Goal: Task Accomplishment & Management: Complete application form

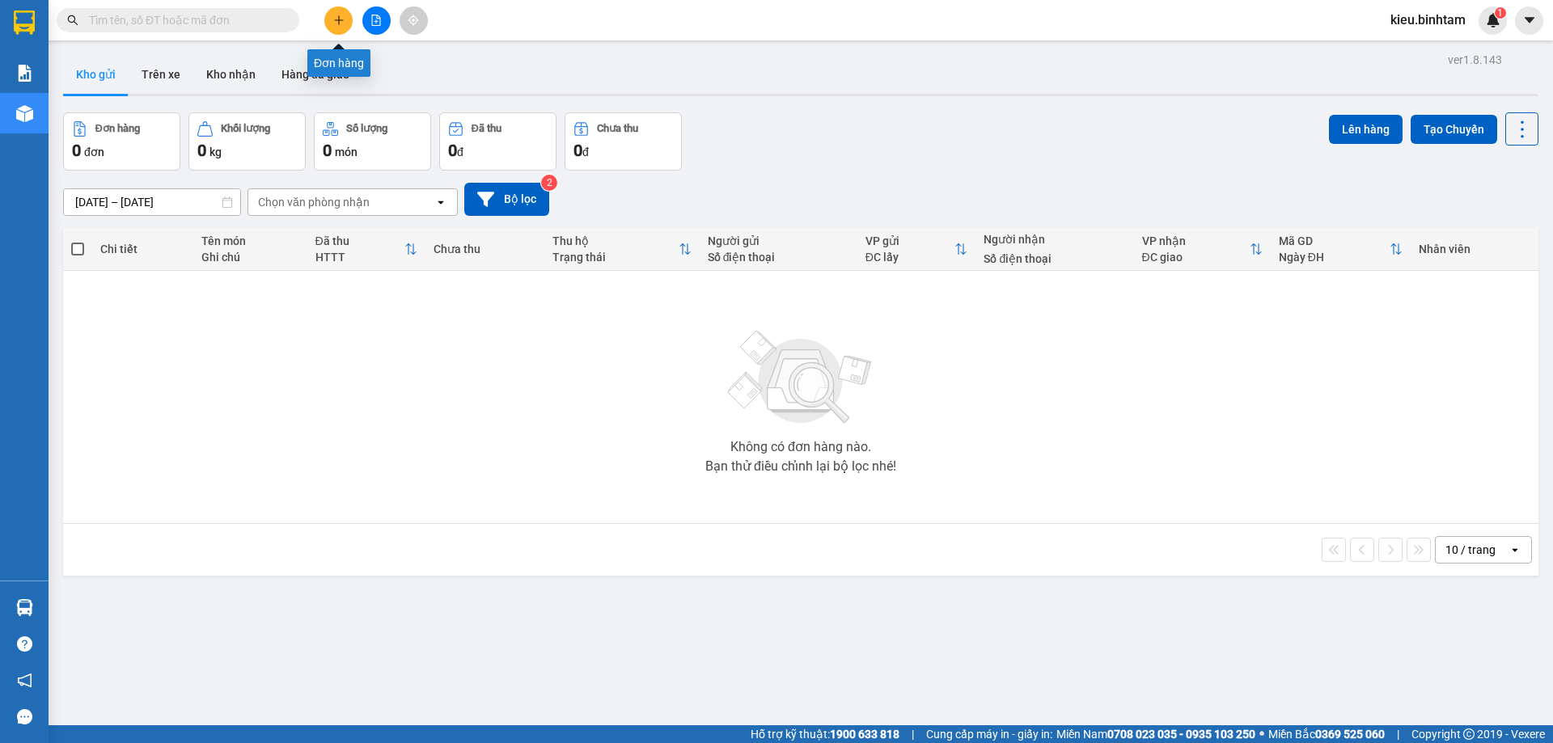
click at [337, 19] on icon "plus" at bounding box center [338, 20] width 11 height 11
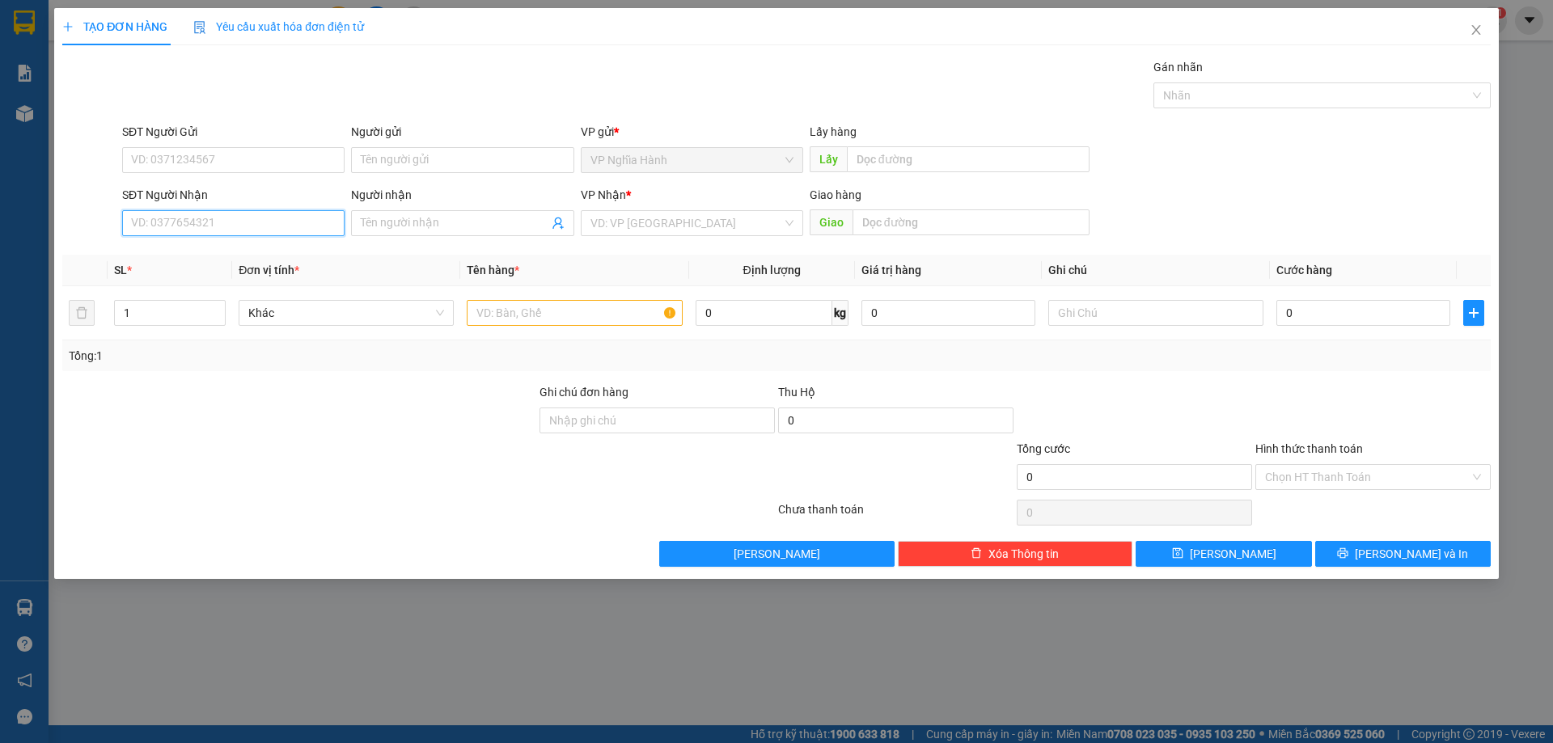
click at [204, 229] on input "SĐT Người Nhận" at bounding box center [233, 223] width 222 height 26
type input "0932758487"
drag, startPoint x: 165, startPoint y: 250, endPoint x: 180, endPoint y: 253, distance: 15.7
click at [165, 251] on div "0932758487 - NHẠN" at bounding box center [233, 256] width 203 height 18
type input "NHẠN"
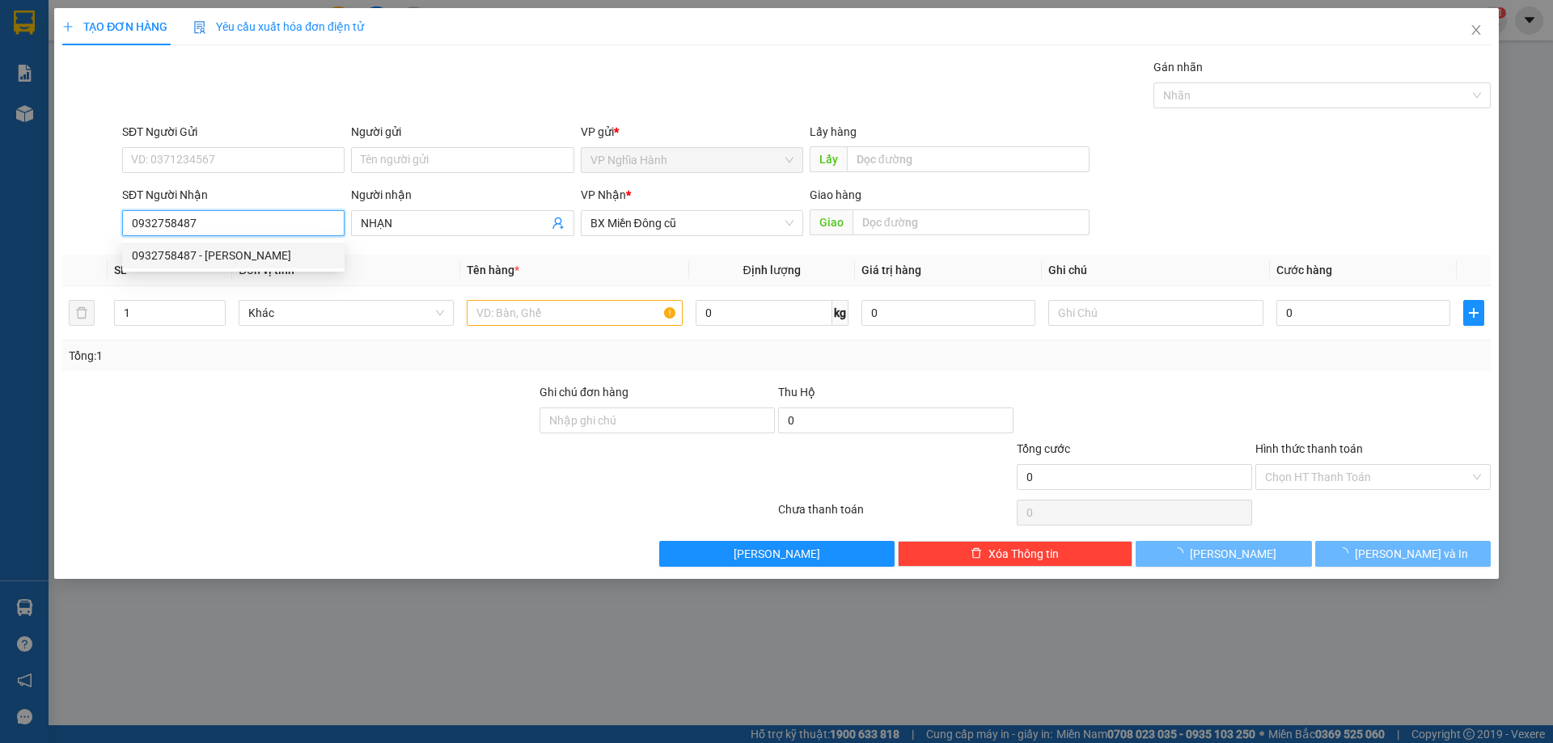
type input "70.000"
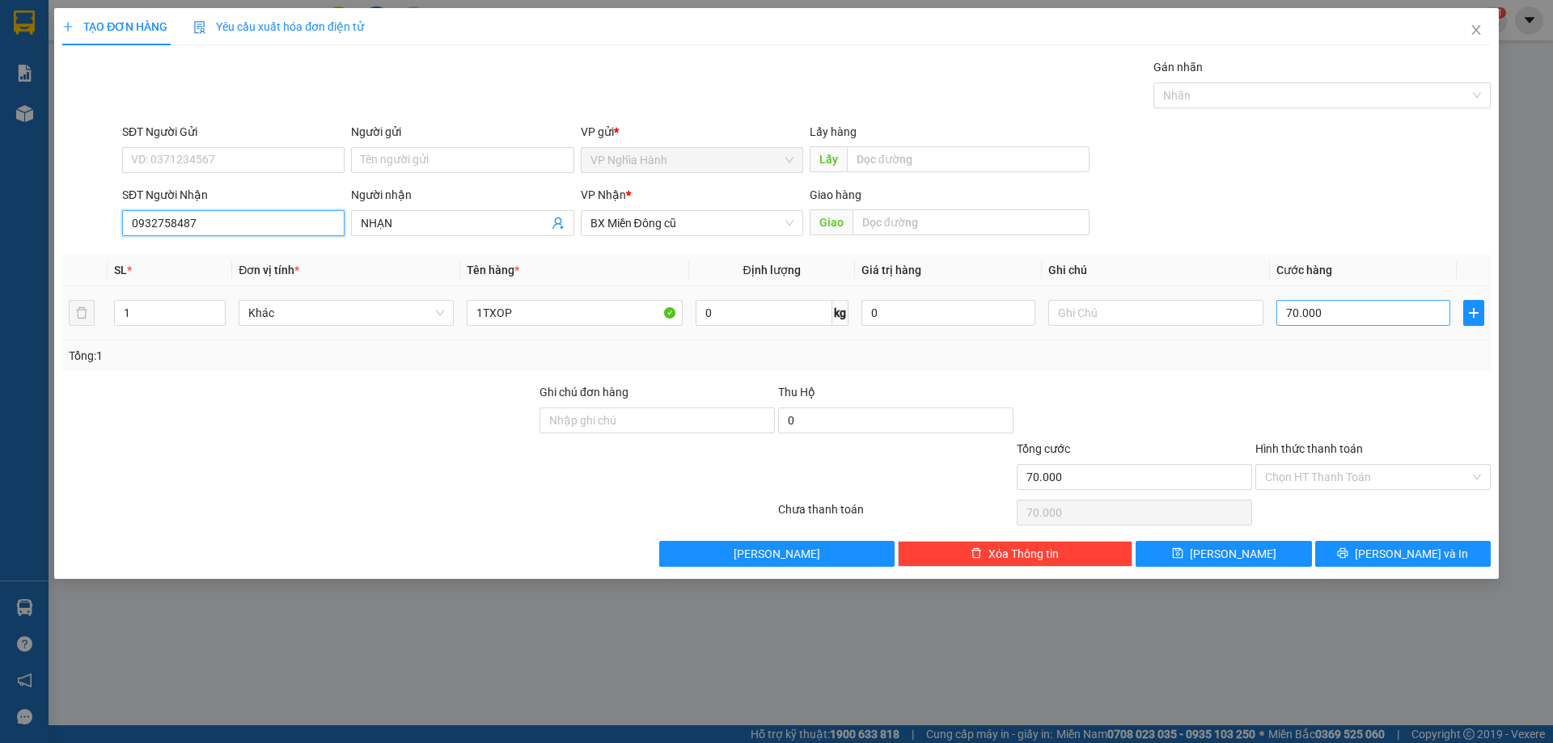
type input "0932758487"
click at [1405, 306] on input "70.000" at bounding box center [1363, 313] width 174 height 26
click at [1392, 471] on input "Hình thức thanh toán" at bounding box center [1367, 477] width 205 height 24
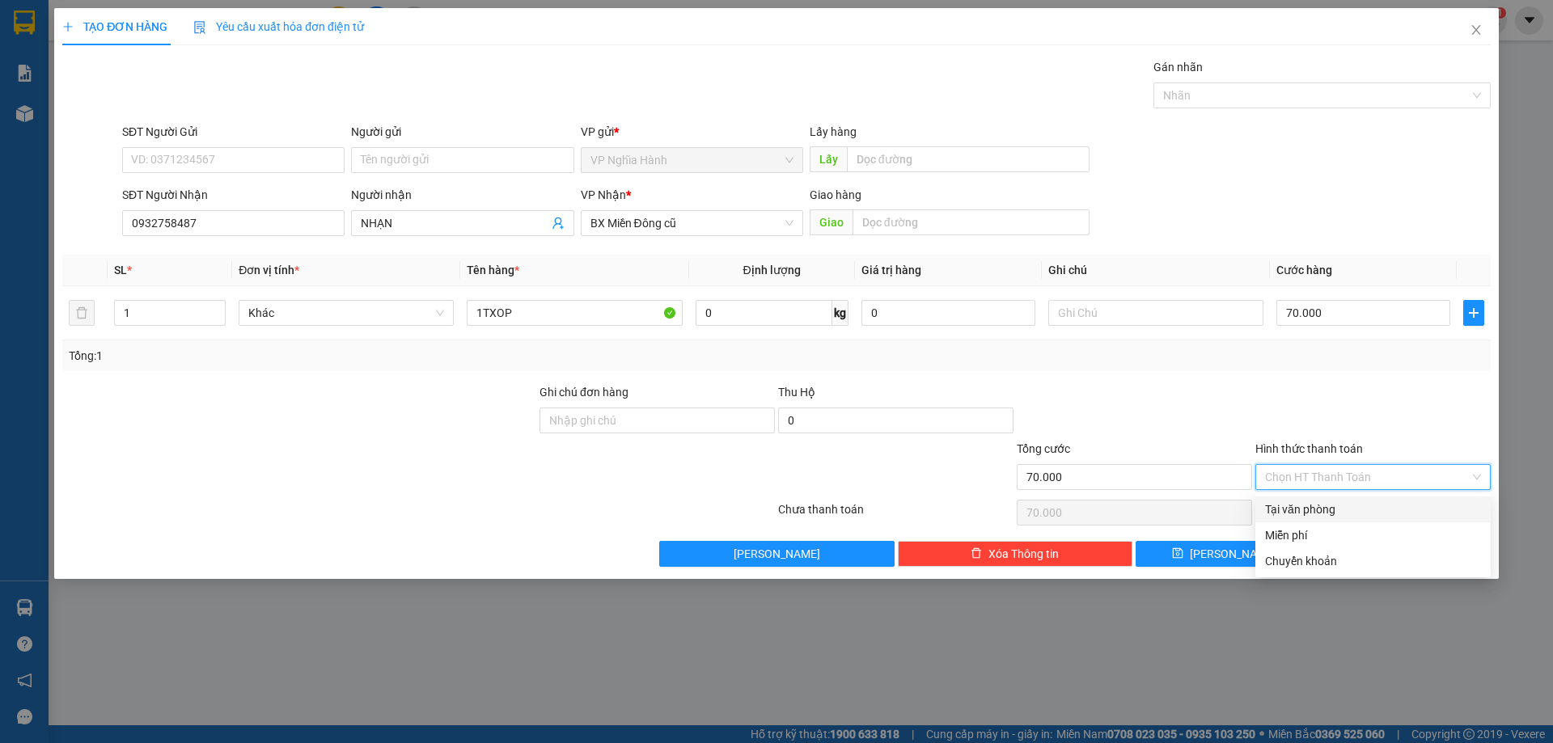
click at [1384, 500] on div "Tại văn phòng" at bounding box center [1372, 510] width 235 height 26
type input "0"
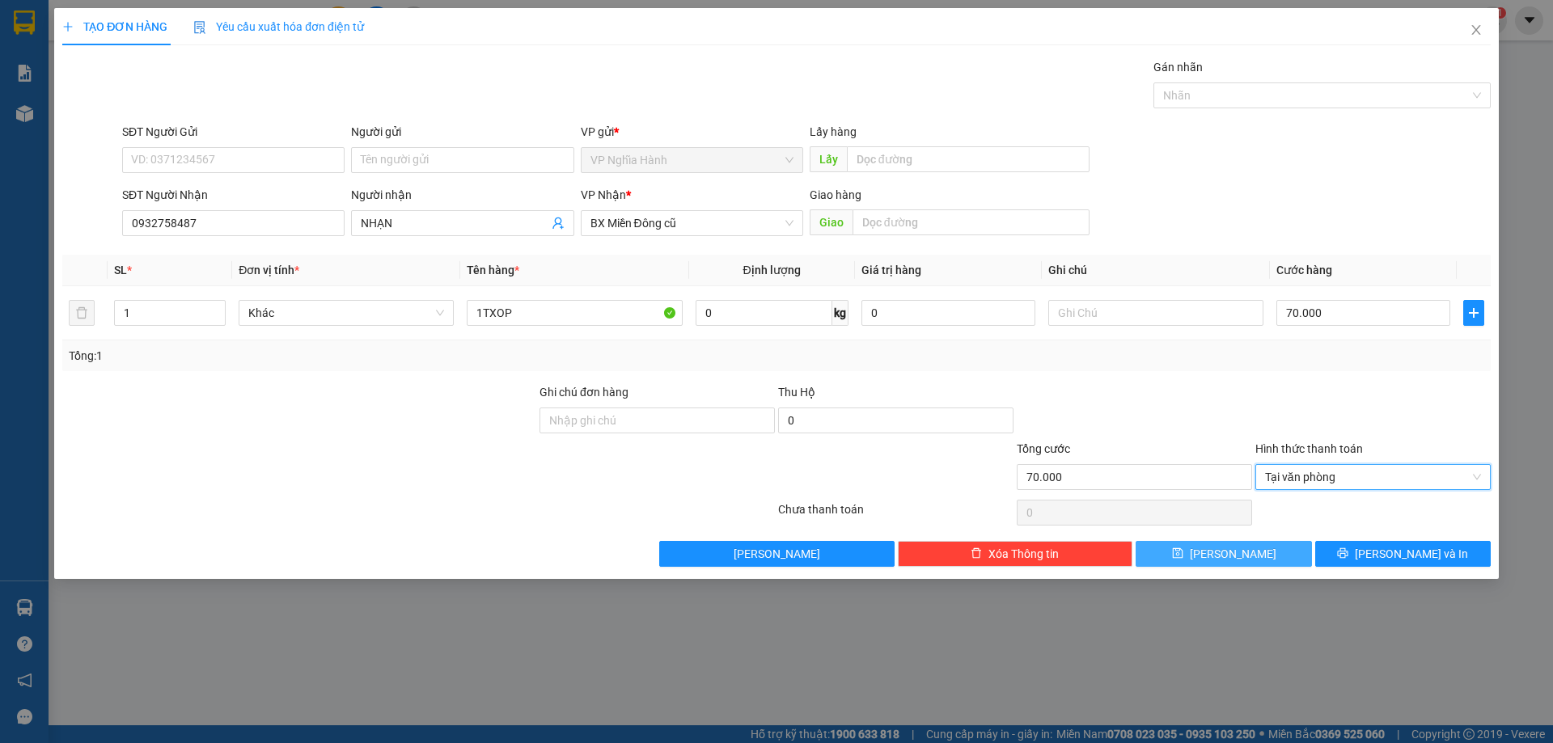
click at [1272, 557] on button "Lưu" at bounding box center [1222, 554] width 175 height 26
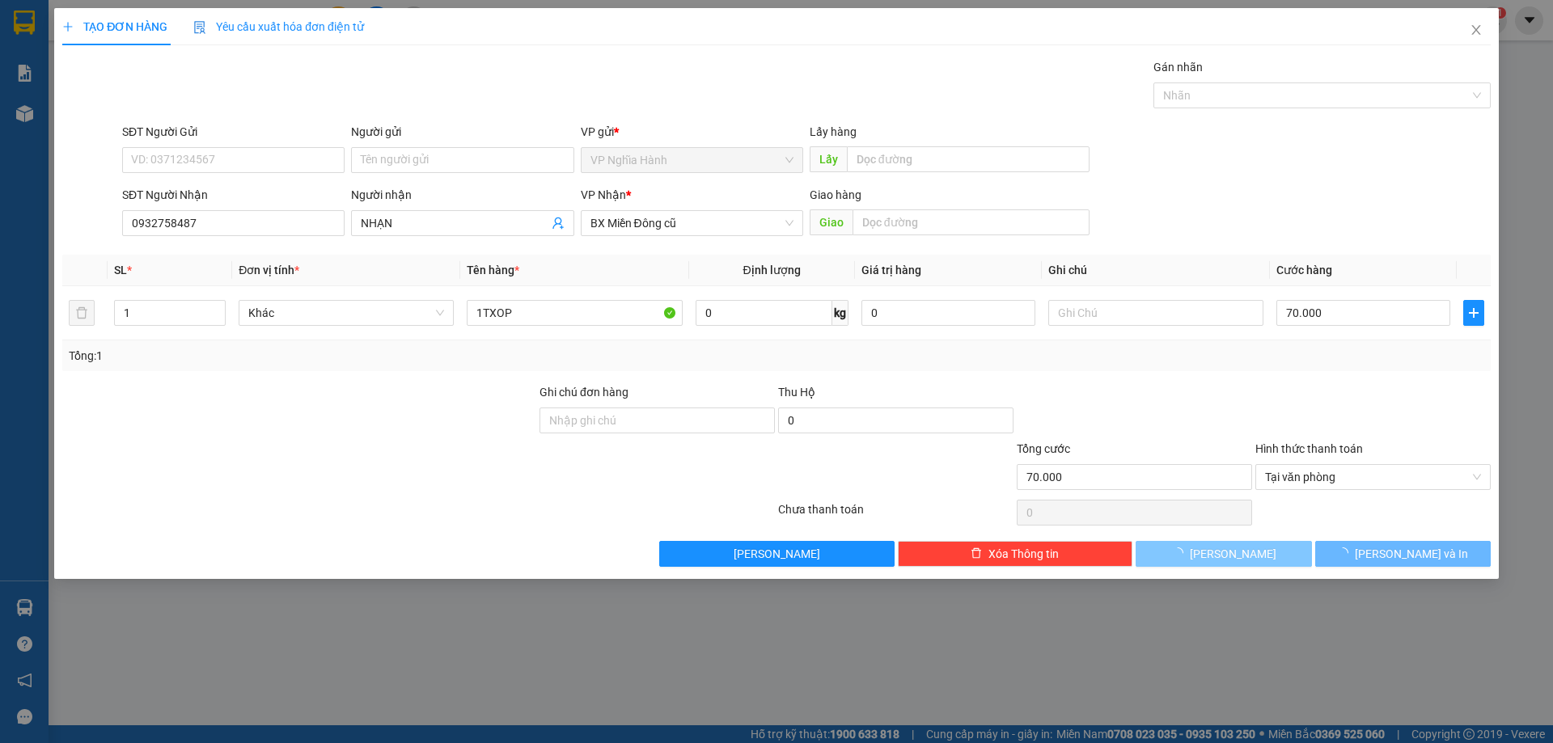
type input "0"
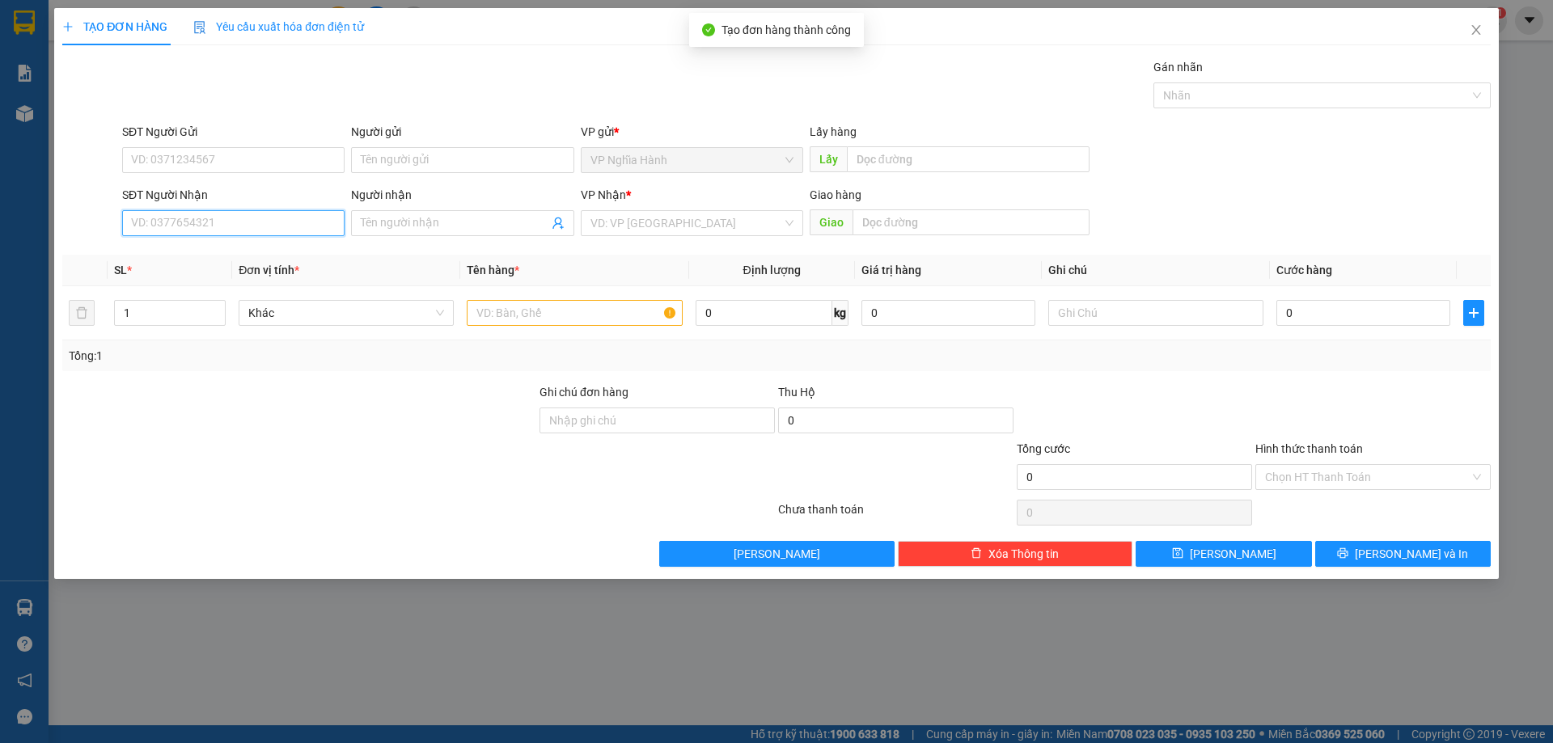
click at [138, 212] on input "SĐT Người Nhận" at bounding box center [233, 223] width 222 height 26
type input "0932691134"
click at [238, 255] on div "0932691134" at bounding box center [233, 256] width 203 height 18
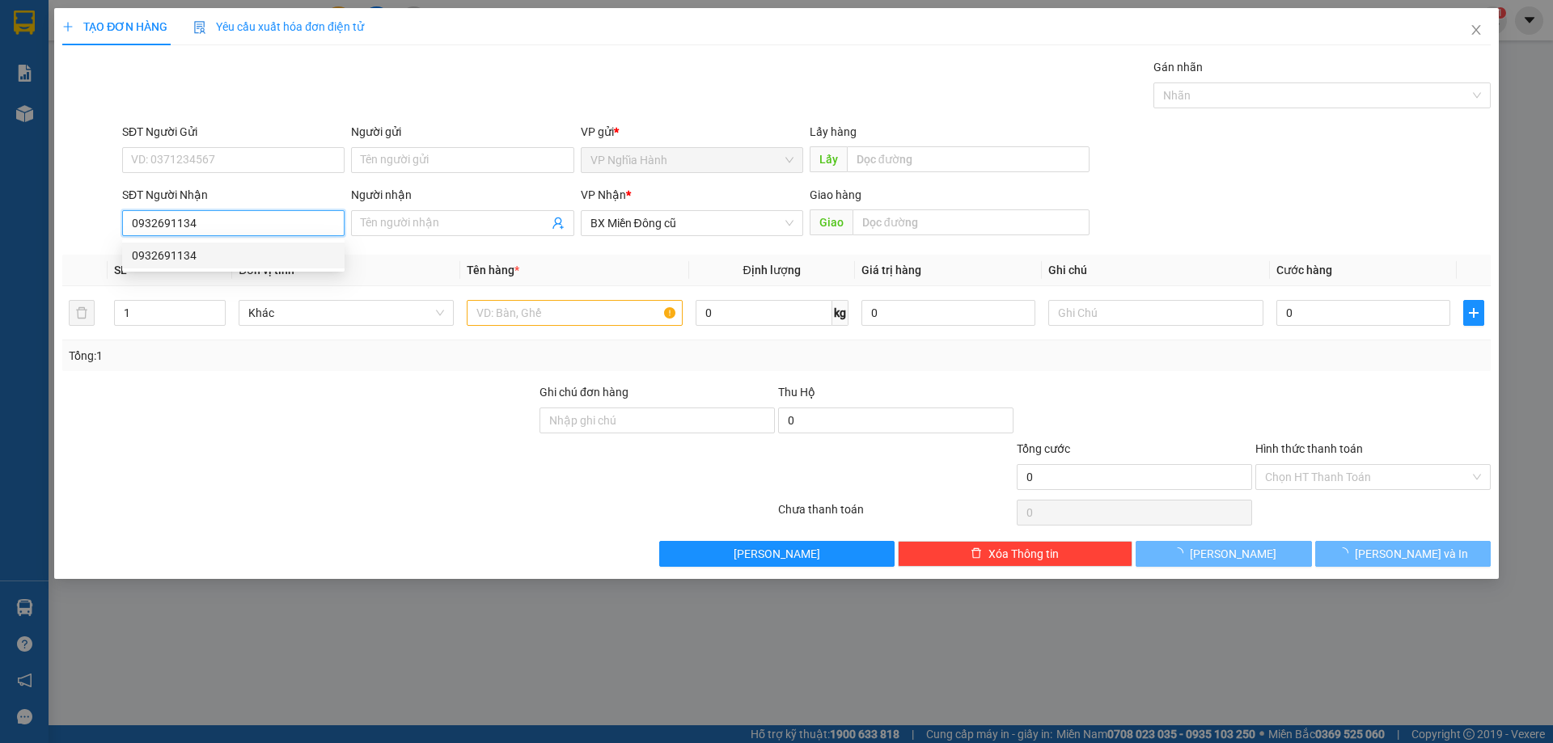
type input "50.000"
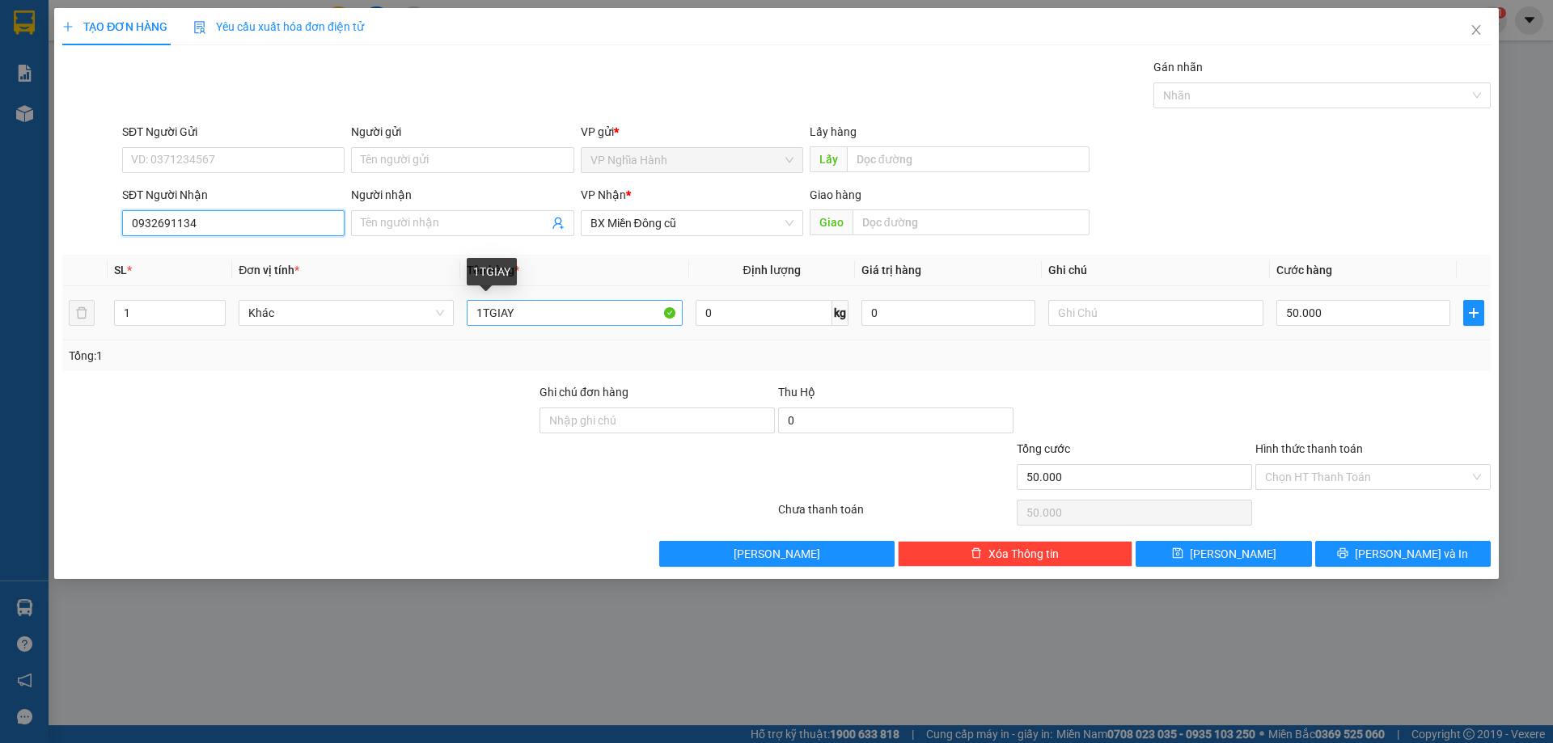
type input "0932691134"
drag, startPoint x: 535, startPoint y: 314, endPoint x: 471, endPoint y: 338, distance: 68.3
click at [471, 338] on td "1TGIAY" at bounding box center [574, 313] width 228 height 54
type input "1txop+1bao gao"
click at [1343, 321] on input "50.000" at bounding box center [1363, 313] width 174 height 26
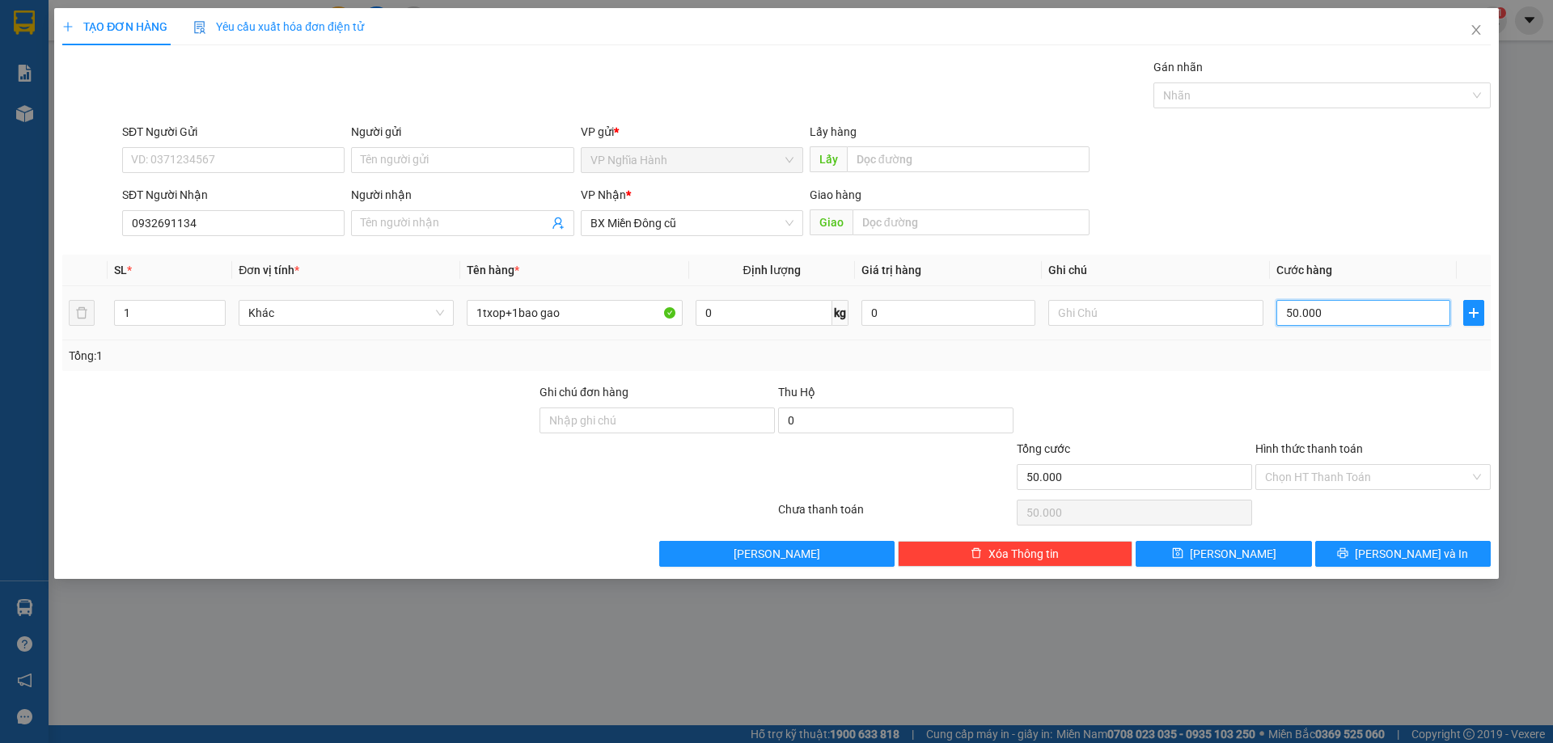
click at [1283, 310] on input "50.000" at bounding box center [1363, 313] width 174 height 26
type input "150.000"
click at [1321, 471] on input "Hình thức thanh toán" at bounding box center [1367, 477] width 205 height 24
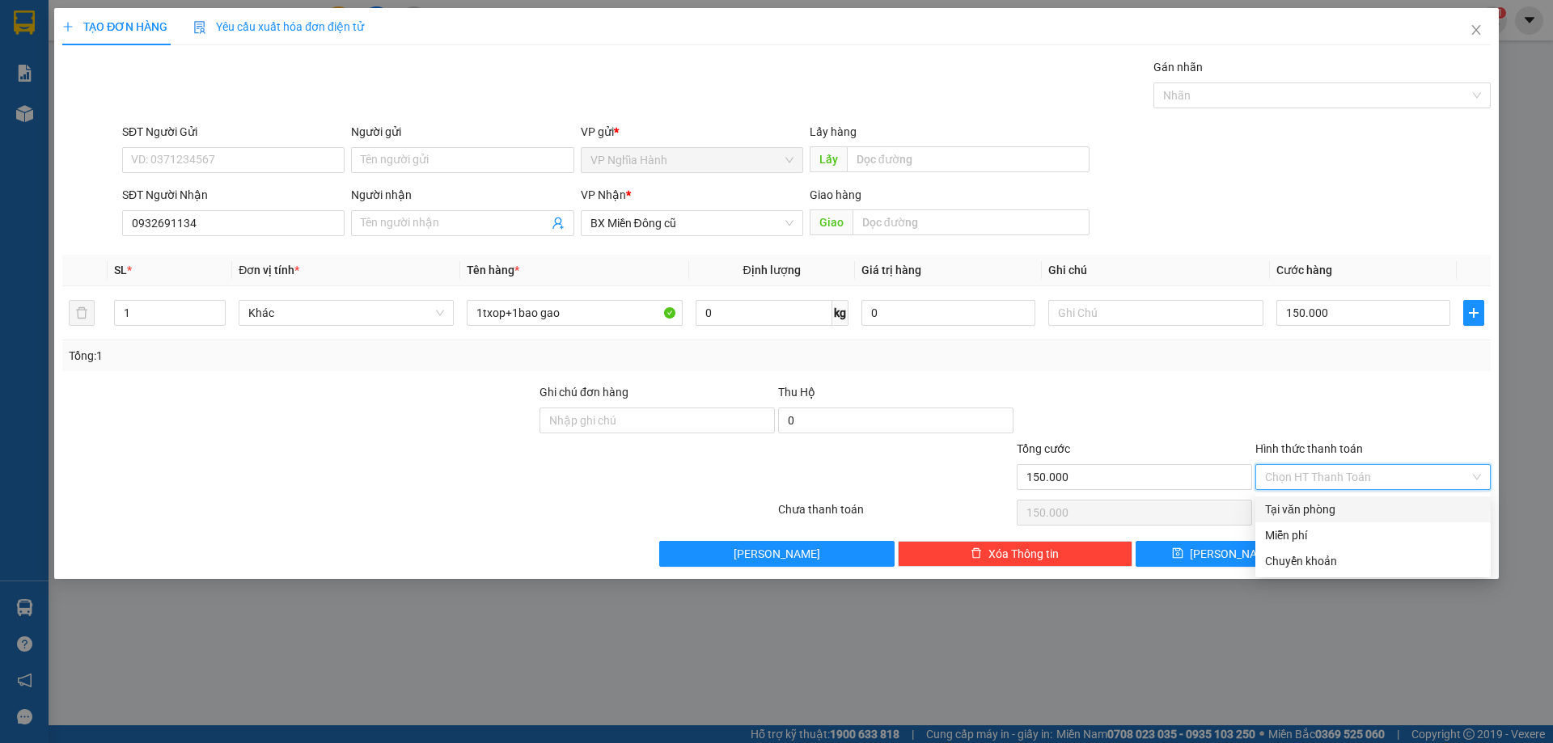
click at [1313, 506] on div "Tại văn phòng" at bounding box center [1373, 510] width 216 height 18
type input "0"
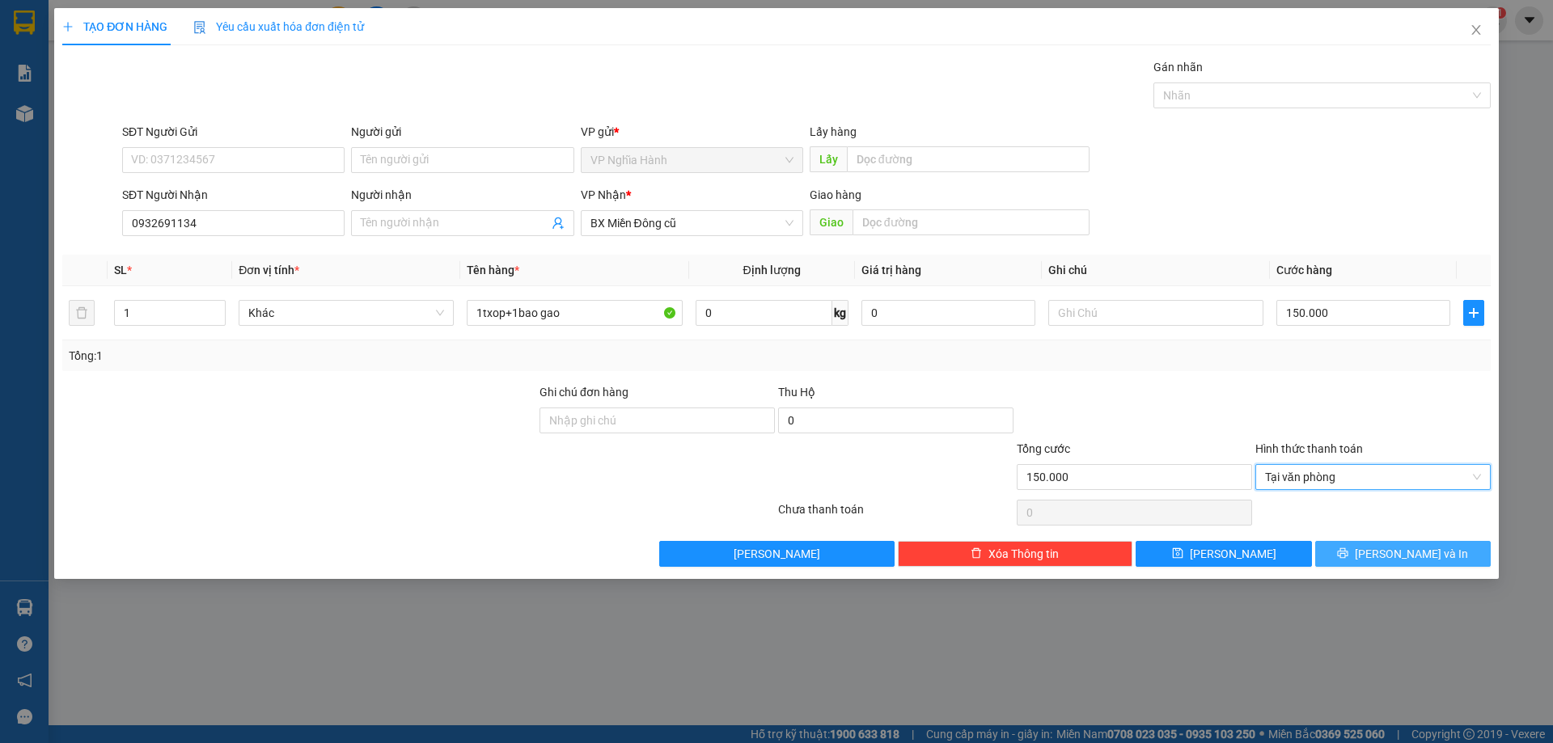
click at [1385, 564] on button "Lưu và In" at bounding box center [1402, 554] width 175 height 26
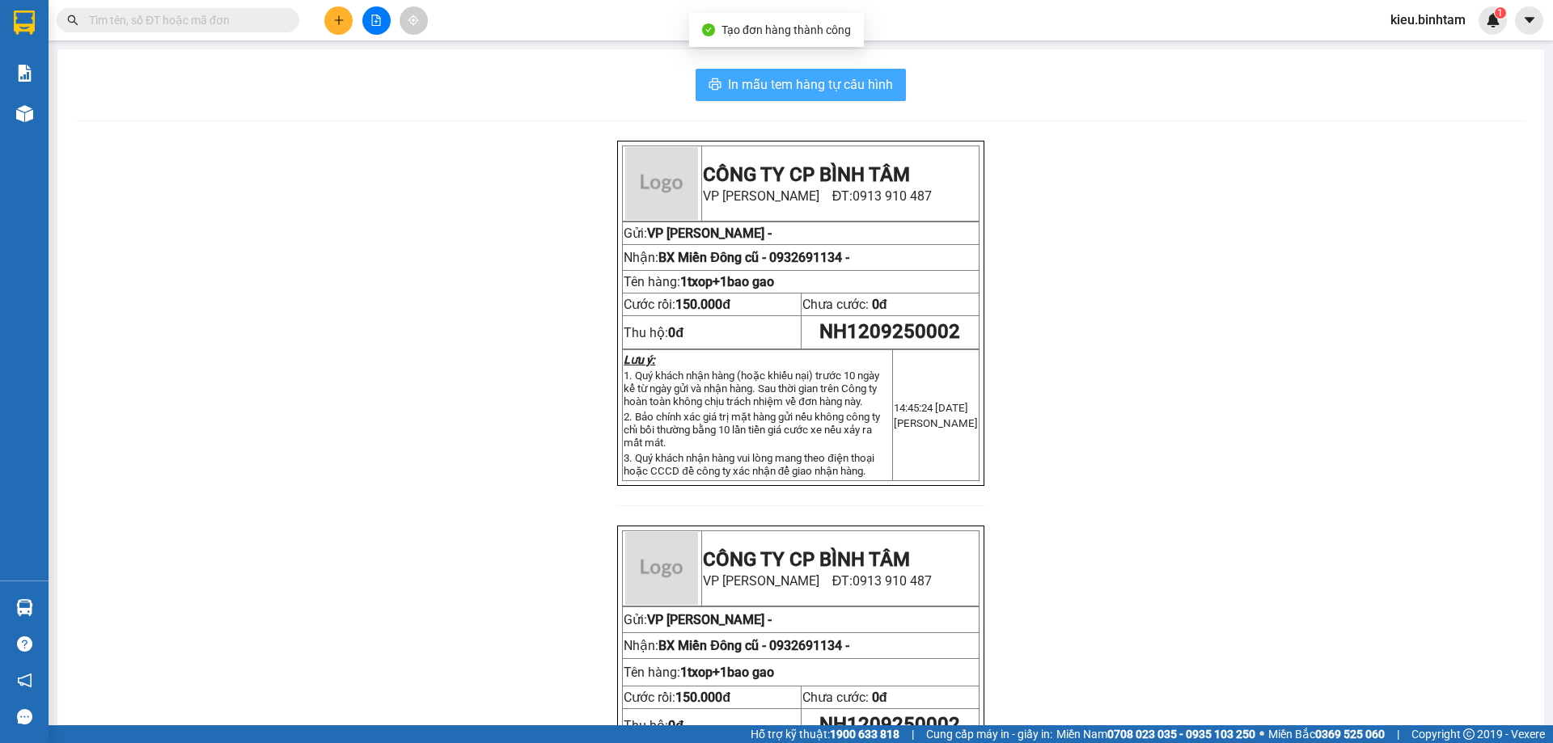
click at [863, 82] on span "In mẫu tem hàng tự cấu hình" at bounding box center [810, 84] width 165 height 20
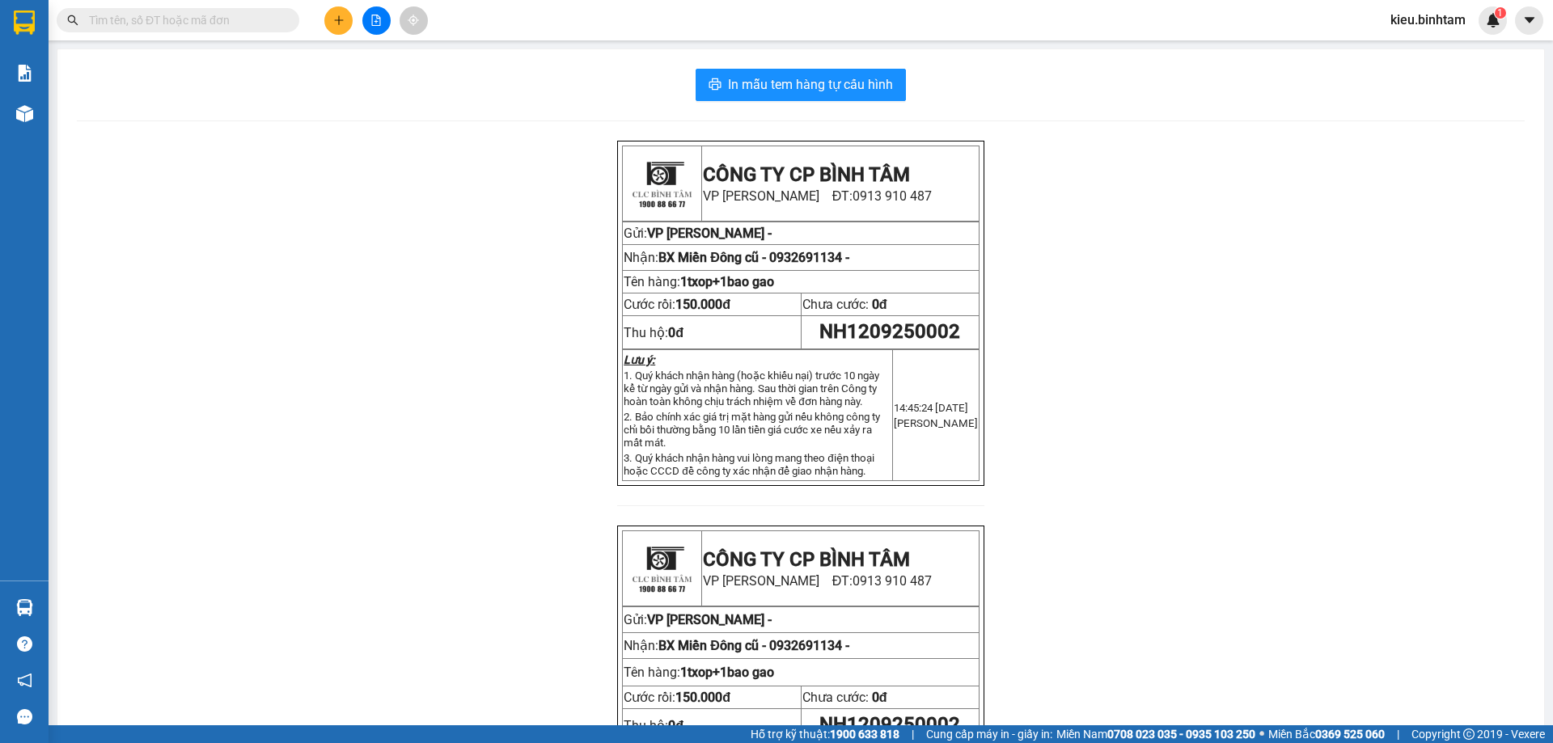
click at [334, 18] on icon "plus" at bounding box center [338, 20] width 11 height 11
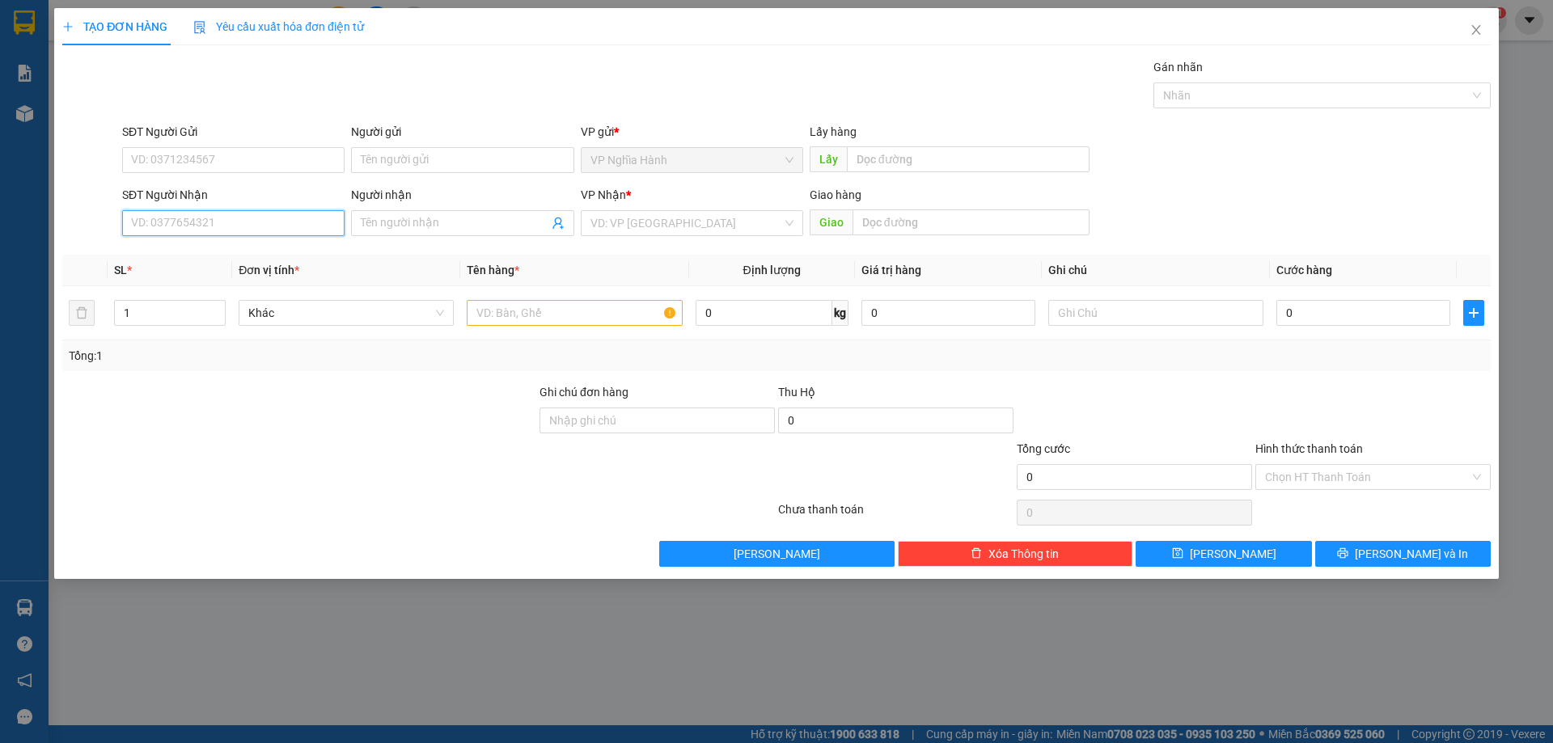
click at [141, 219] on input "SĐT Người Nhận" at bounding box center [233, 223] width 222 height 26
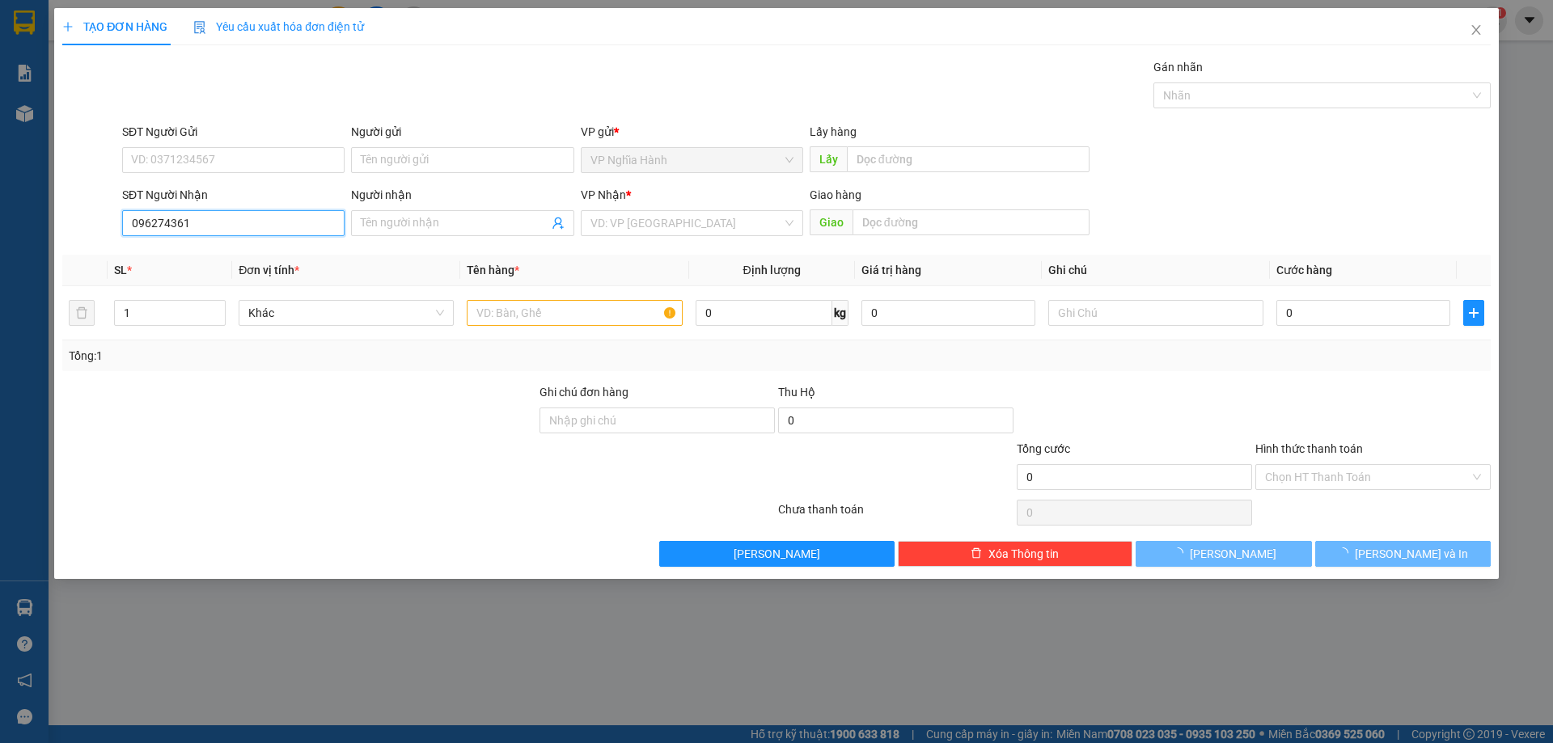
type input "0962743610"
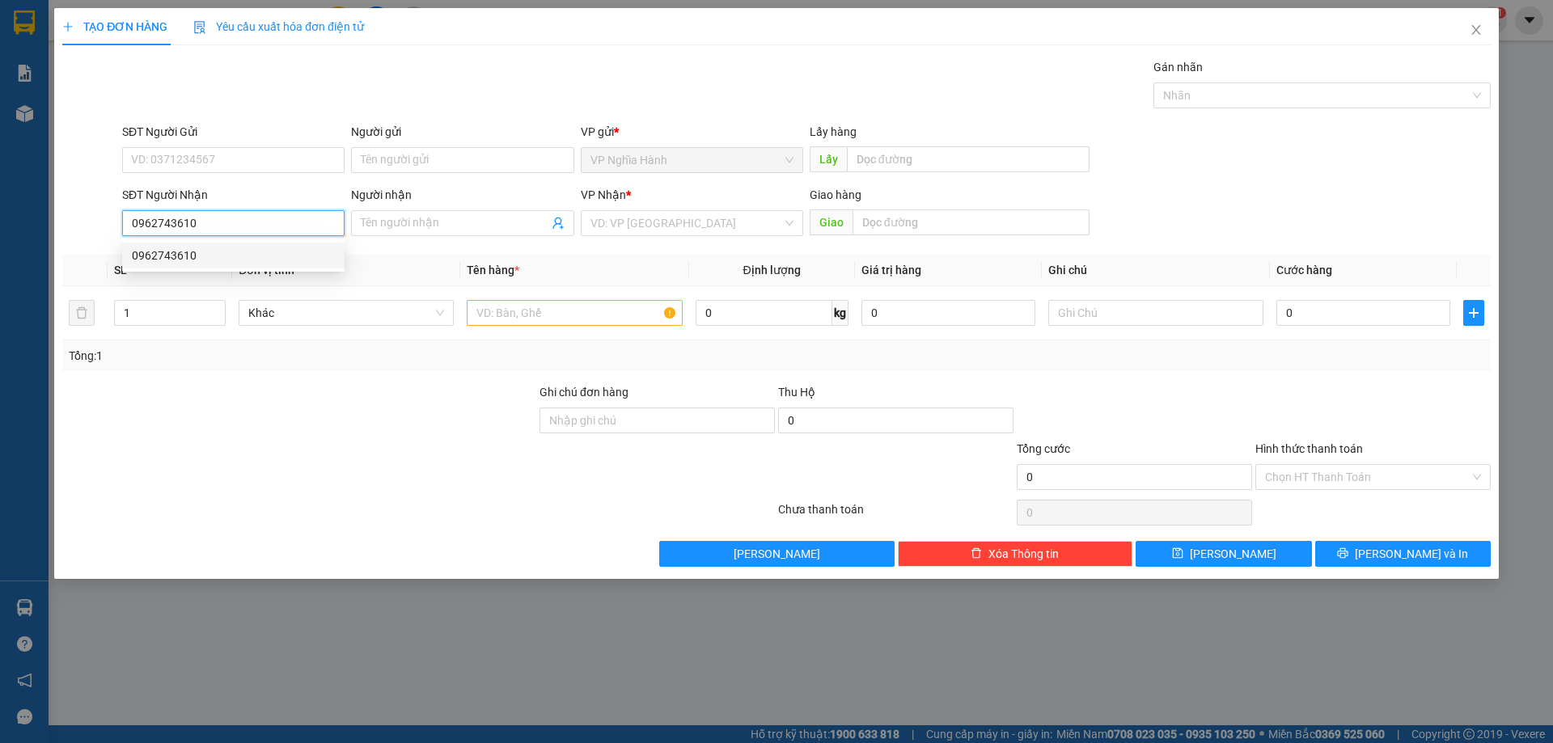
drag, startPoint x: 163, startPoint y: 248, endPoint x: 471, endPoint y: 246, distance: 308.1
click at [165, 248] on div "0962743610" at bounding box center [233, 256] width 203 height 18
type input "80.000"
type input "0962743610"
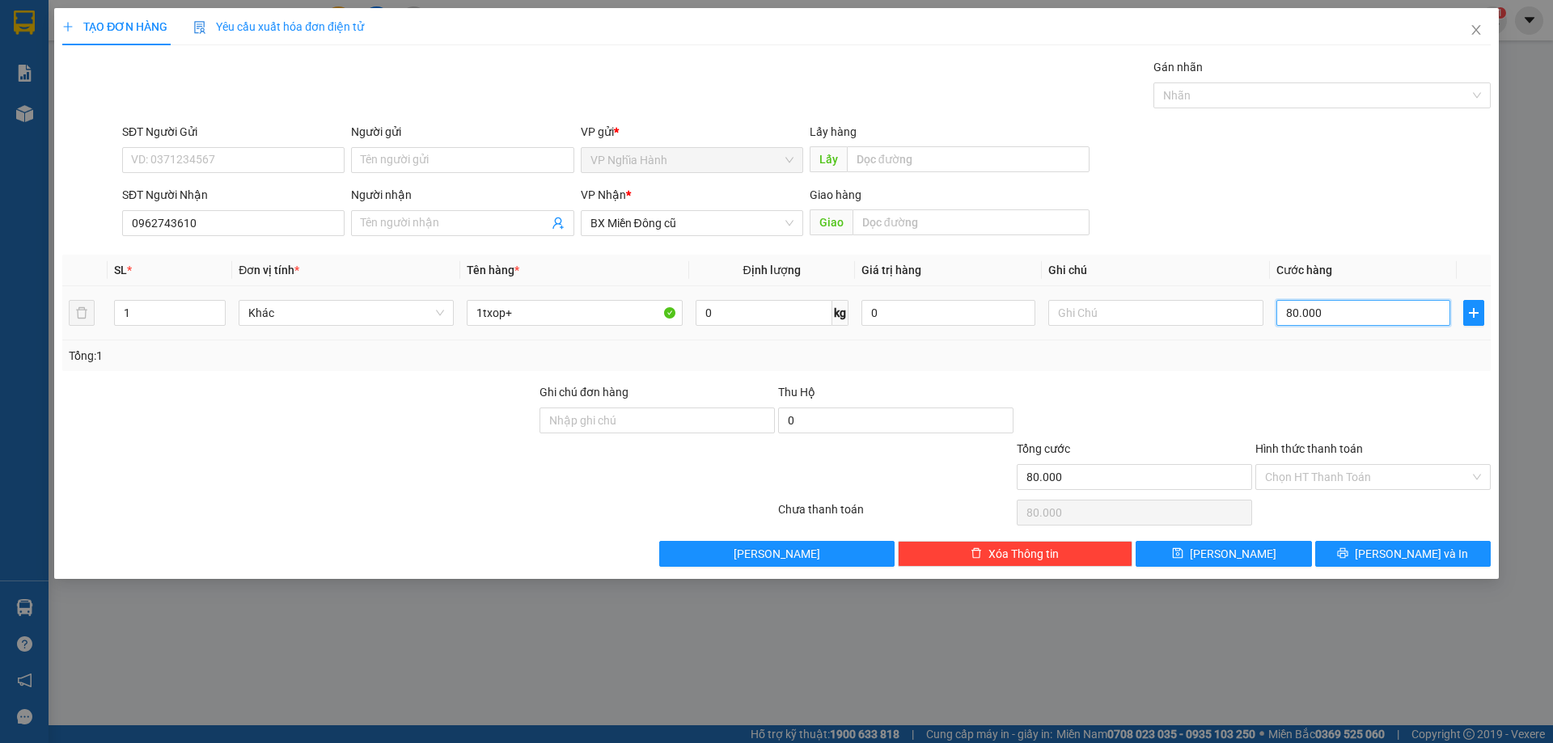
click at [1299, 319] on input "80.000" at bounding box center [1363, 313] width 174 height 26
type input "1"
type input "12"
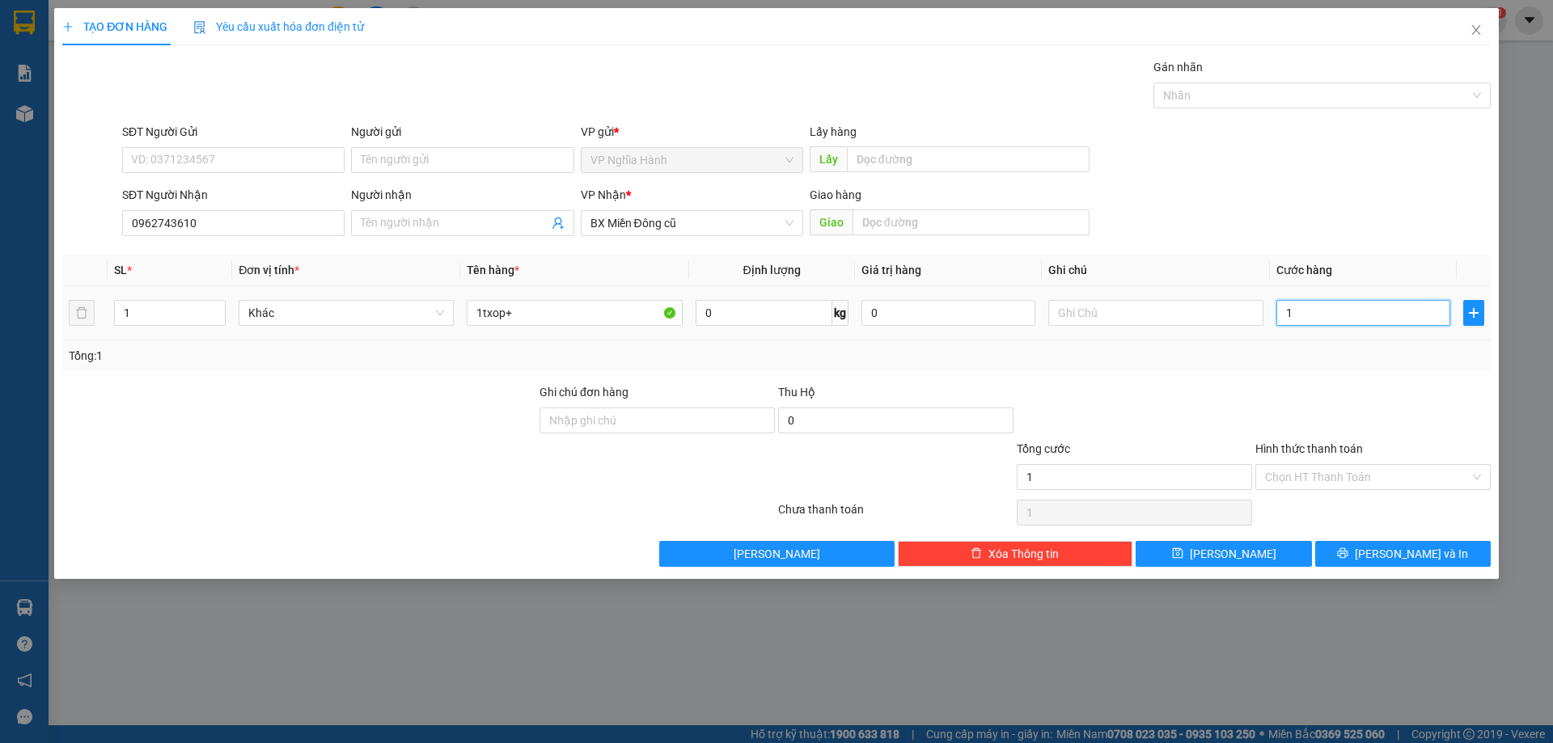
type input "12"
type input "120"
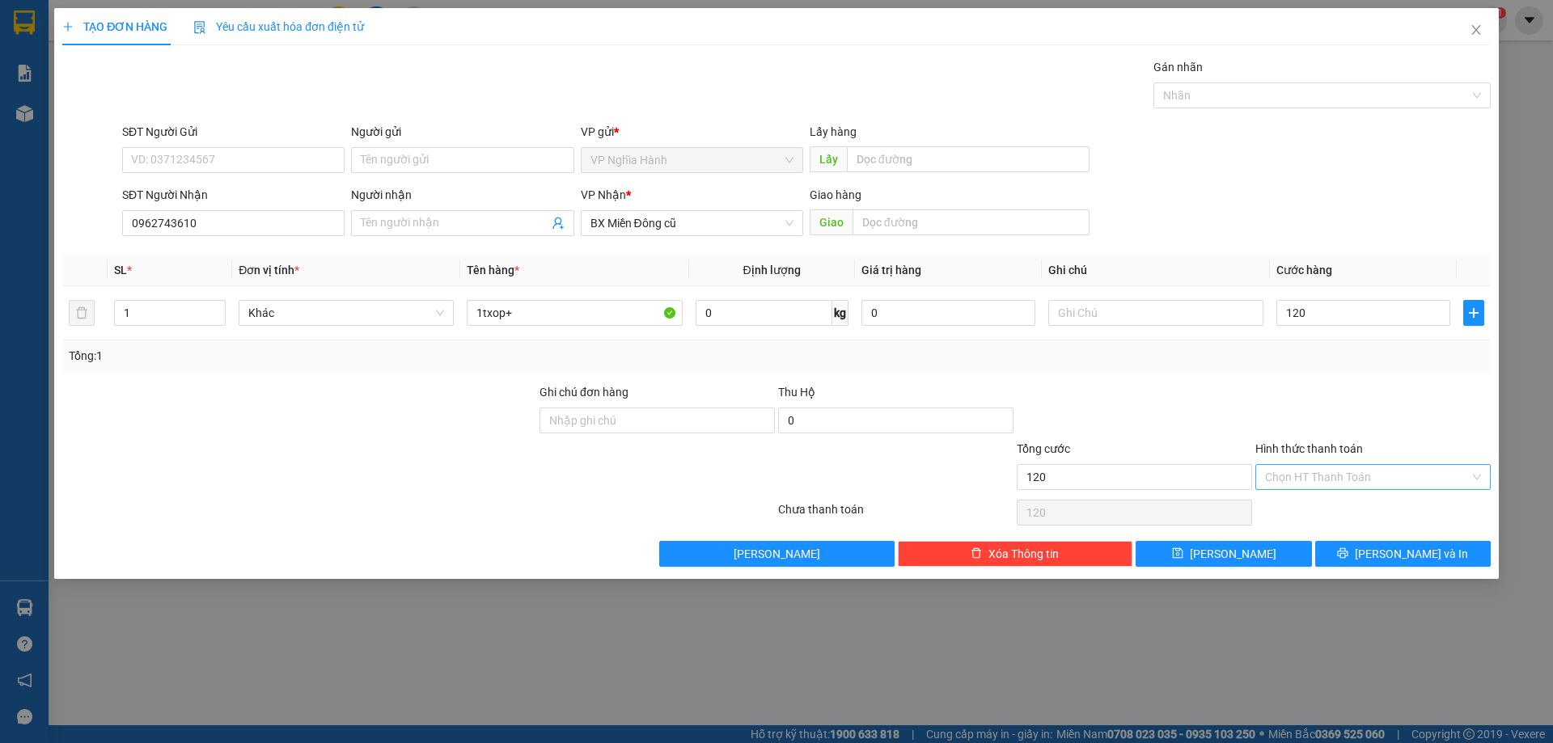
type input "120.000"
click at [1383, 472] on input "Hình thức thanh toán" at bounding box center [1367, 477] width 205 height 24
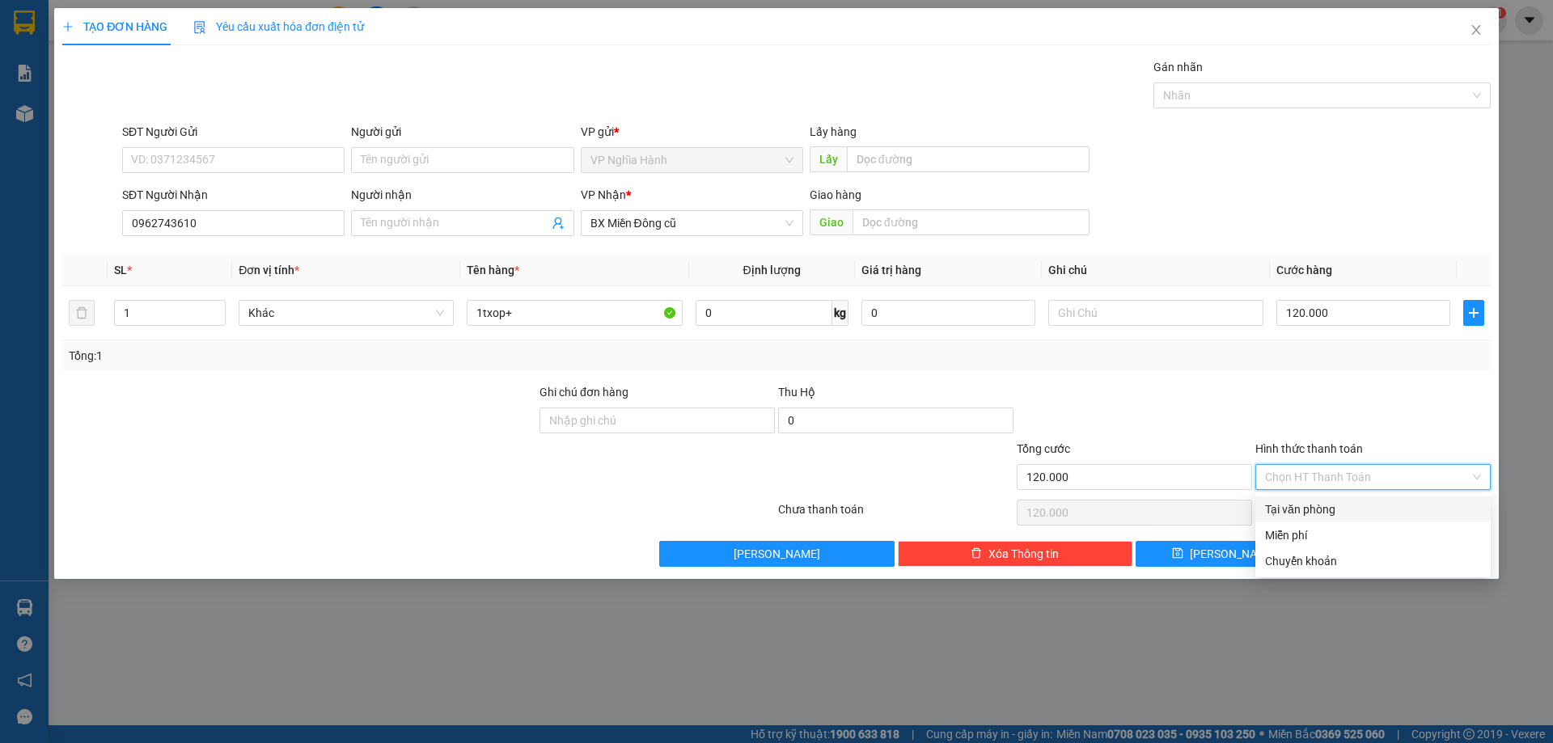
click at [1371, 509] on div "Tại văn phòng" at bounding box center [1373, 510] width 216 height 18
type input "0"
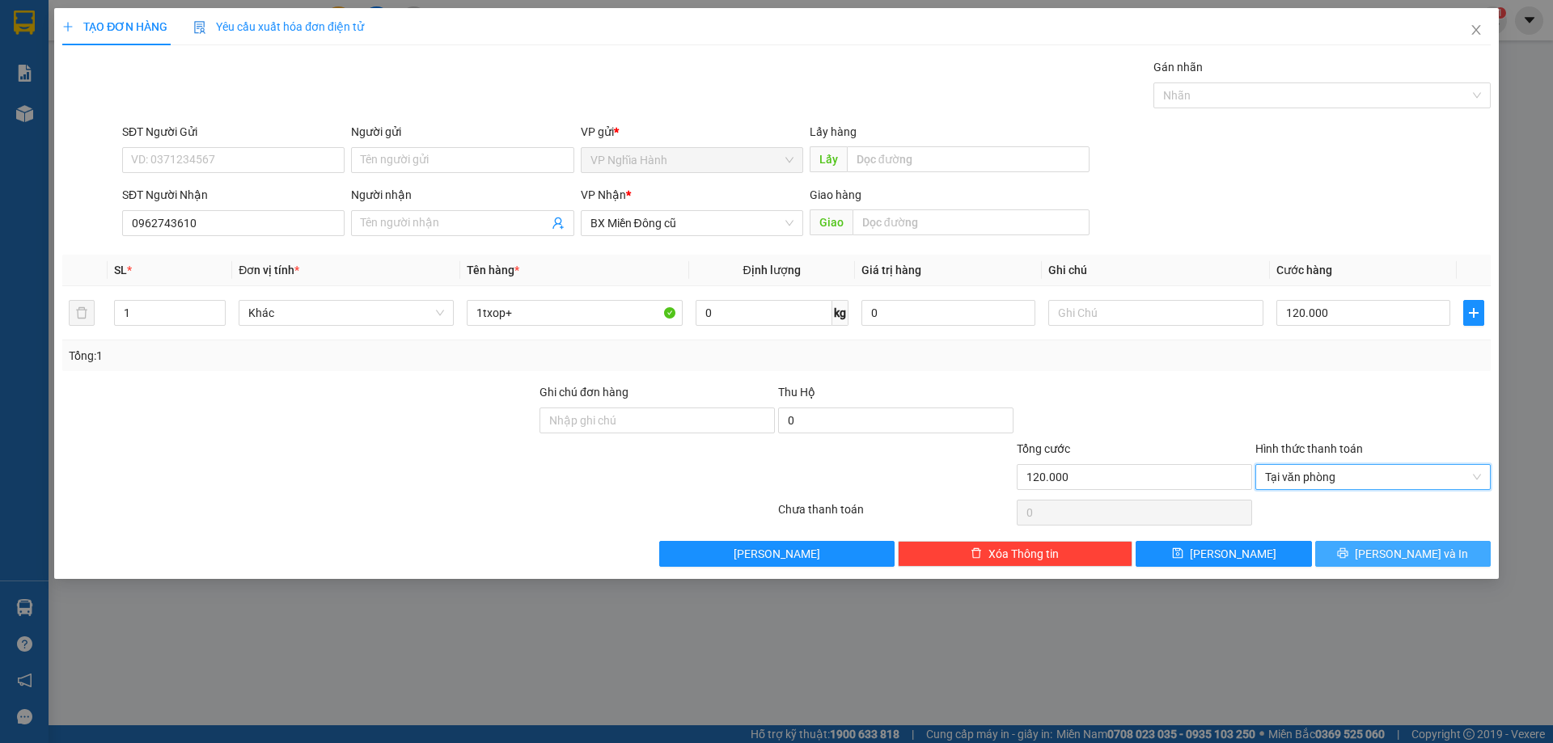
click at [1385, 550] on button "Lưu và In" at bounding box center [1402, 554] width 175 height 26
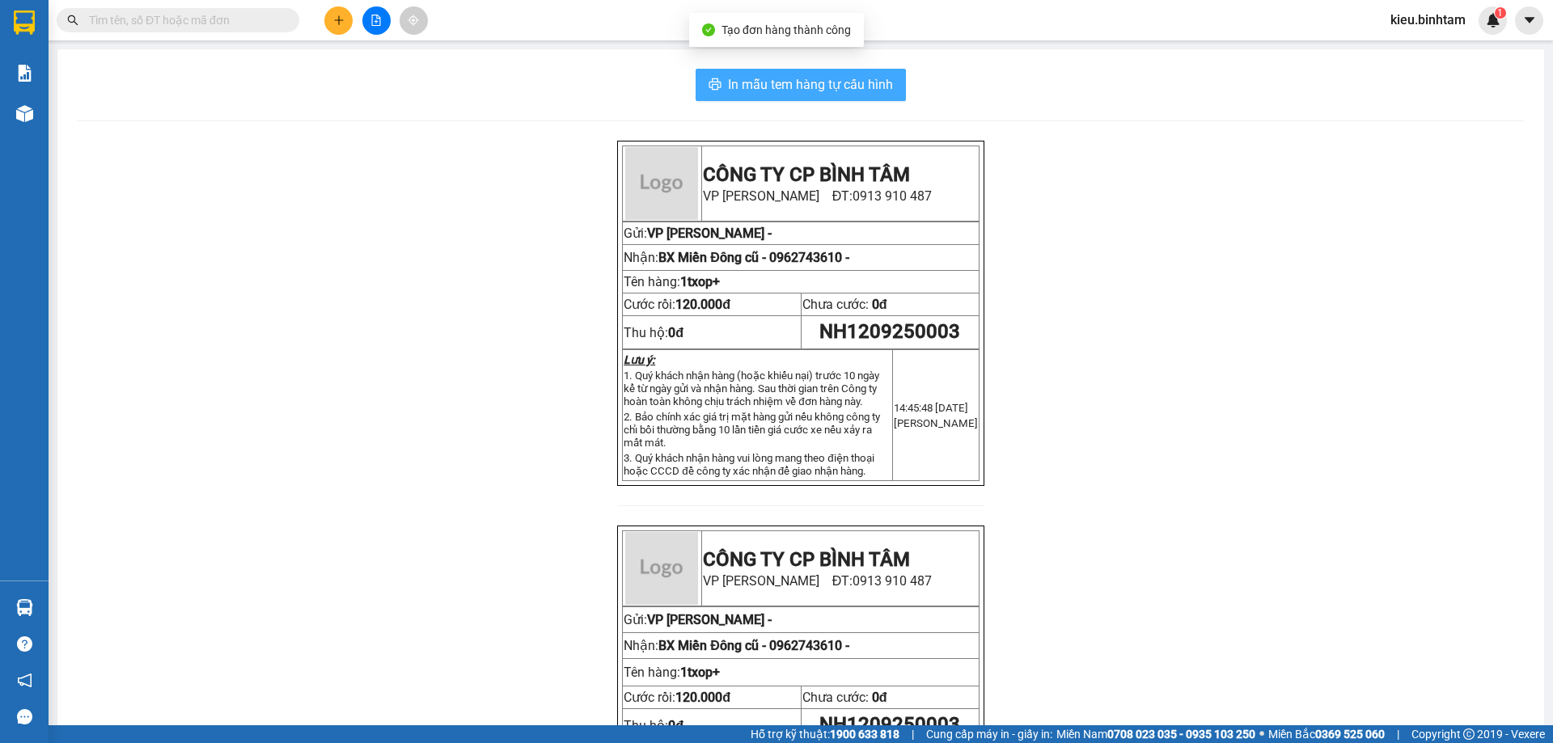
click at [827, 80] on span "In mẫu tem hàng tự cấu hình" at bounding box center [810, 84] width 165 height 20
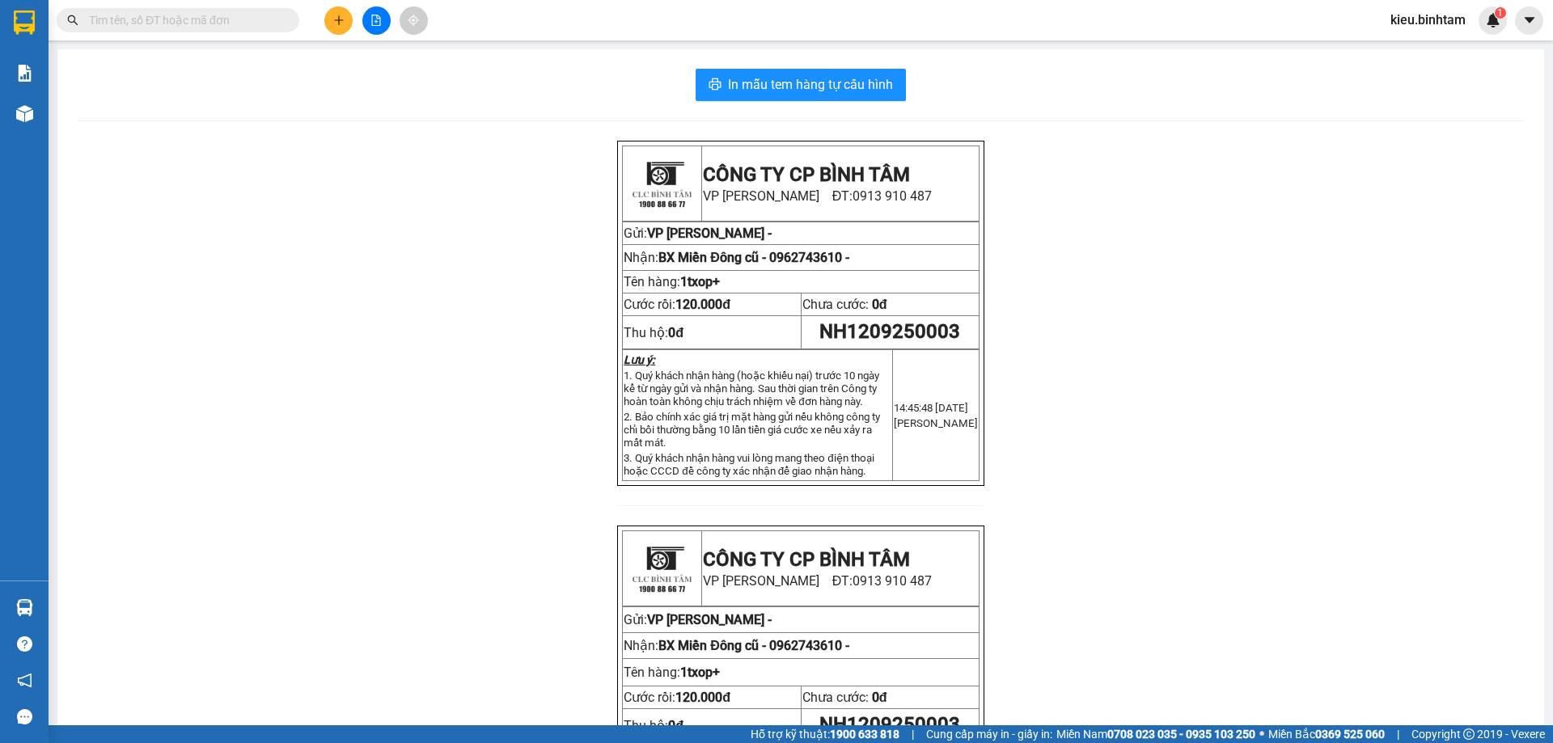
click at [336, 24] on icon "plus" at bounding box center [338, 20] width 11 height 11
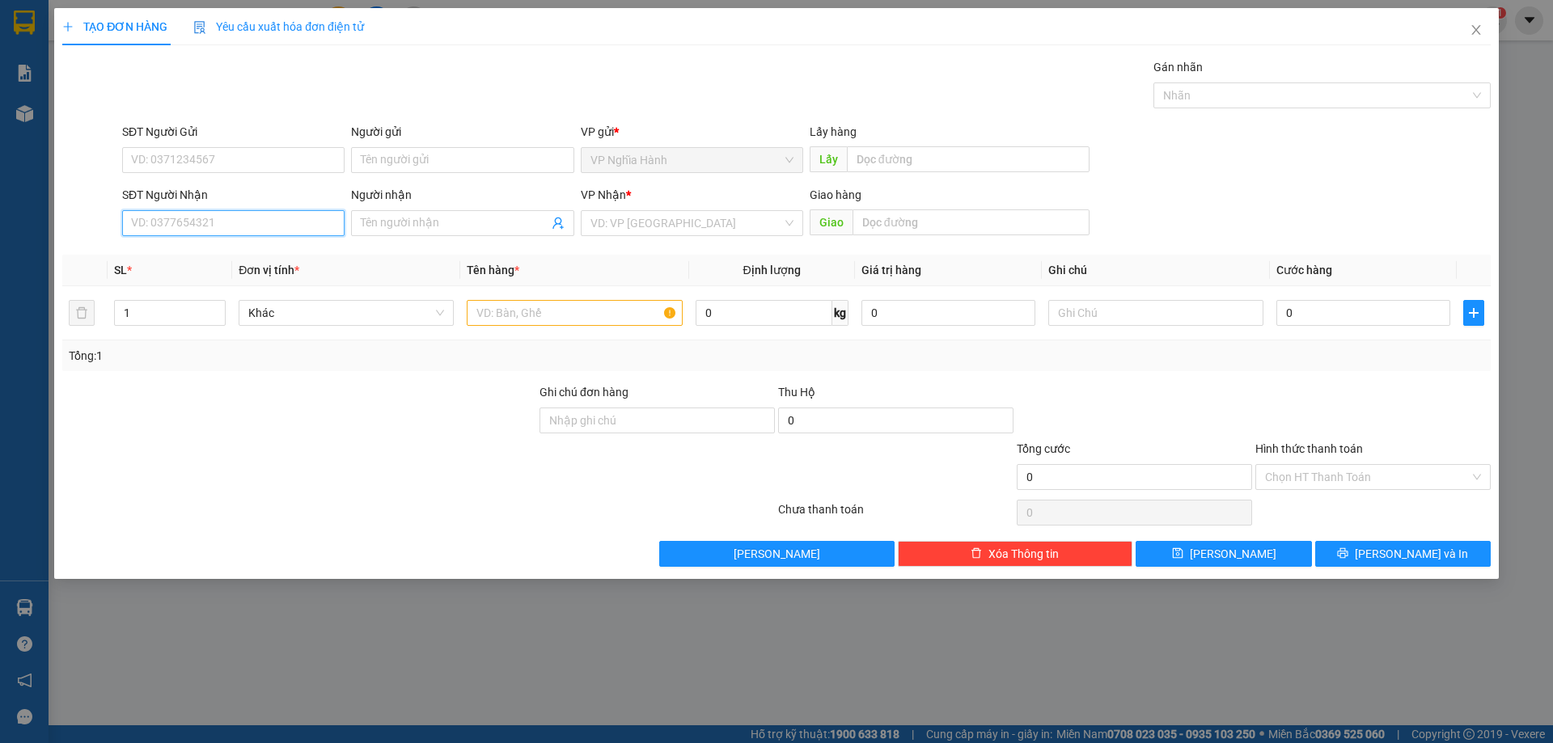
click at [252, 235] on input "SĐT Người Nhận" at bounding box center [233, 223] width 222 height 26
type input "0908215948"
click at [205, 262] on div "0908215948" at bounding box center [233, 256] width 203 height 18
type input "AN SUONG"
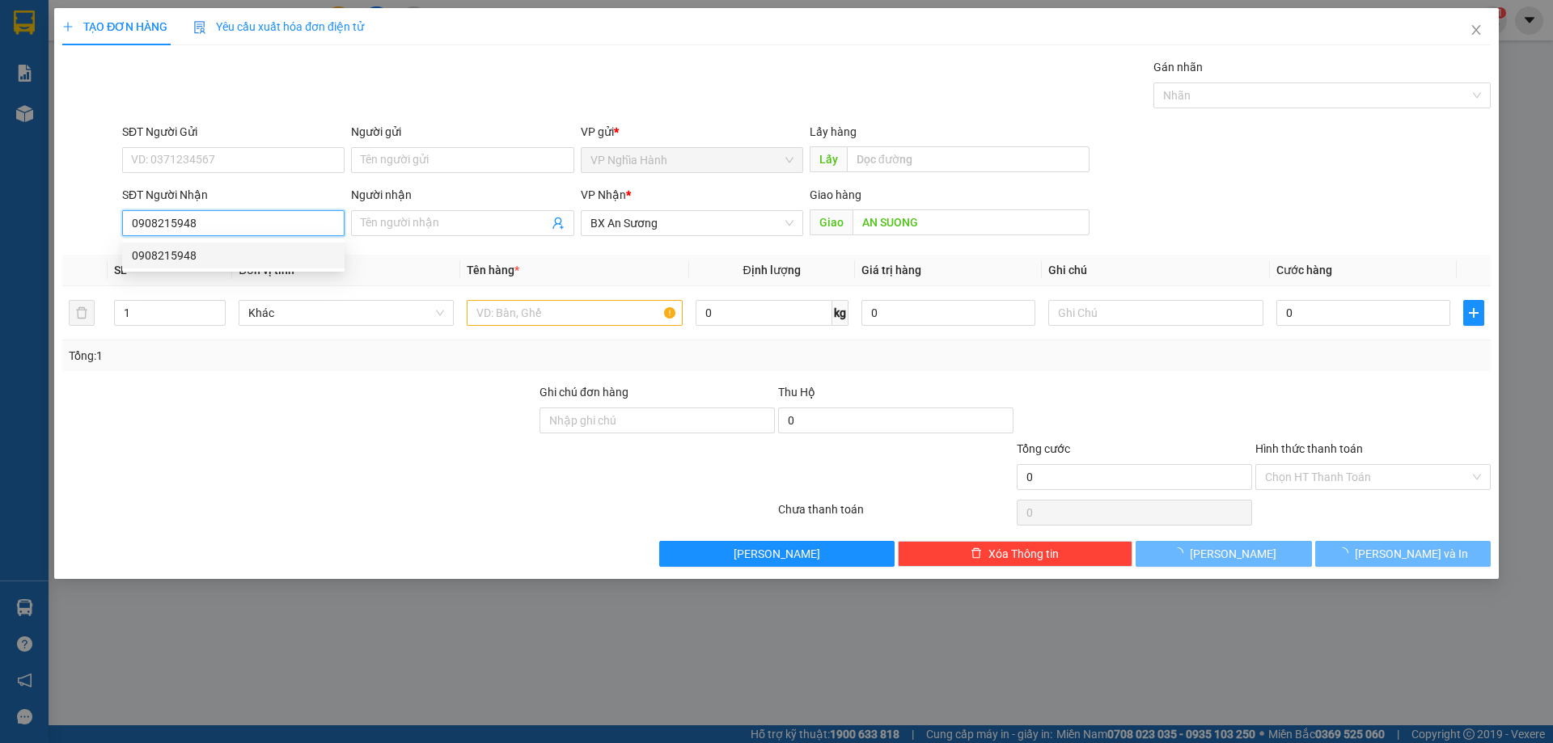
type input "350.000"
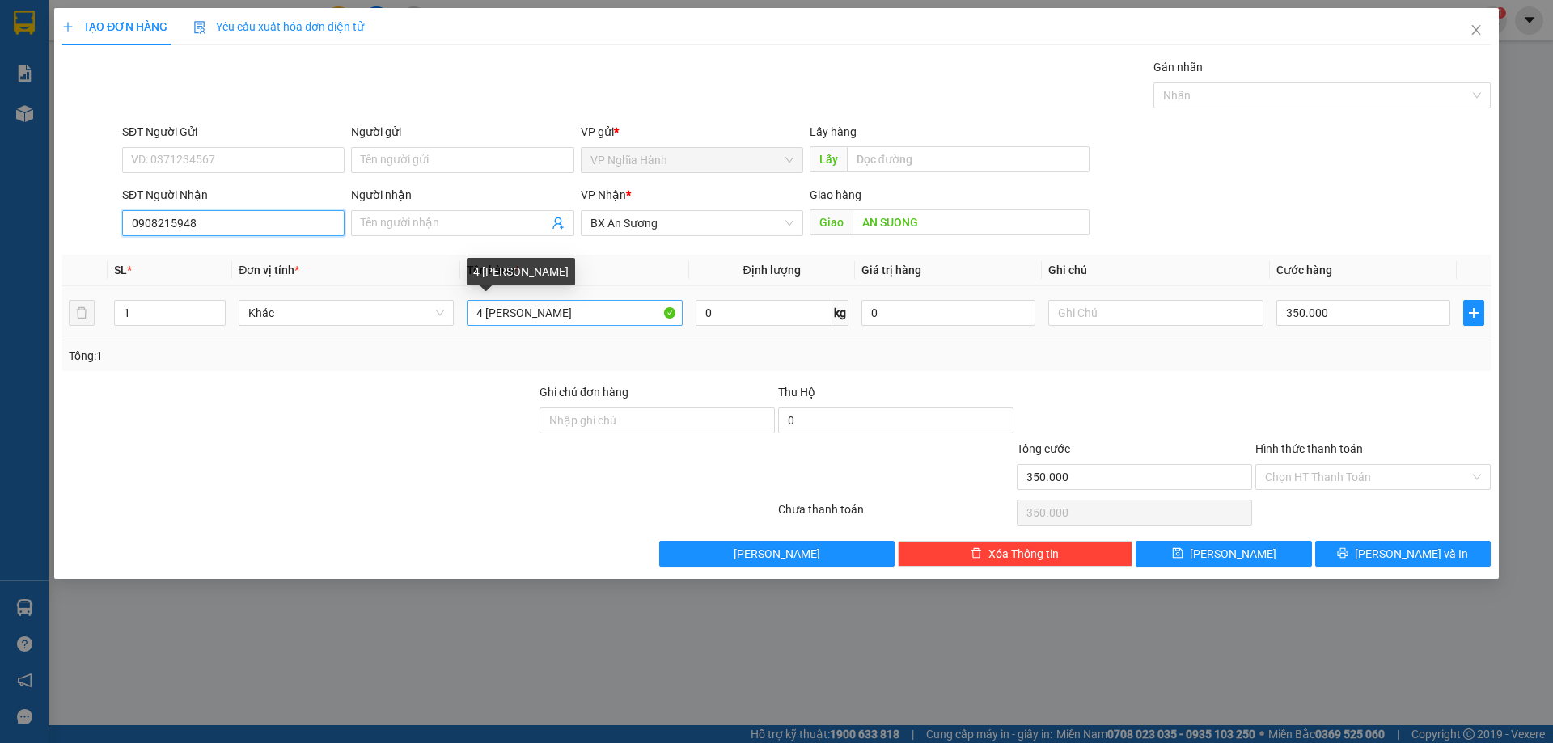
type input "0908215948"
drag, startPoint x: 488, startPoint y: 313, endPoint x: 438, endPoint y: 326, distance: 51.8
click at [438, 326] on tr "1 Khác 4 BAO LÁ NAM 0 kg 0 350.000" at bounding box center [776, 313] width 1428 height 54
type input "1BAO LÁ NAM"
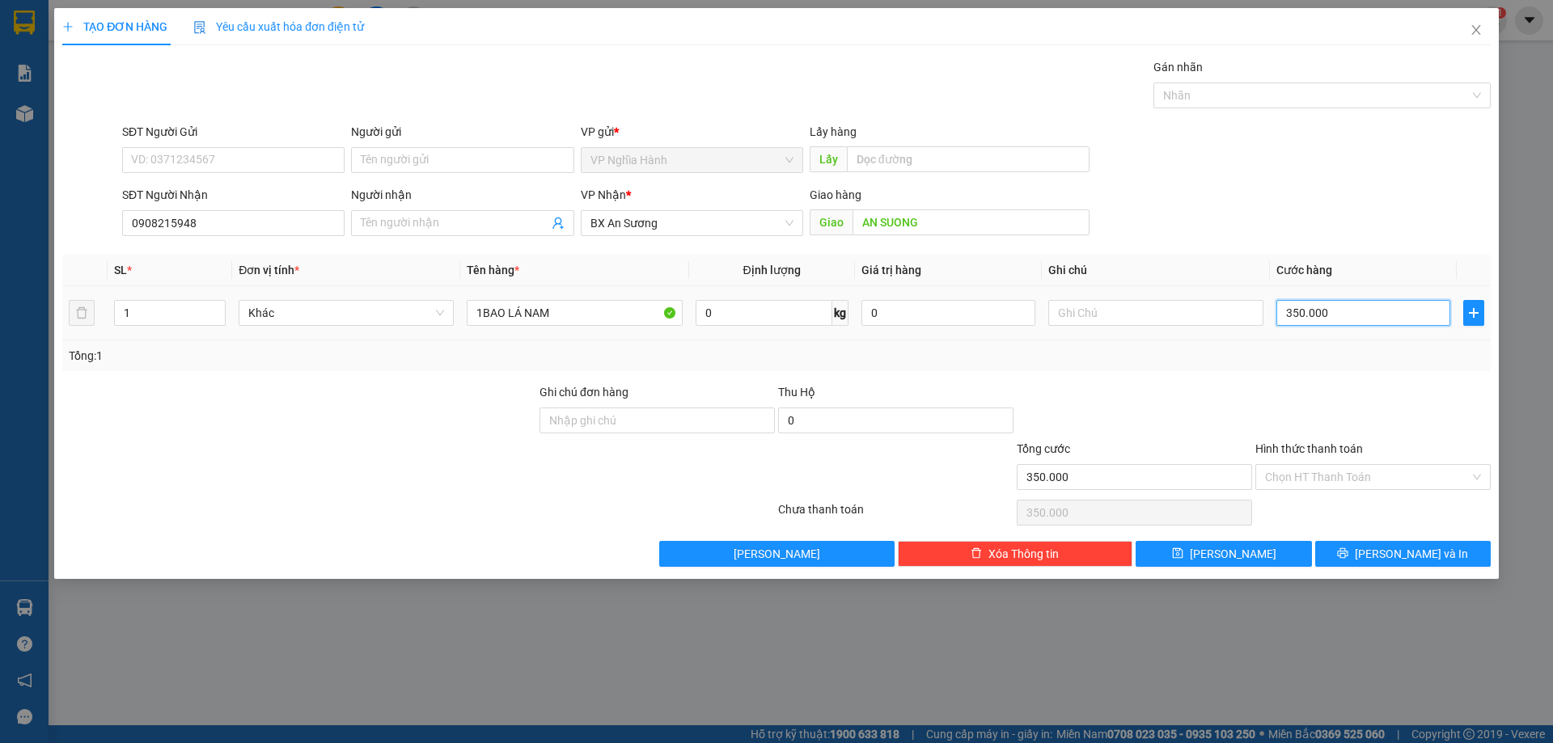
click at [1422, 323] on input "350.000" at bounding box center [1363, 313] width 174 height 26
type input "7"
type input "70"
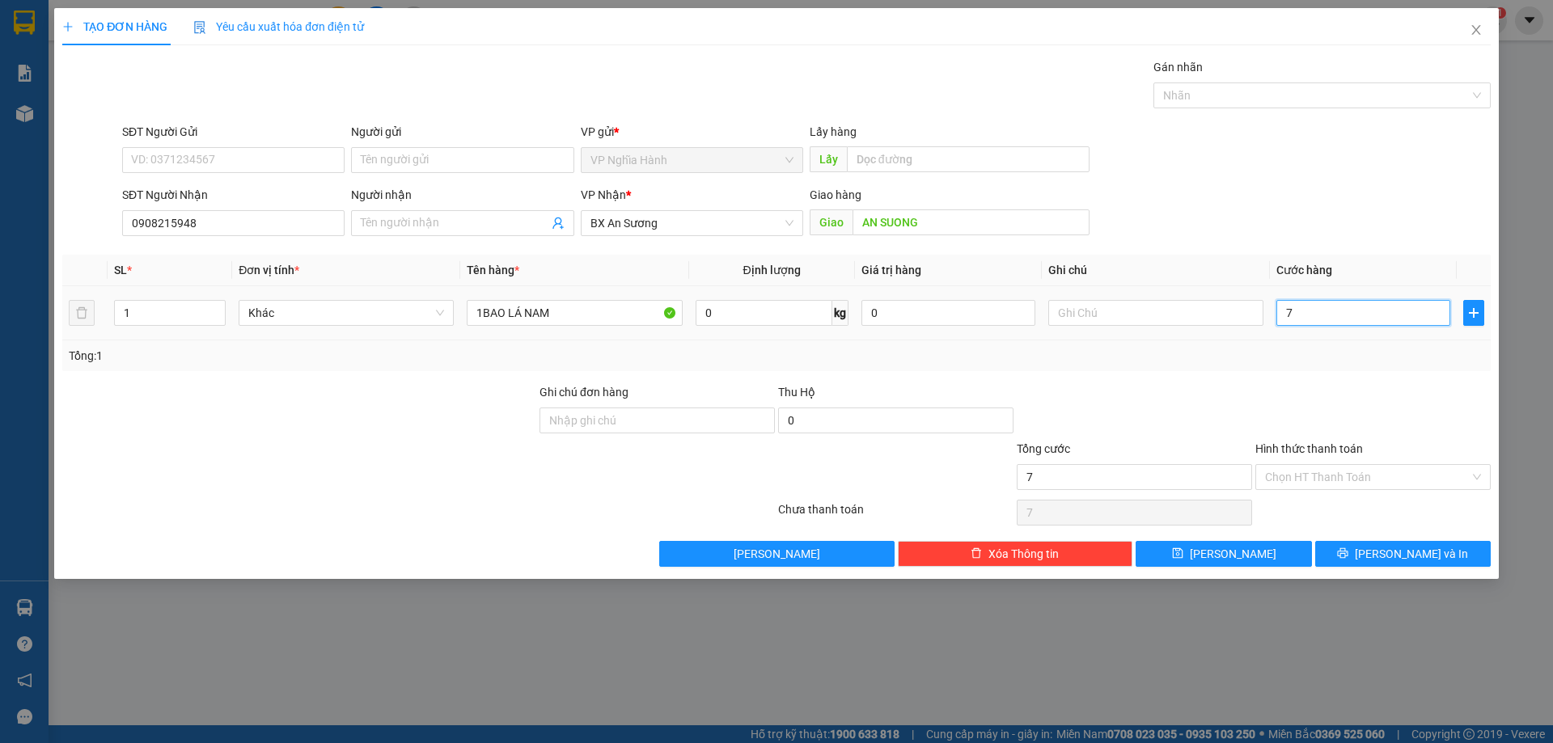
type input "70"
type input "70.000"
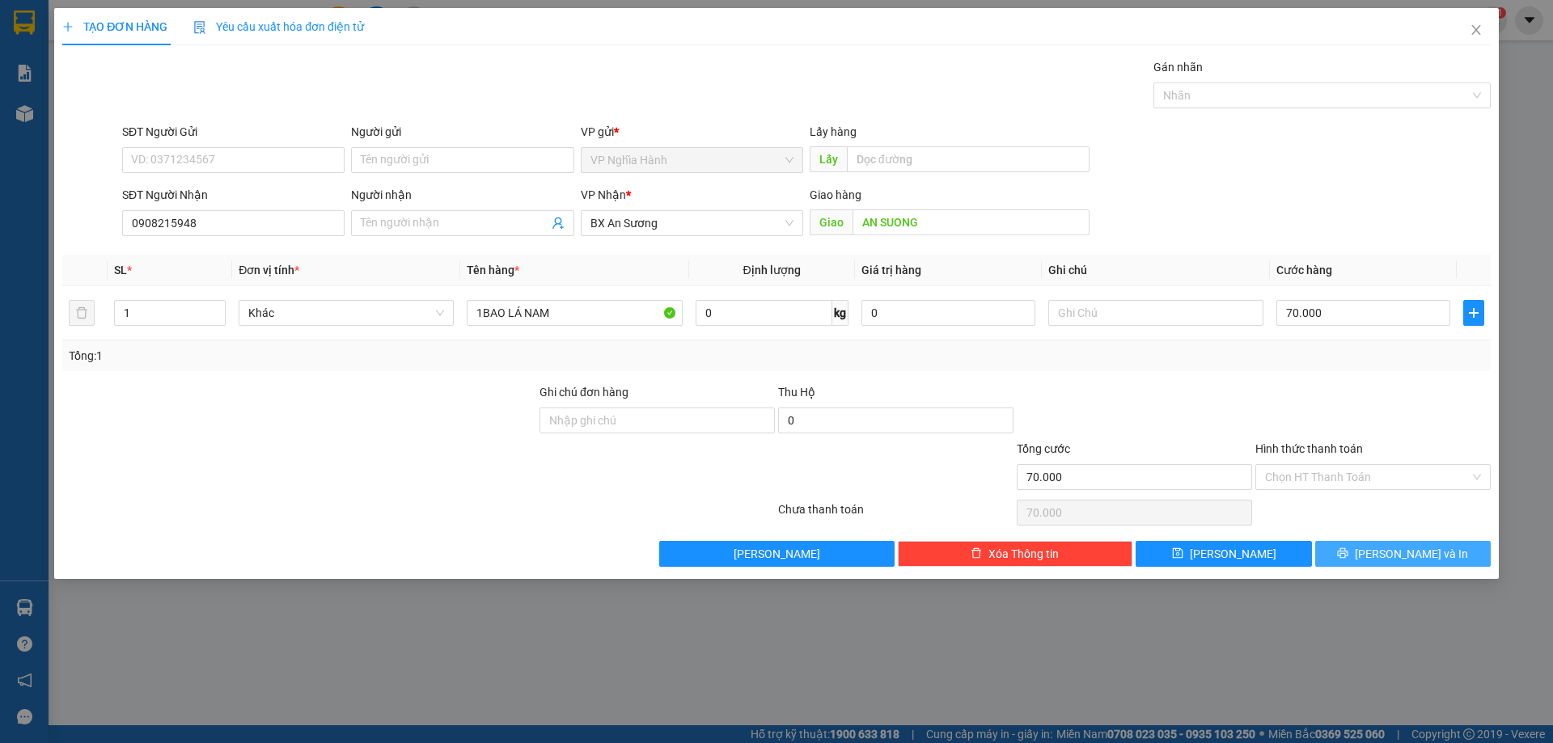
click at [1337, 559] on button "Lưu và In" at bounding box center [1402, 554] width 175 height 26
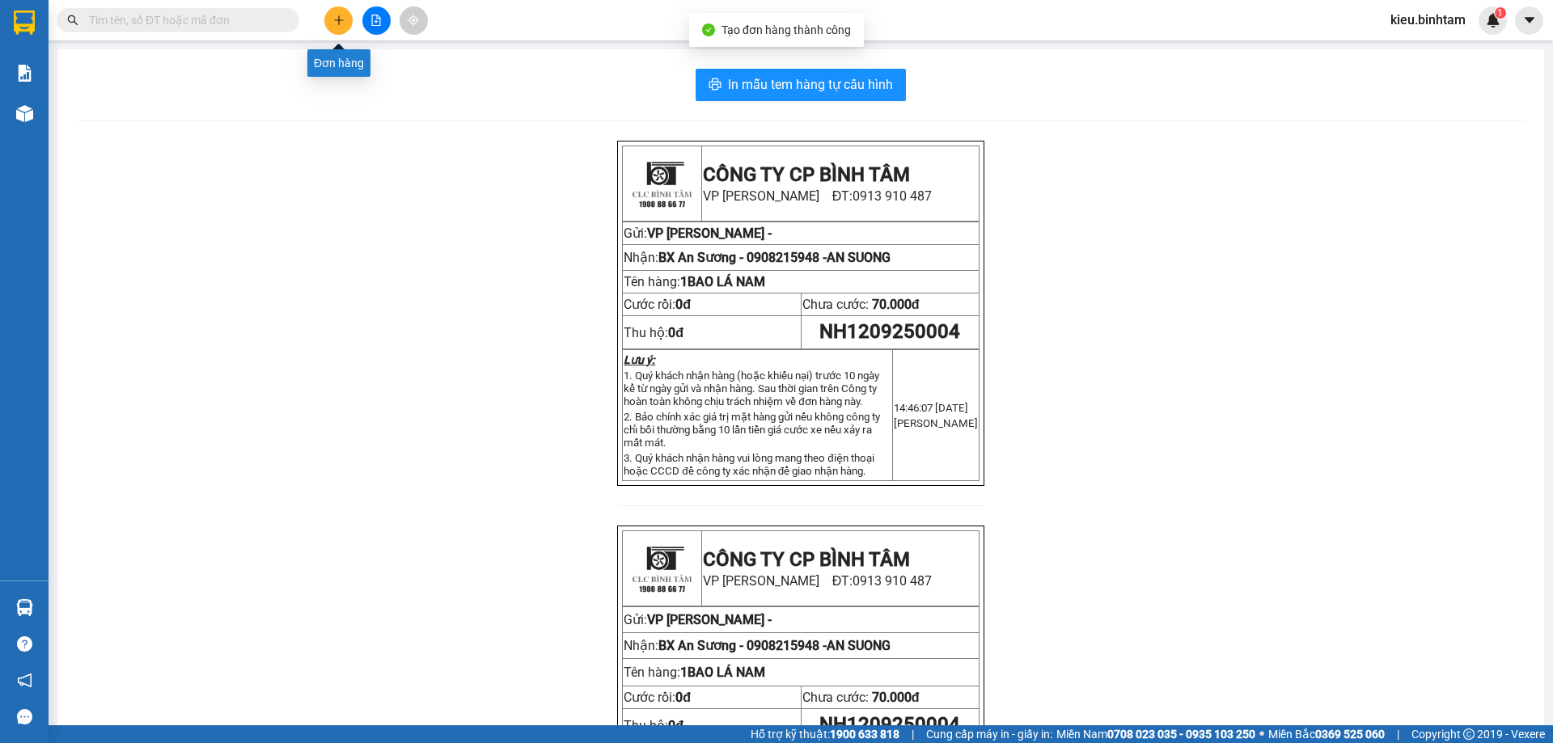
click at [328, 24] on button at bounding box center [338, 20] width 28 height 28
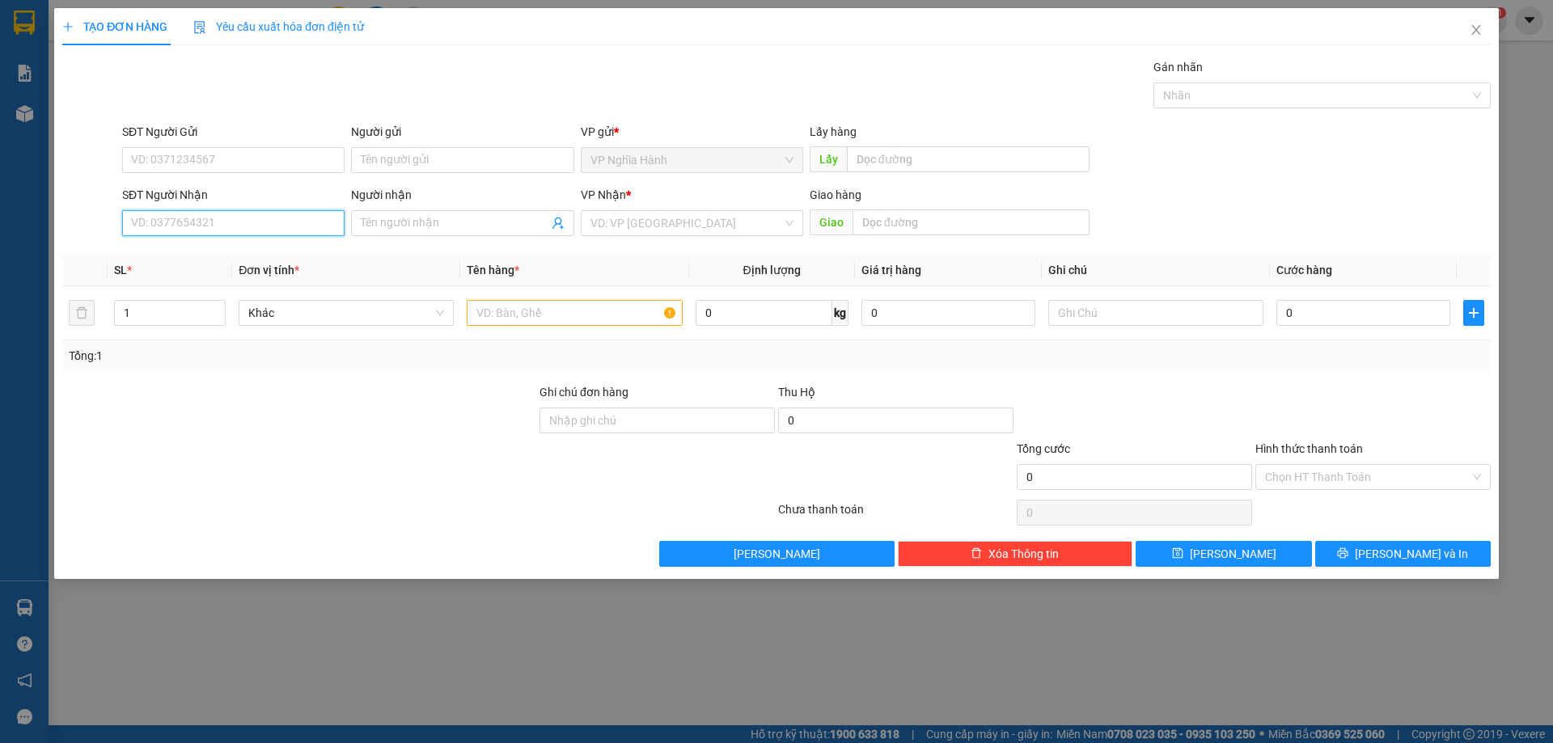
click at [192, 220] on input "SĐT Người Nhận" at bounding box center [233, 223] width 222 height 26
click at [187, 160] on input "SĐT Người Gửi" at bounding box center [233, 160] width 222 height 26
type input "0866008542"
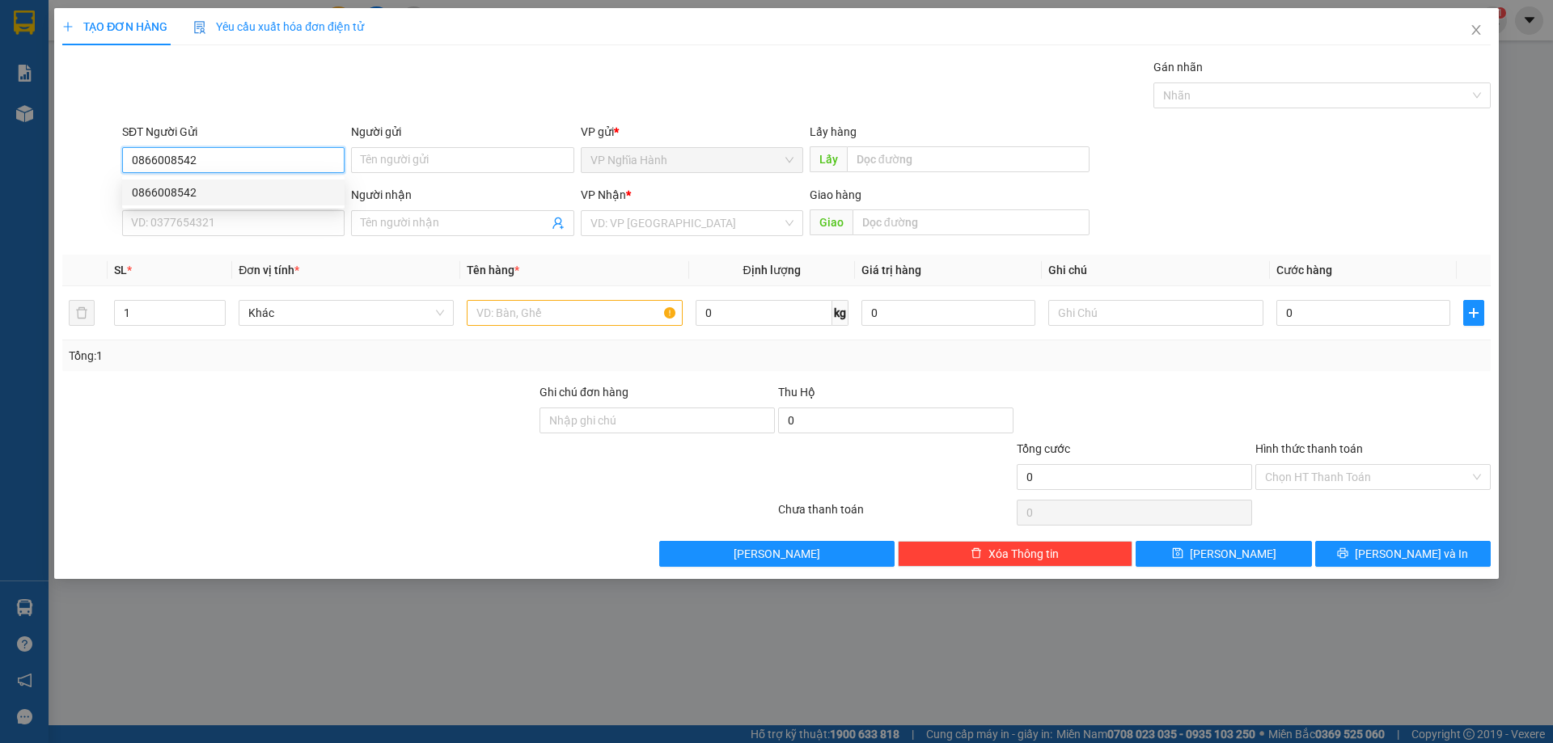
click at [174, 192] on div "0866008542" at bounding box center [233, 193] width 203 height 18
type input "0382775671"
type input "CONG 11"
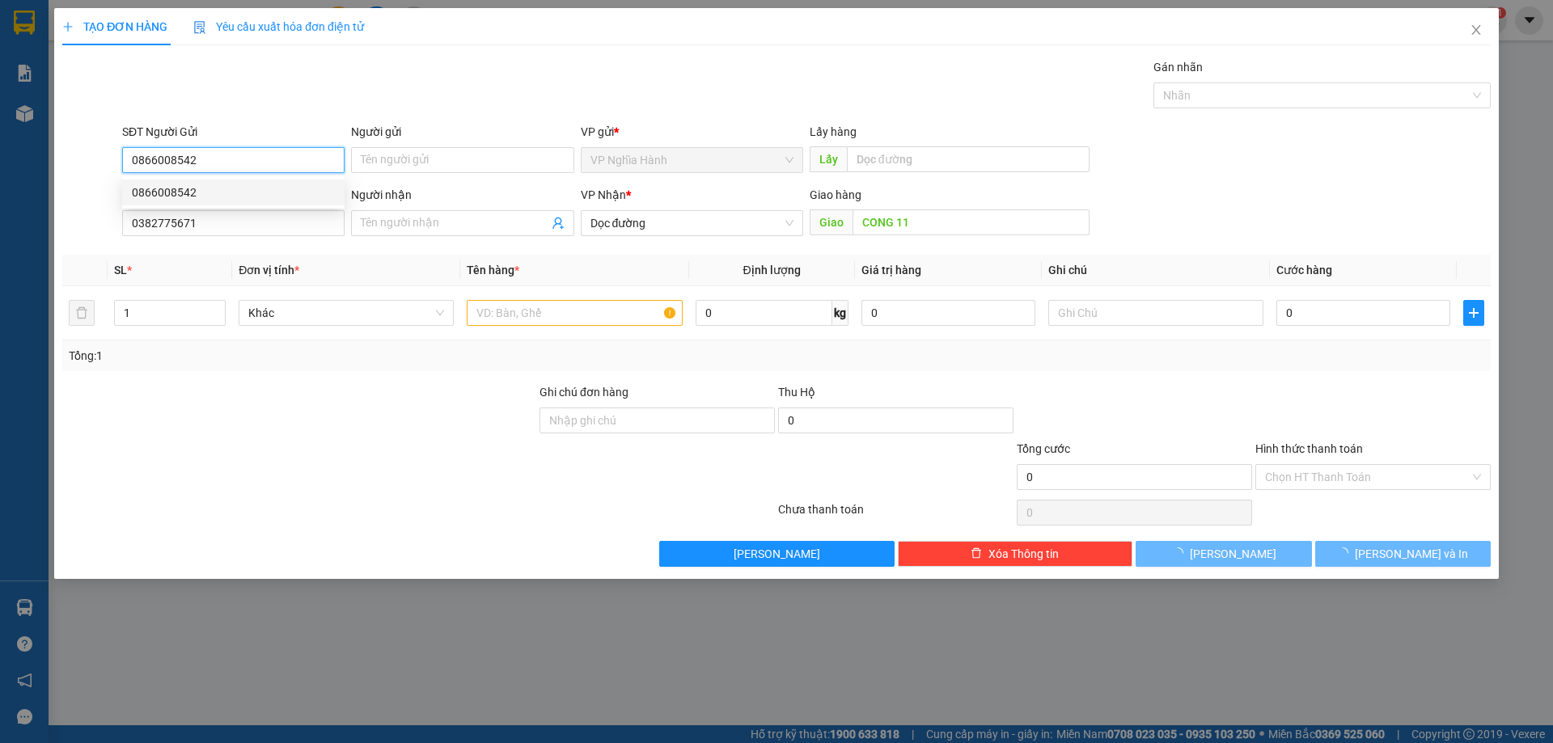
type input "300.000"
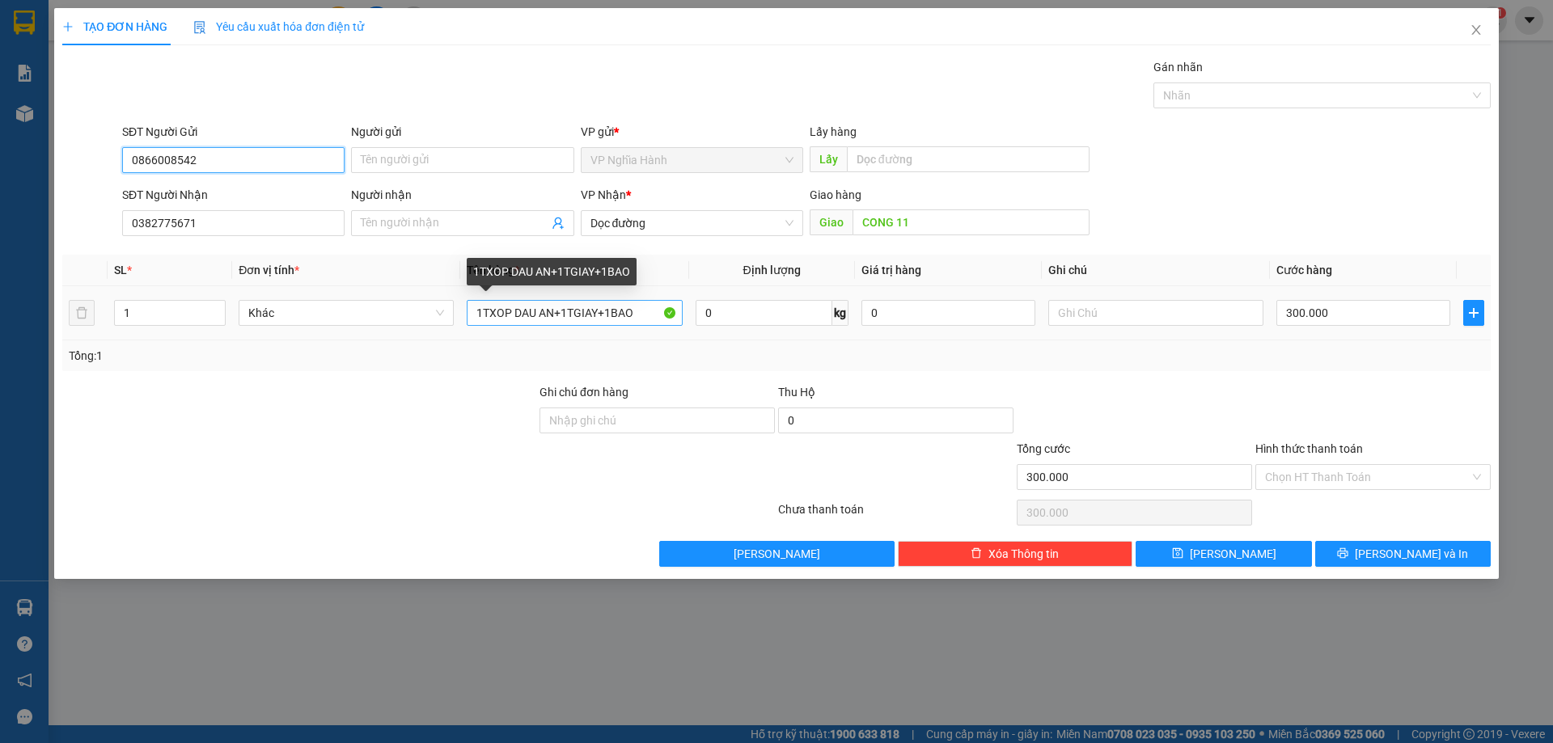
type input "0866008542"
drag, startPoint x: 609, startPoint y: 311, endPoint x: 552, endPoint y: 317, distance: 57.0
click at [552, 317] on input "1TXOP DAU AN+1TGIAY+1BAO" at bounding box center [574, 313] width 215 height 26
click at [554, 311] on input "1TXOP DAU AN2BAO" at bounding box center [574, 313] width 215 height 26
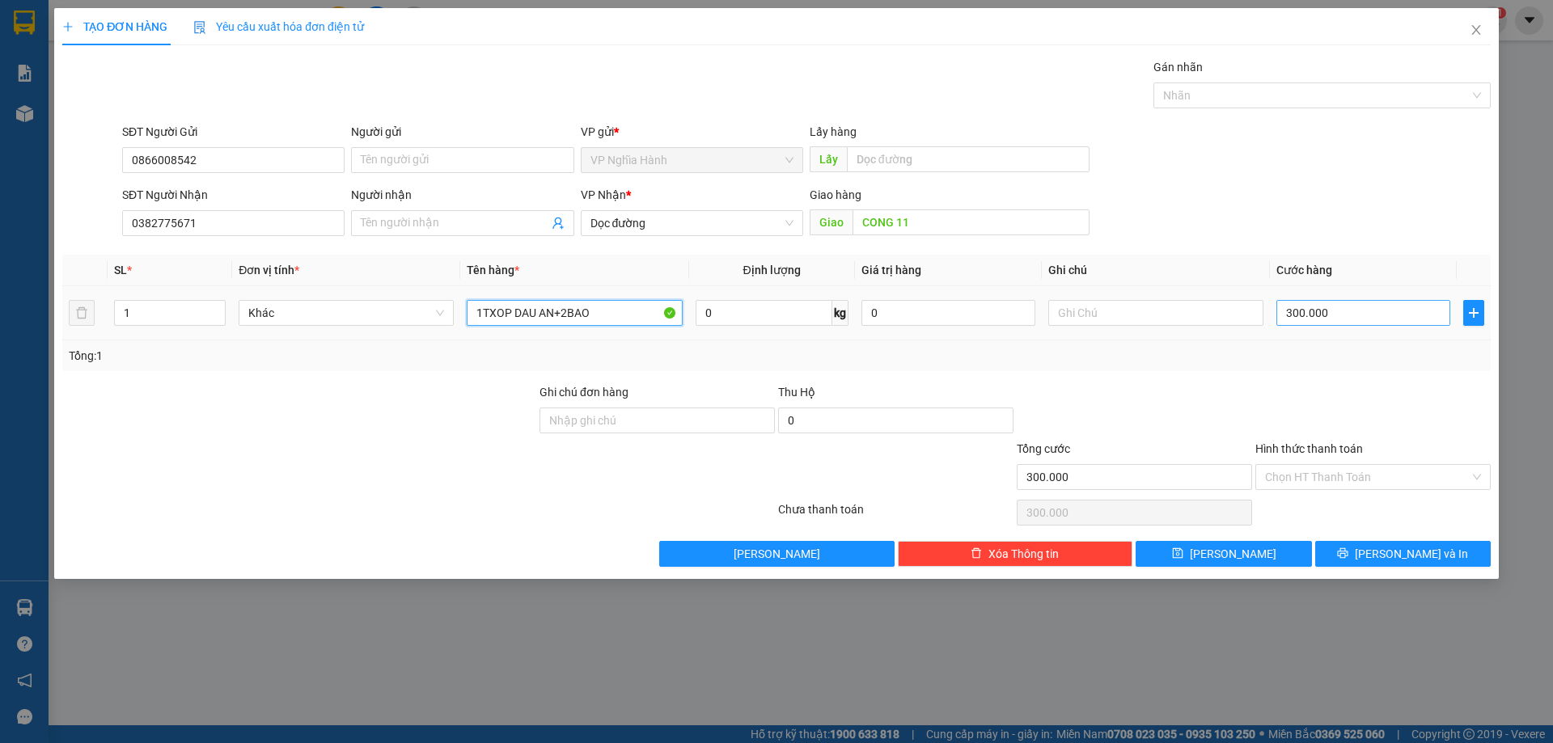
type input "1TXOP DAU AN+2BAO"
click at [1347, 315] on input "300.000" at bounding box center [1363, 313] width 174 height 26
type input "3"
type input "33"
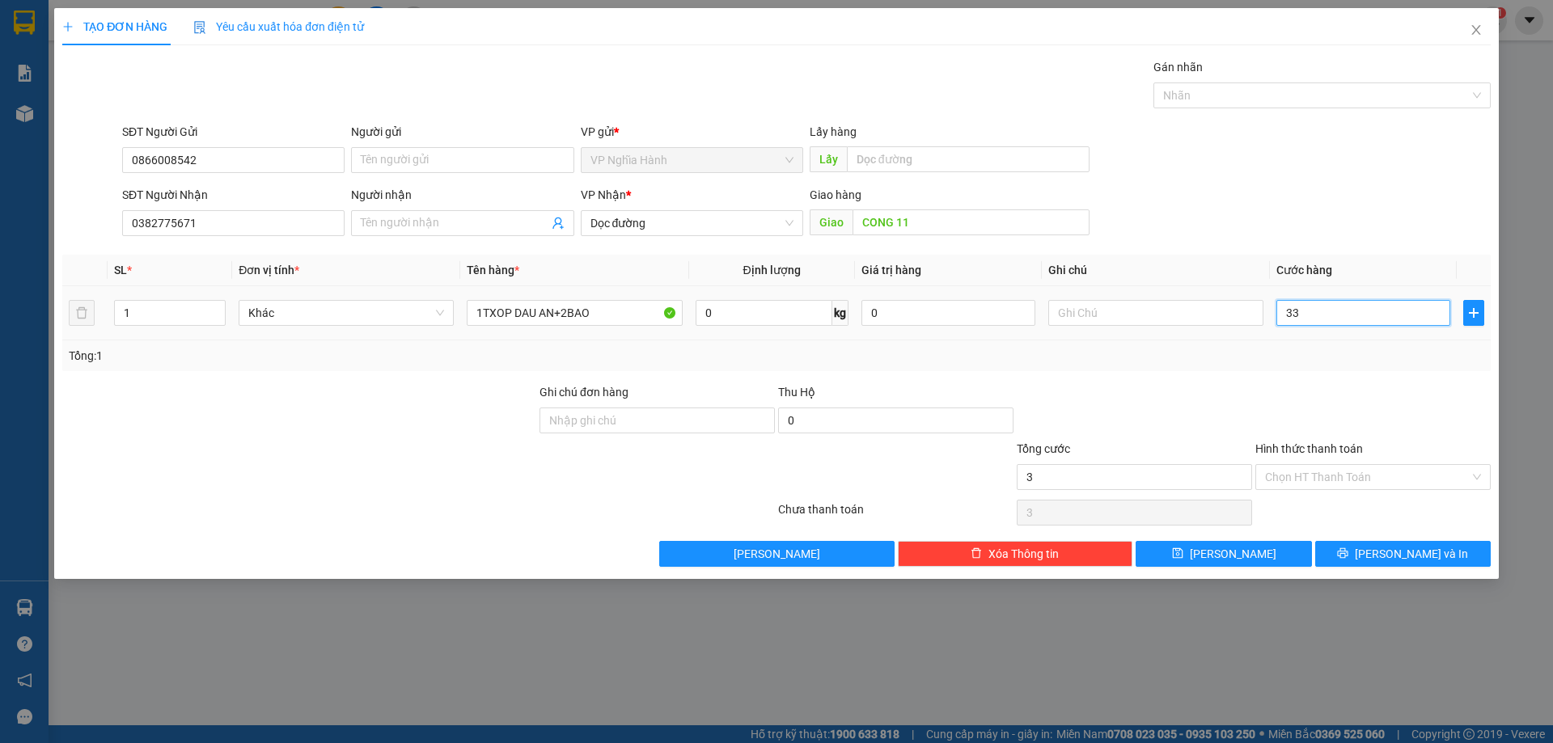
type input "33"
type input "335"
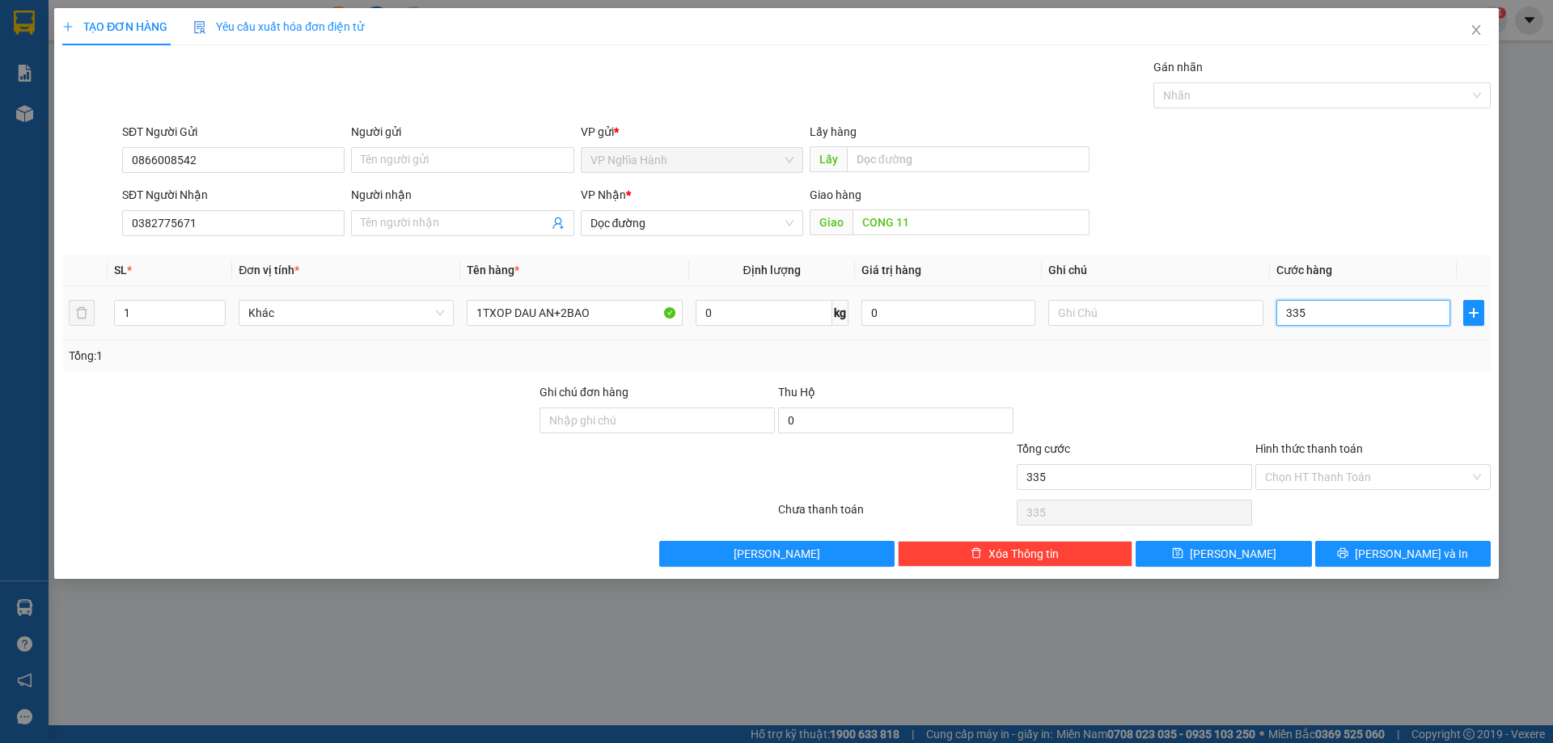
type input "3.350"
drag, startPoint x: 1295, startPoint y: 317, endPoint x: 1168, endPoint y: 357, distance: 134.0
click at [1168, 357] on div "SL * Đơn vị tính * Tên hàng * Định lượng Giá trị hàng Ghi chú Cước hàng 1 Khác …" at bounding box center [776, 313] width 1428 height 116
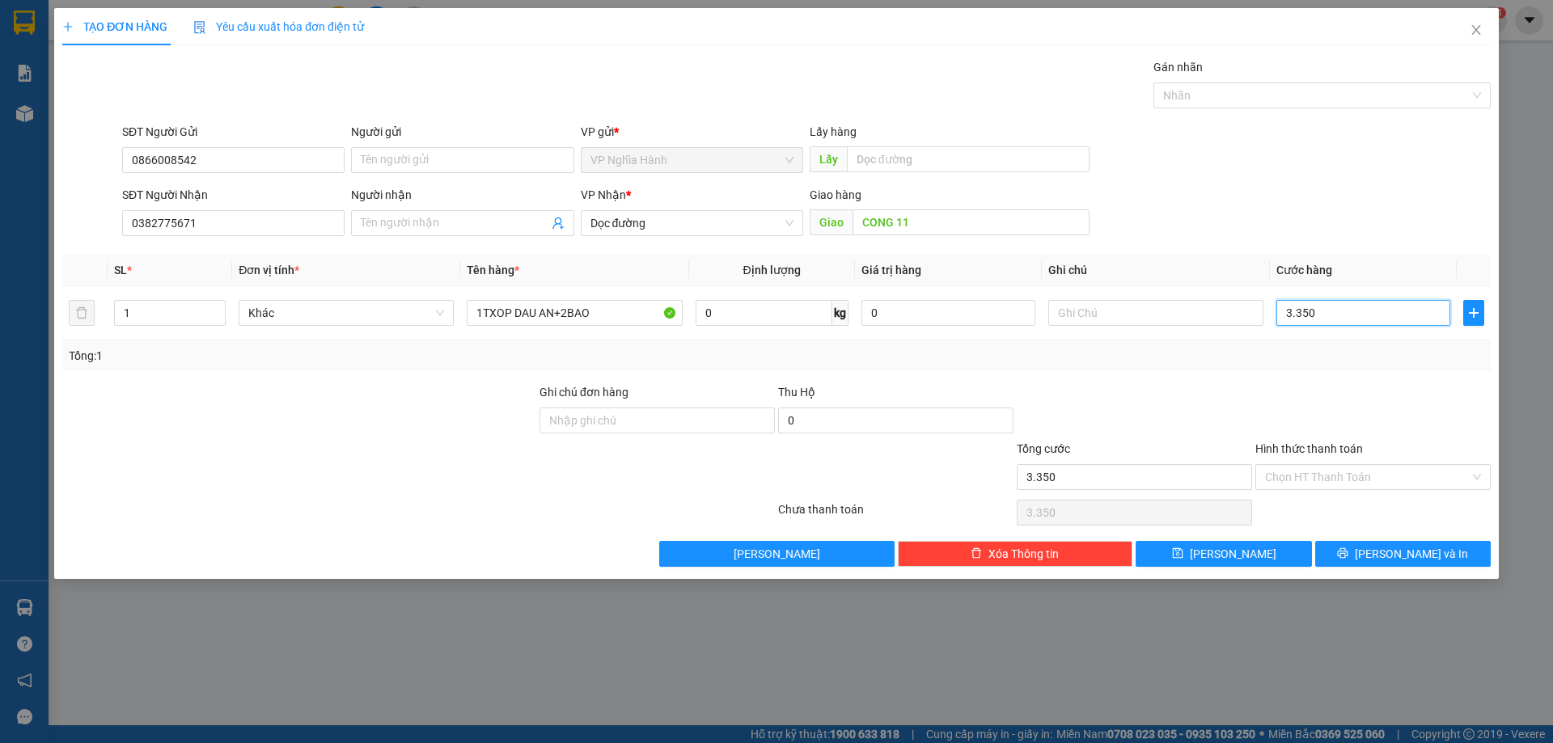
type input "350"
type input "350.000"
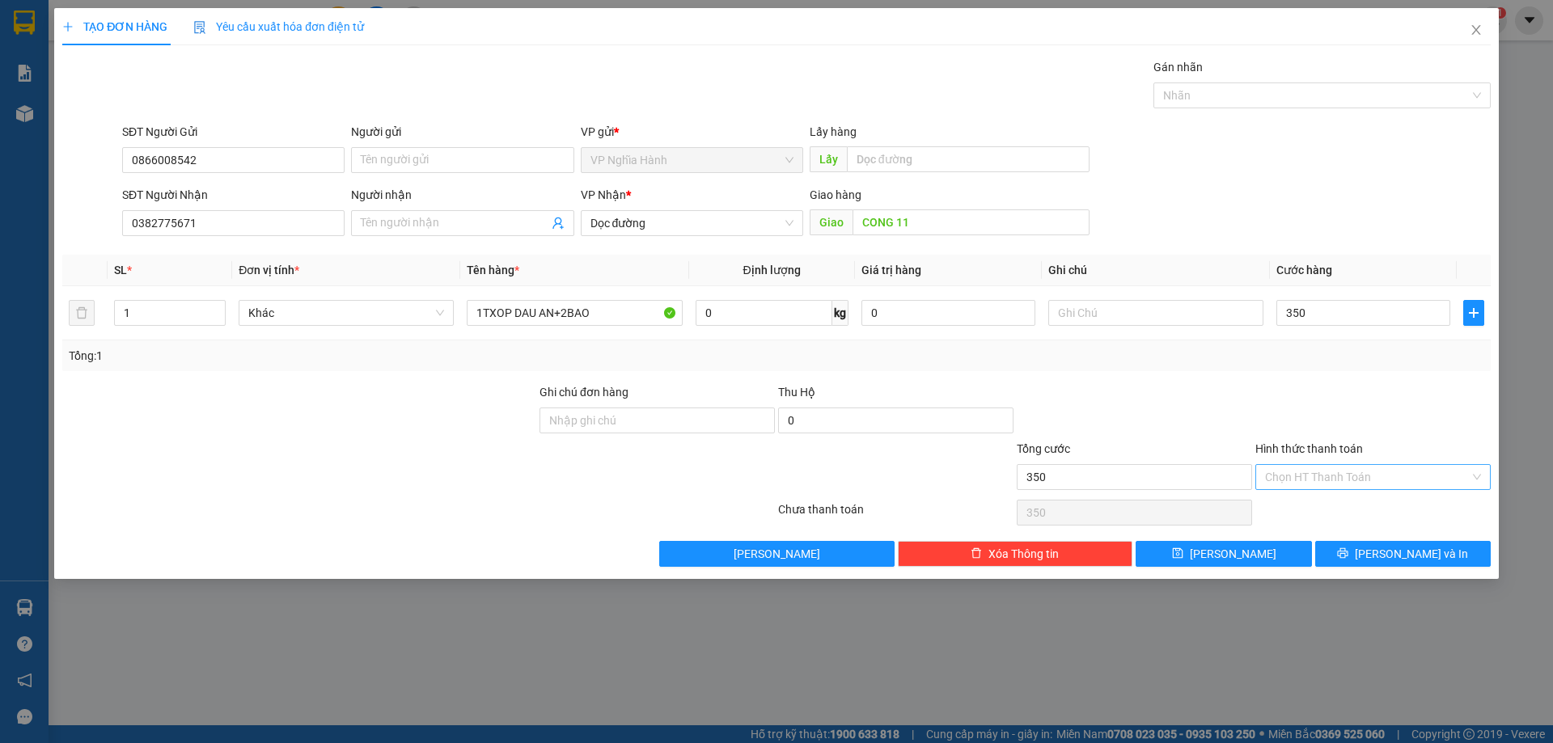
type input "350.000"
click at [1316, 473] on input "Hình thức thanh toán" at bounding box center [1367, 477] width 205 height 24
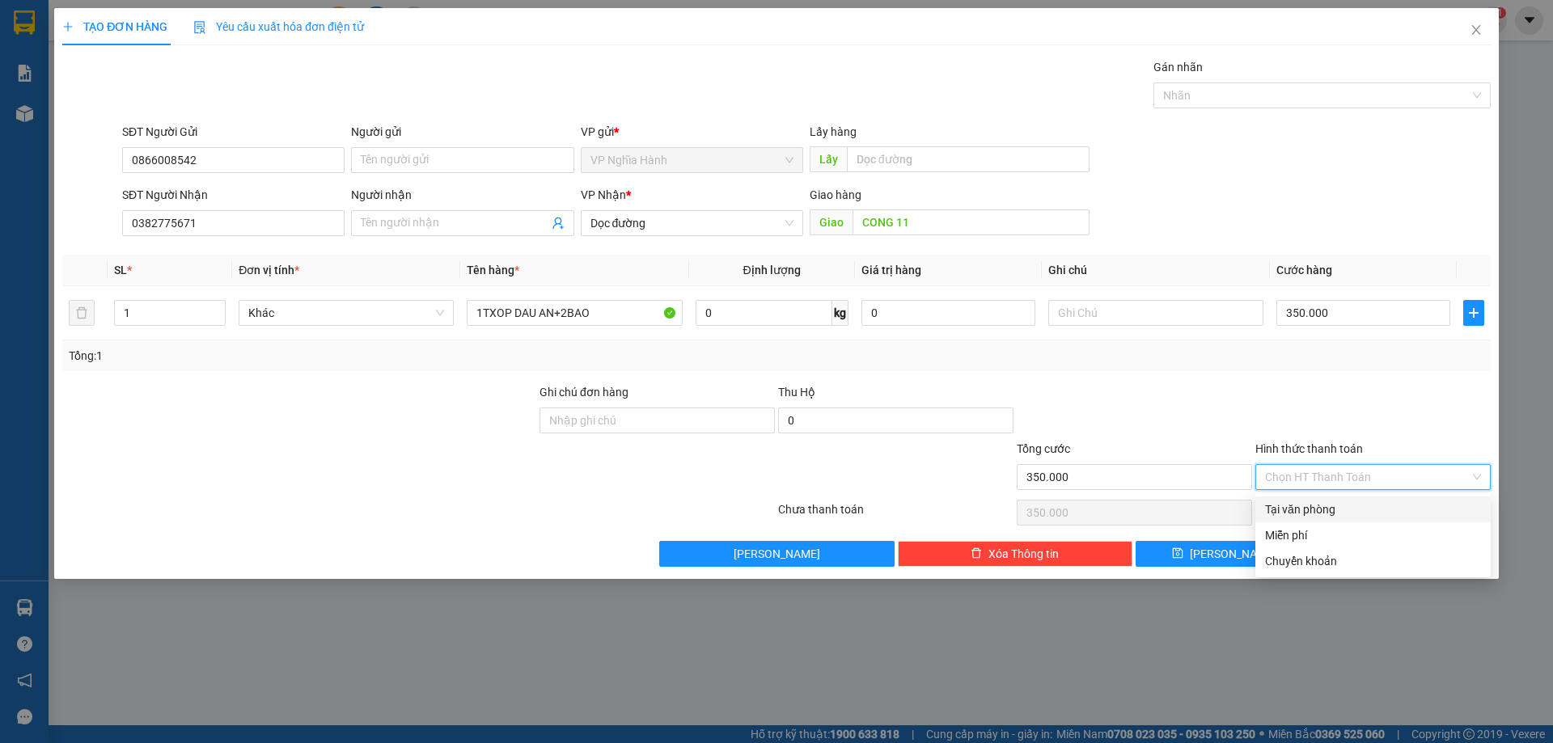
click at [1320, 503] on div "Tại văn phòng" at bounding box center [1373, 510] width 216 height 18
type input "0"
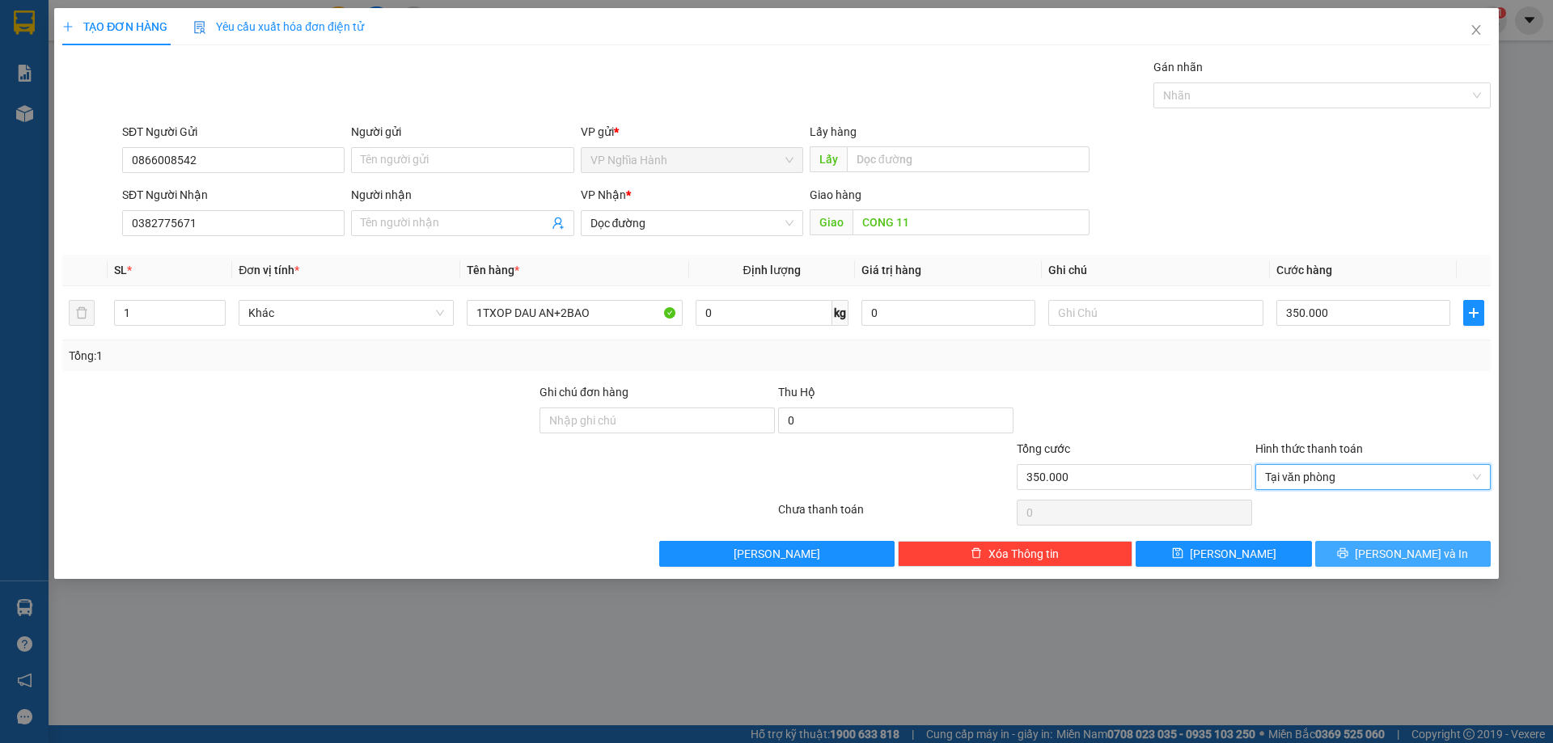
click at [1389, 546] on span "Lưu và In" at bounding box center [1410, 554] width 113 height 18
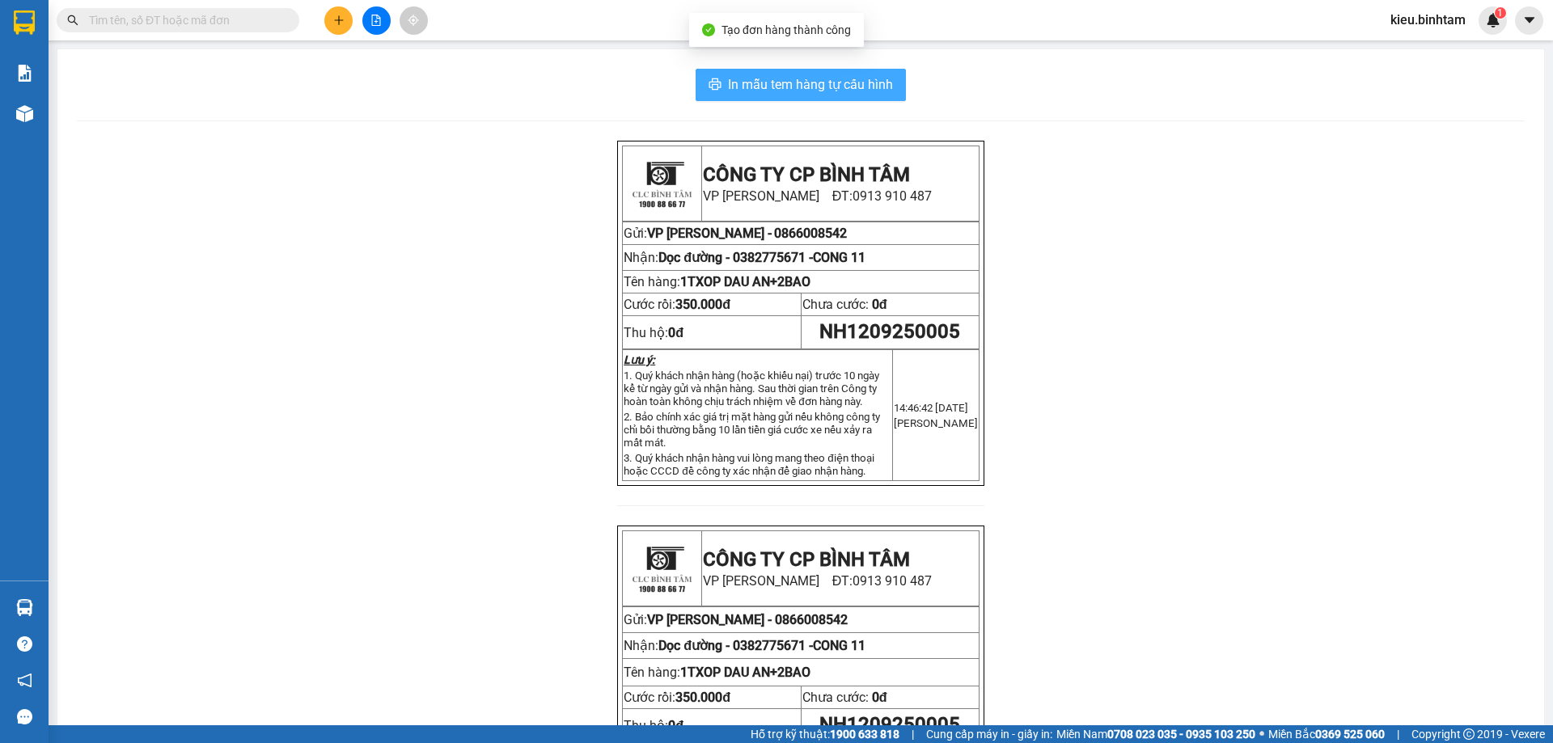
click at [848, 87] on span "In mẫu tem hàng tự cấu hình" at bounding box center [810, 84] width 165 height 20
click at [334, 10] on button at bounding box center [338, 20] width 28 height 28
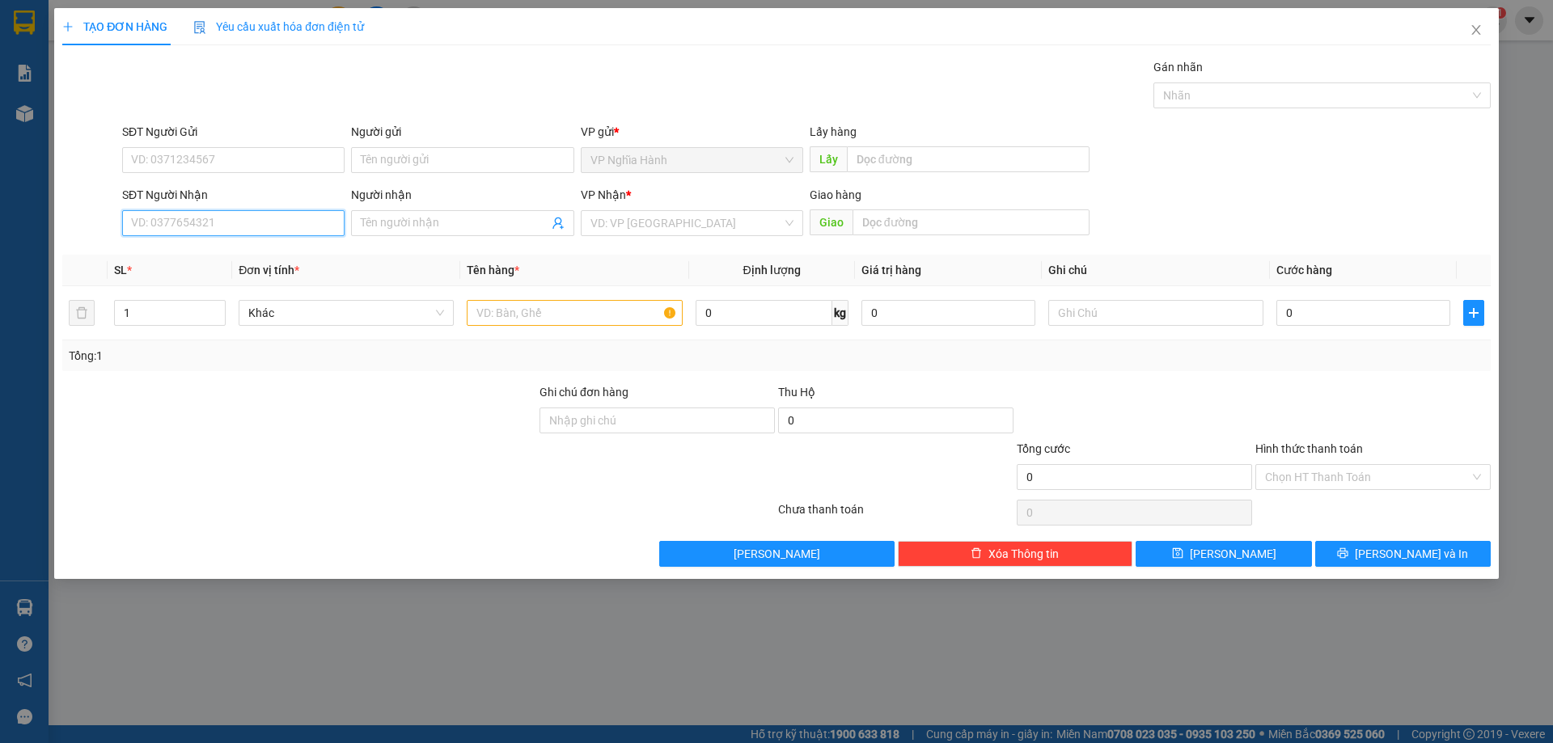
click at [223, 219] on input "SĐT Người Nhận" at bounding box center [233, 223] width 222 height 26
type input "0973181362"
drag, startPoint x: 202, startPoint y: 253, endPoint x: 259, endPoint y: 253, distance: 56.6
click at [201, 253] on div "0973181362 - DIỆU" at bounding box center [233, 256] width 203 height 18
type input "DIỆU"
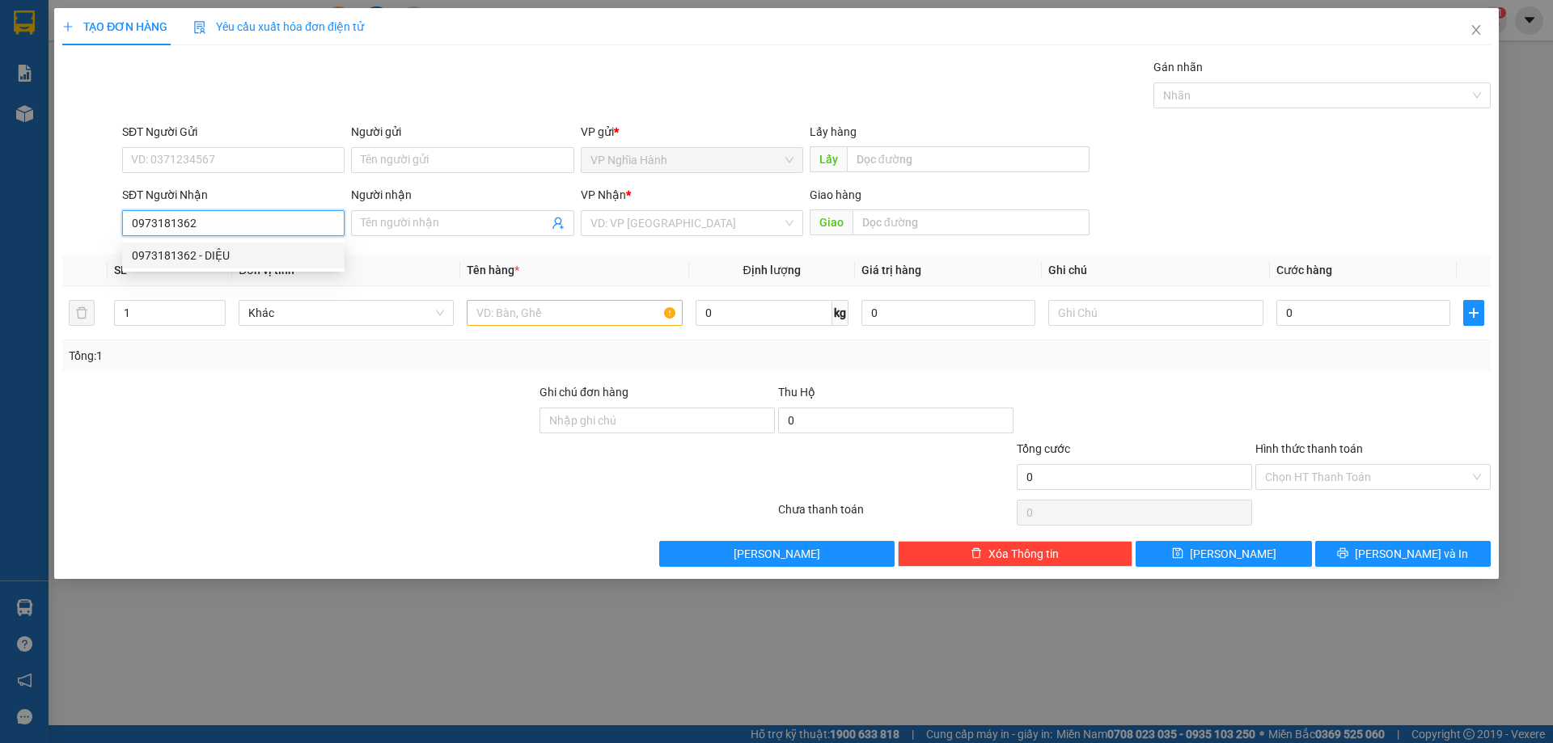
type input "AN SUONG"
type input "50.000"
type input "0973181362"
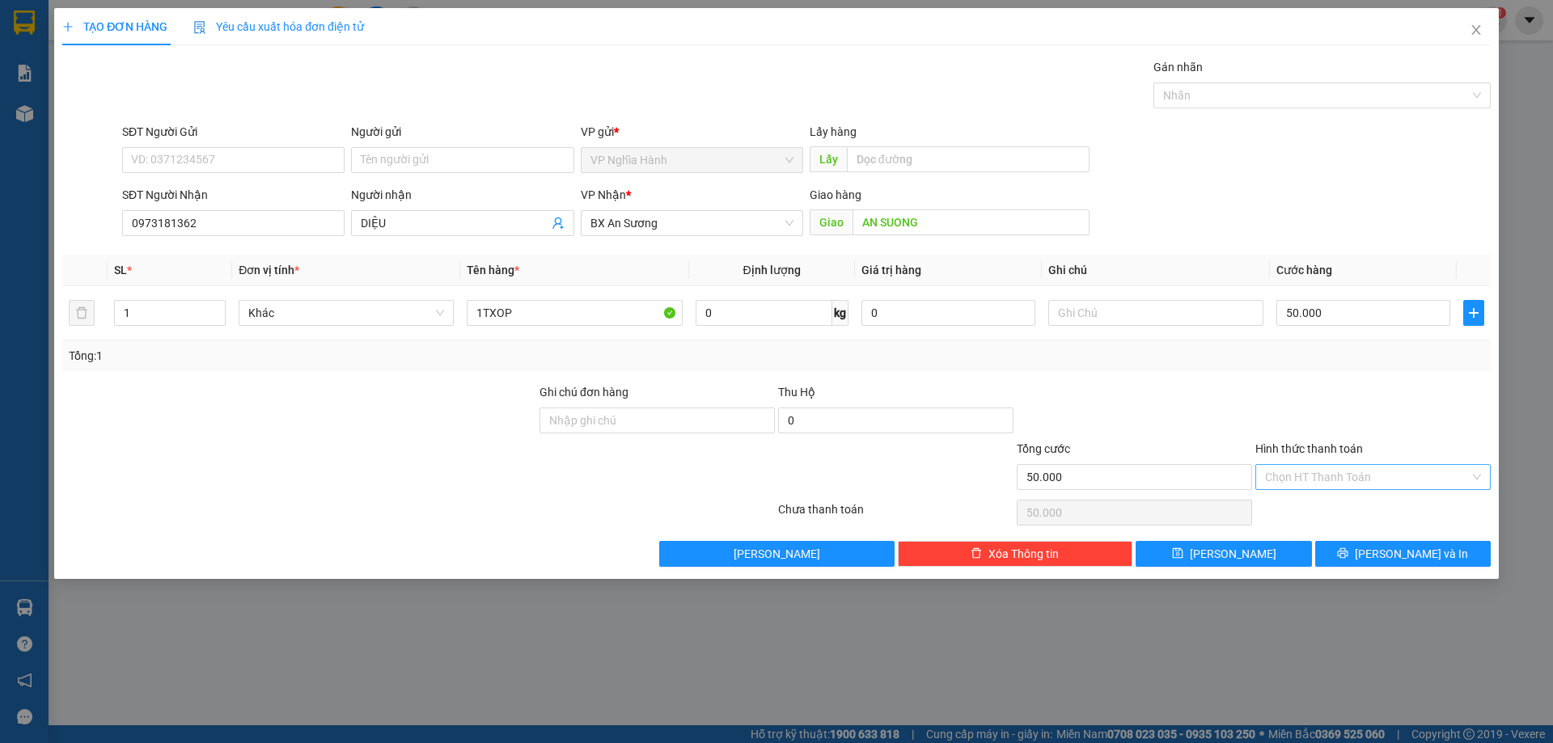
click at [1344, 467] on input "Hình thức thanh toán" at bounding box center [1367, 477] width 205 height 24
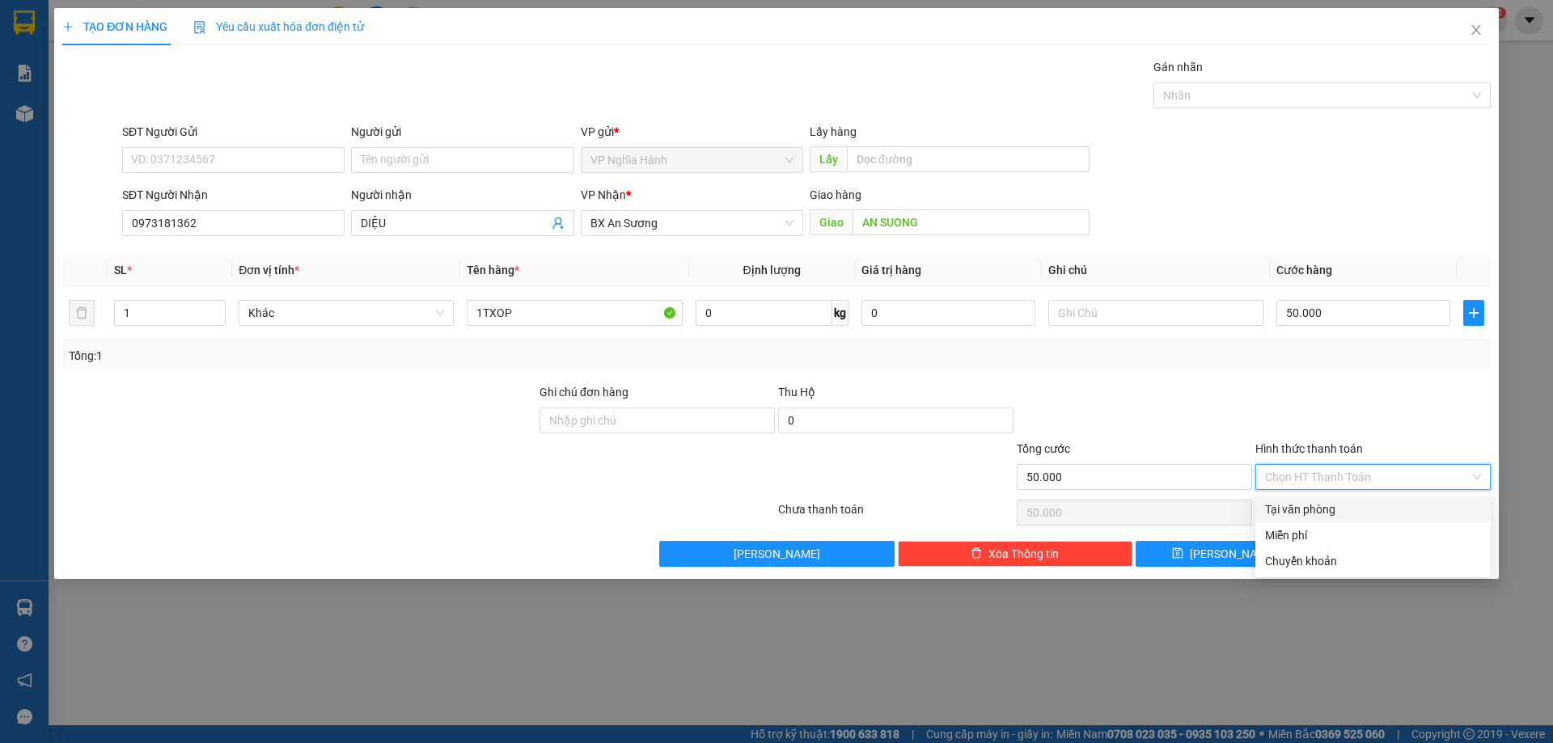
click at [1342, 497] on div "Tại văn phòng" at bounding box center [1372, 510] width 235 height 26
type input "0"
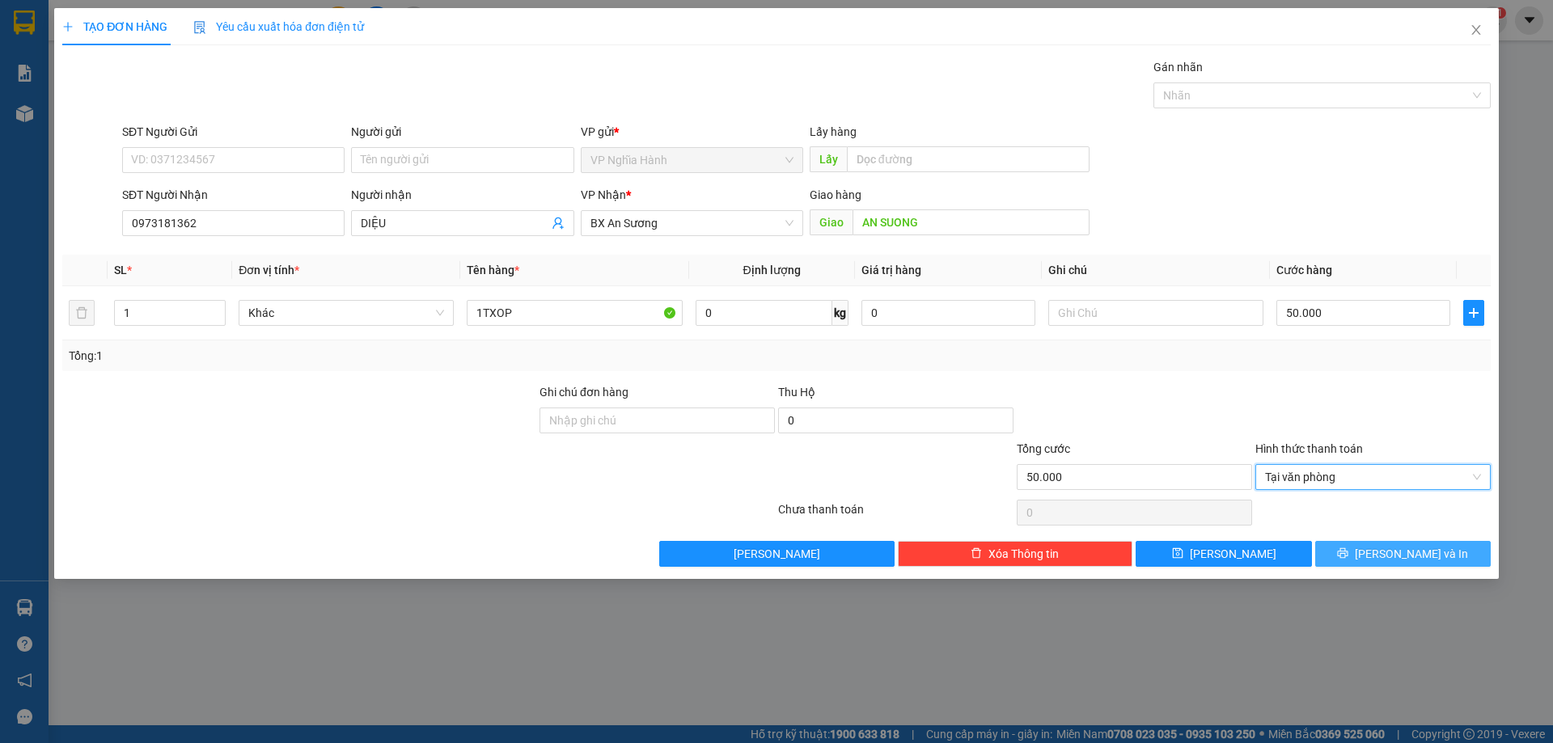
click at [1341, 560] on button "Lưu và In" at bounding box center [1402, 554] width 175 height 26
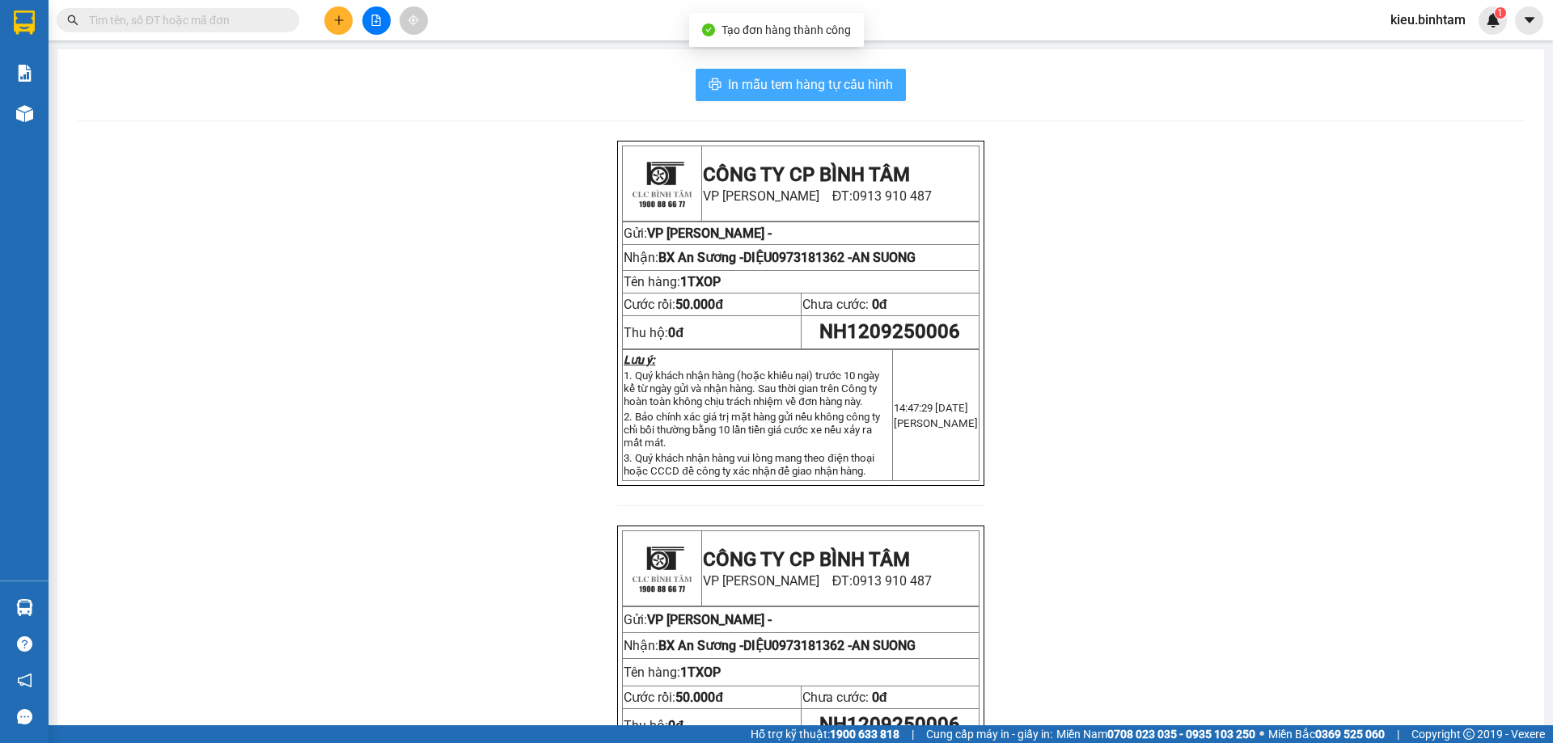
drag, startPoint x: 776, startPoint y: 81, endPoint x: 948, endPoint y: 84, distance: 171.5
click at [779, 80] on span "In mẫu tem hàng tự cấu hình" at bounding box center [810, 84] width 165 height 20
click at [353, 26] on div at bounding box center [375, 20] width 121 height 28
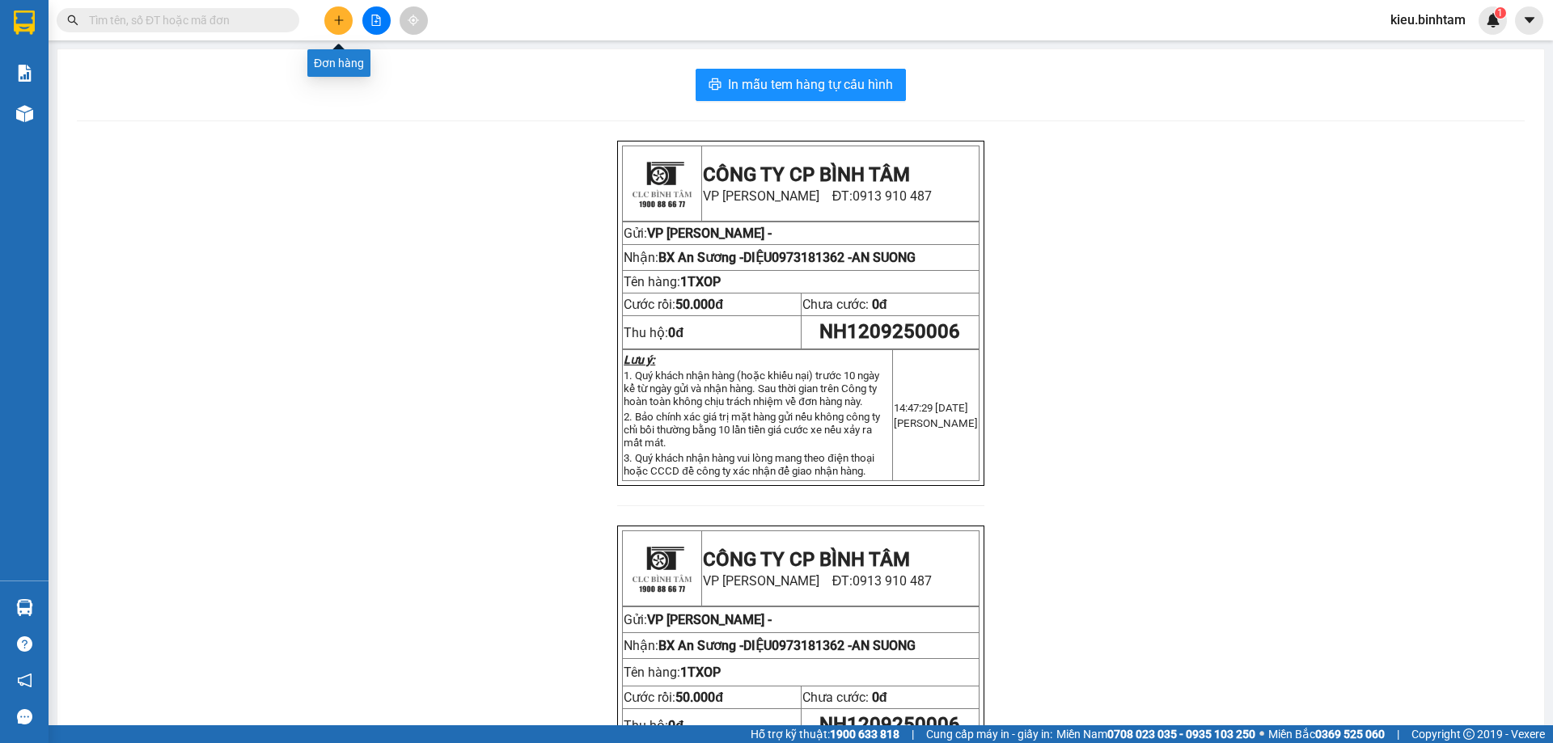
click at [340, 20] on icon "plus" at bounding box center [338, 19] width 9 height 1
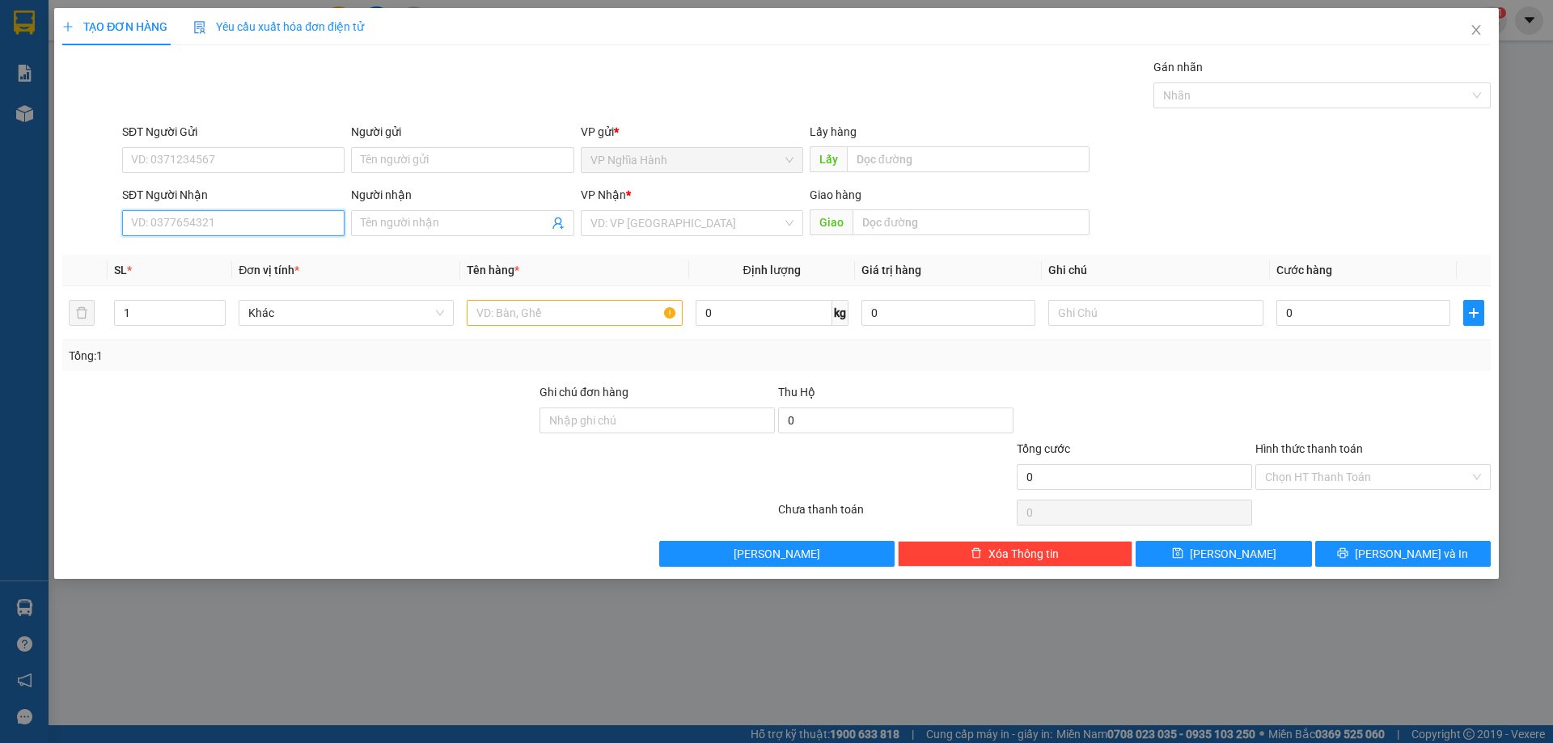
click at [146, 218] on input "SĐT Người Nhận" at bounding box center [233, 223] width 222 height 26
drag, startPoint x: 332, startPoint y: 222, endPoint x: 176, endPoint y: 243, distance: 156.7
click at [176, 243] on div "Transit Pickup Surcharge Ids Transit Deliver Surcharge Ids Transit Deliver Surc…" at bounding box center [776, 312] width 1428 height 509
type input "0389290323"
drag, startPoint x: 148, startPoint y: 256, endPoint x: 222, endPoint y: 242, distance: 75.0
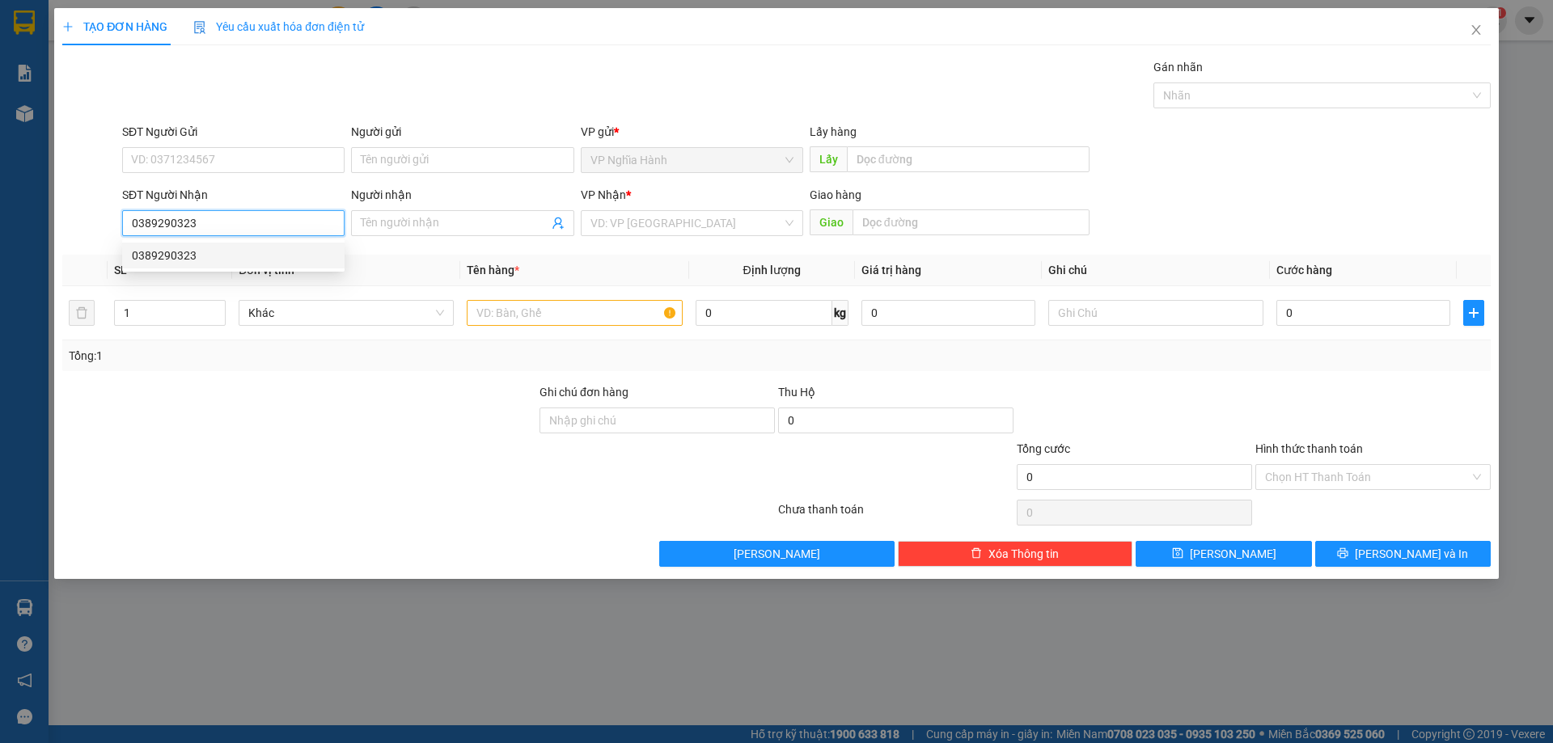
click at [151, 256] on div "0389290323" at bounding box center [233, 256] width 203 height 18
type input "150.000"
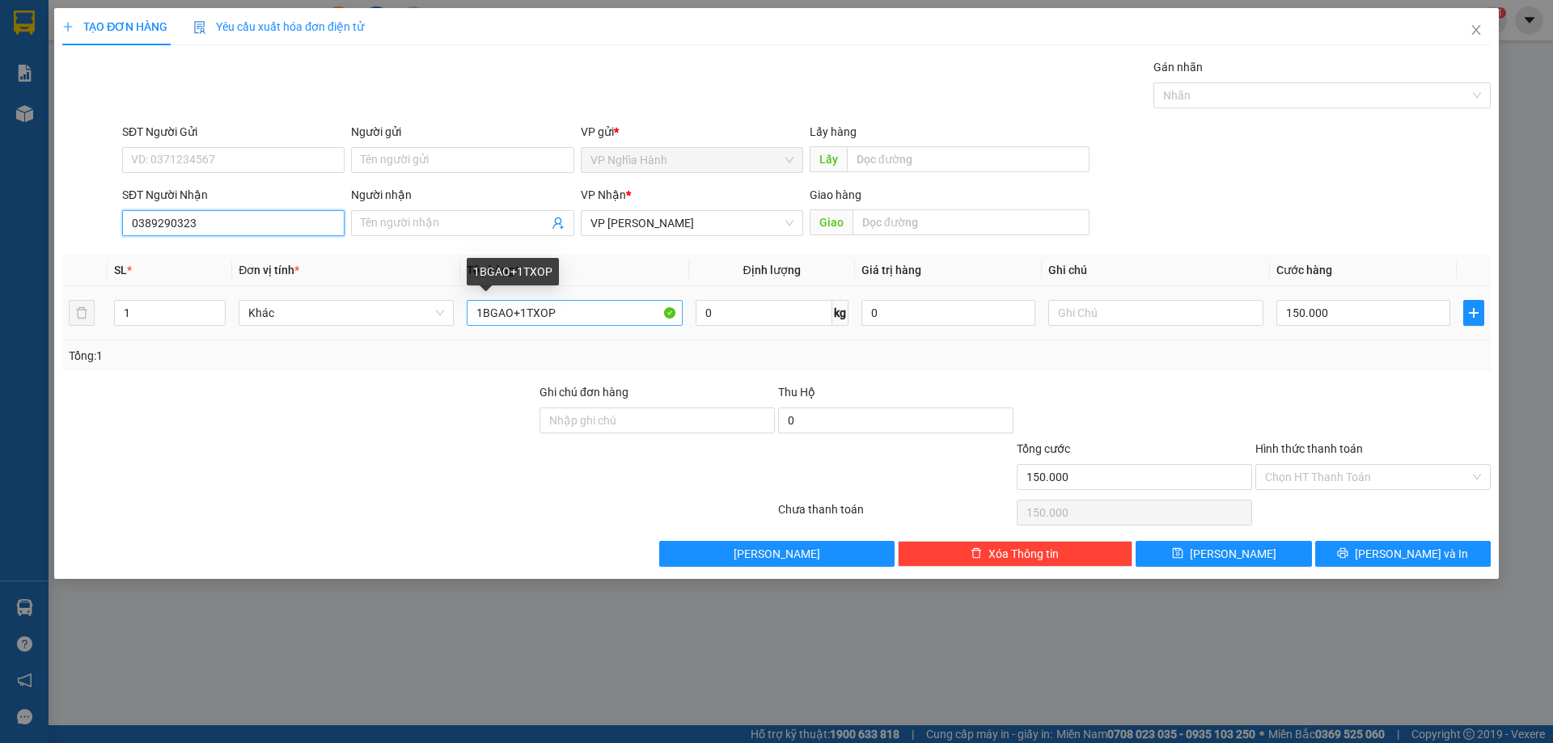
type input "0389290323"
drag, startPoint x: 517, startPoint y: 316, endPoint x: 392, endPoint y: 302, distance: 125.4
click at [407, 332] on tr "1 Khác 1BGAO+1TXOP 0 kg 0 150.000" at bounding box center [776, 313] width 1428 height 54
type input "1TXOP"
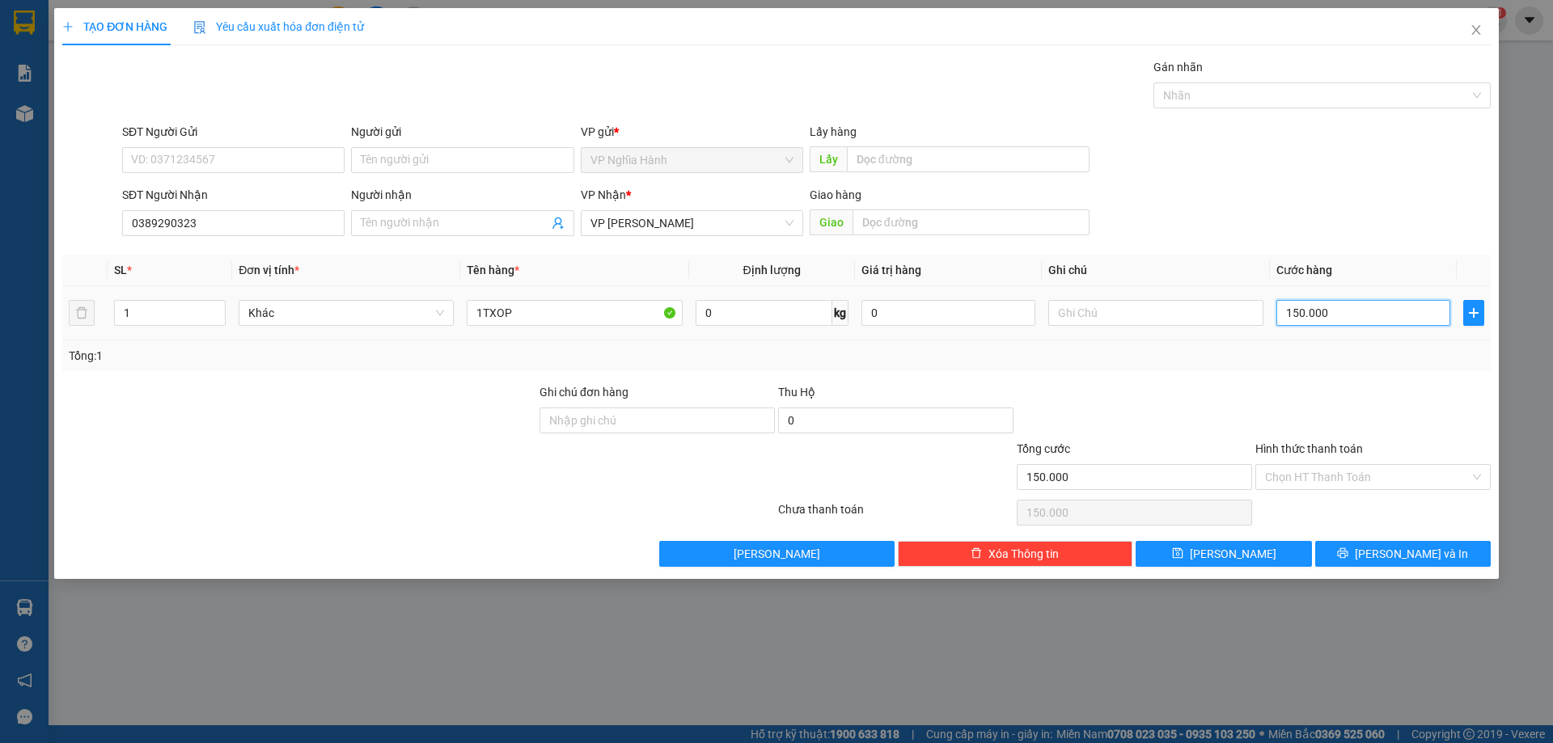
click at [1363, 308] on input "150.000" at bounding box center [1363, 313] width 174 height 26
type input "1"
type input "10"
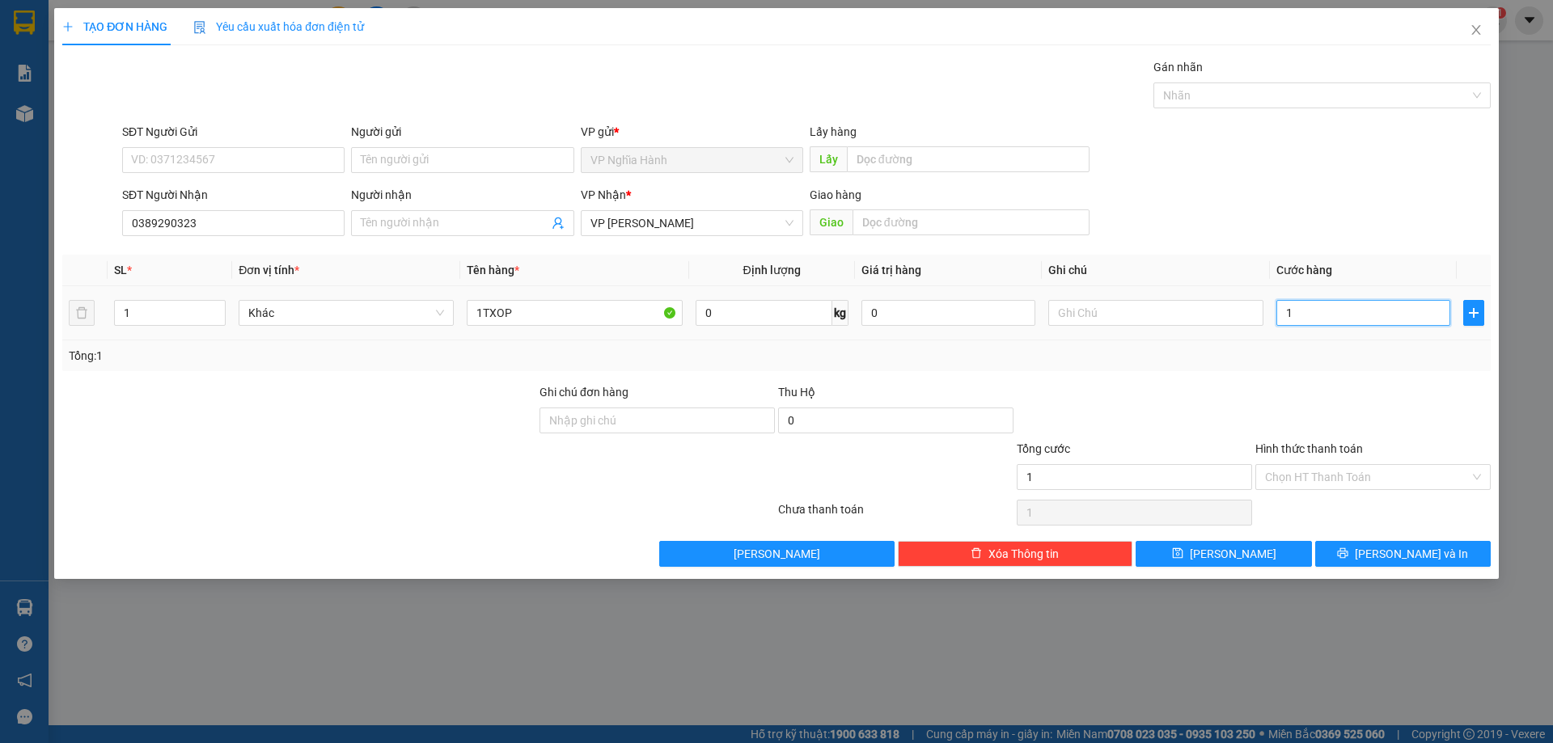
type input "10"
type input "100"
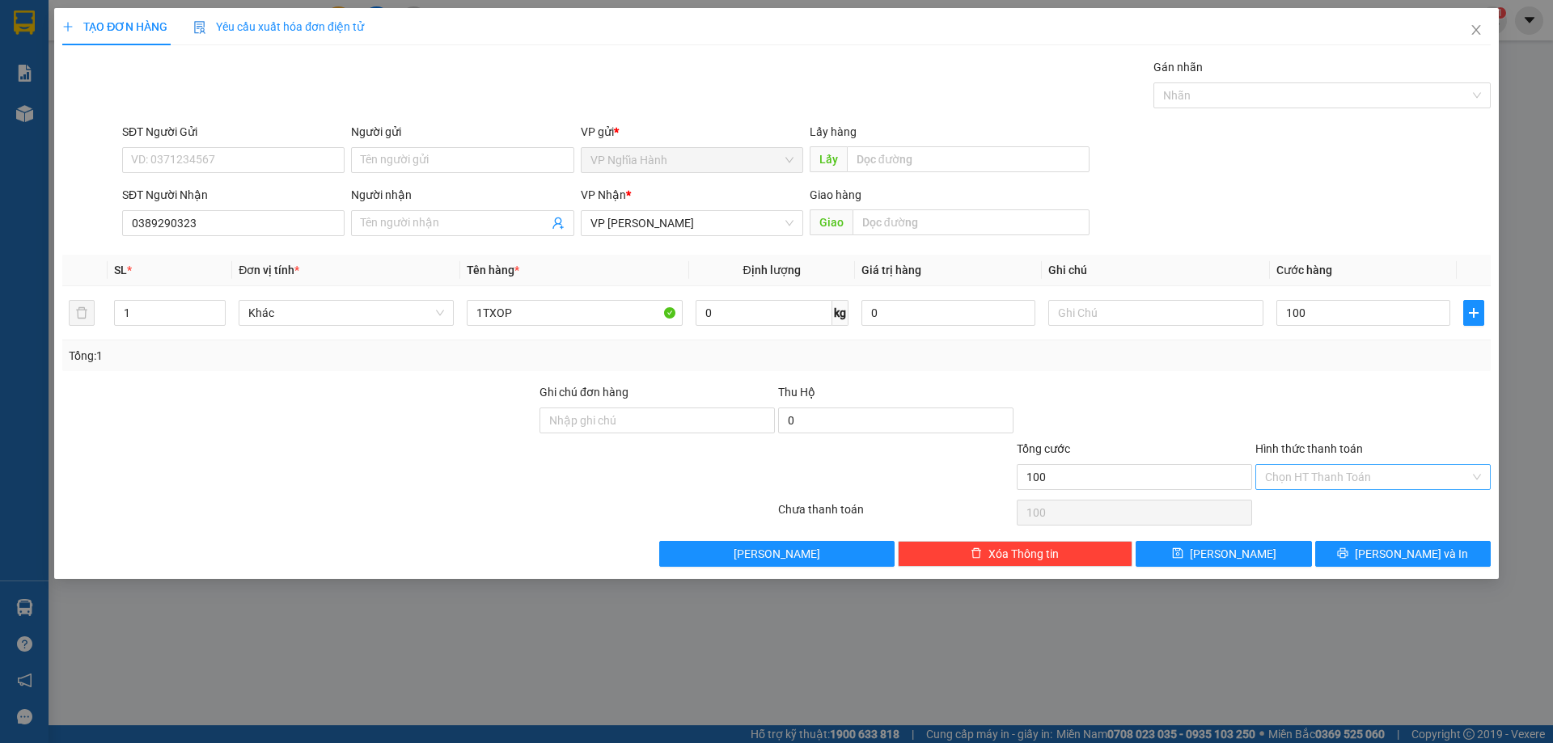
type input "100.000"
click at [1307, 473] on input "Hình thức thanh toán" at bounding box center [1367, 477] width 205 height 24
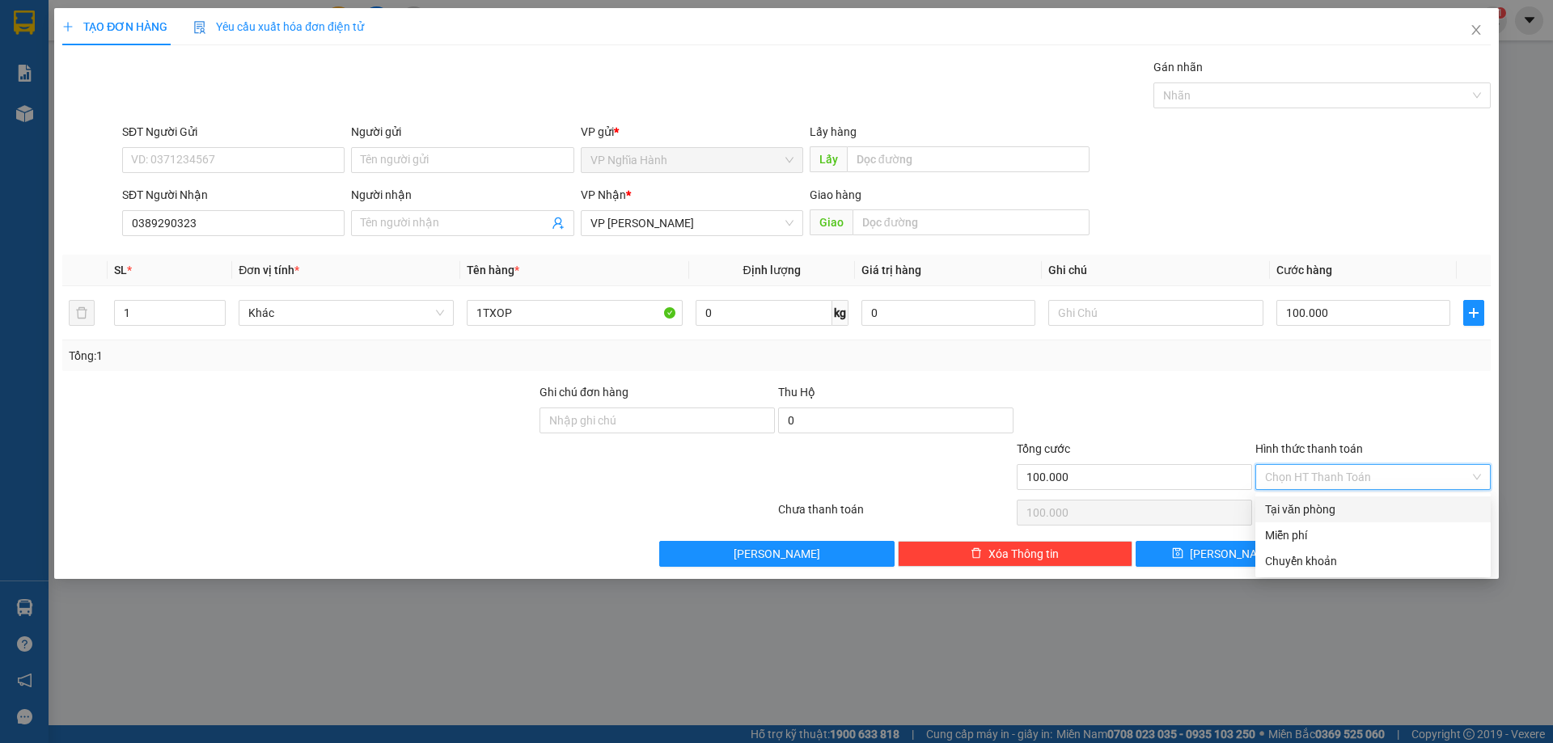
drag, startPoint x: 1320, startPoint y: 504, endPoint x: 1328, endPoint y: 509, distance: 9.4
click at [1320, 505] on div "Tại văn phòng" at bounding box center [1373, 510] width 216 height 18
type input "0"
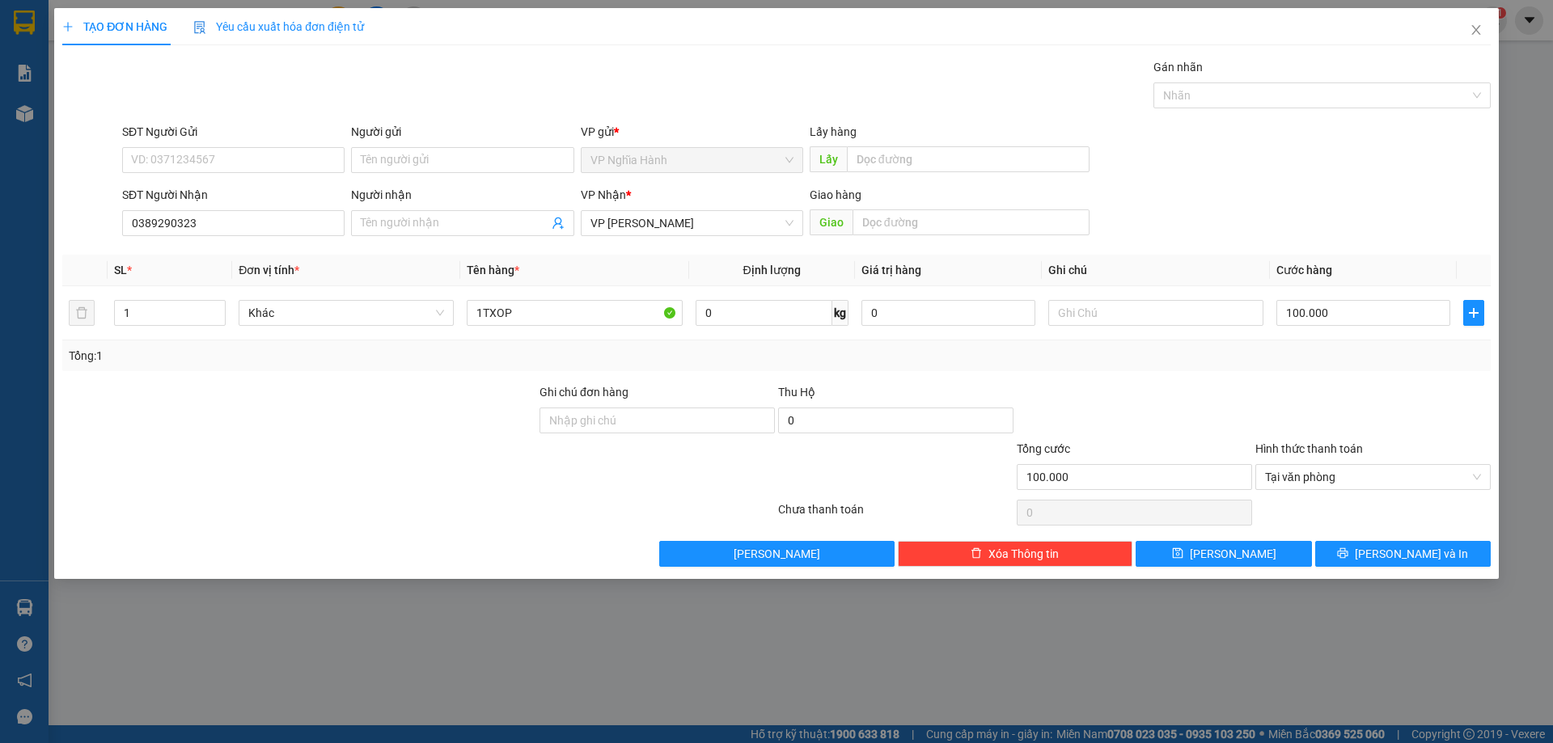
click at [1337, 539] on div "Transit Pickup Surcharge Ids Transit Deliver Surcharge Ids Transit Deliver Surc…" at bounding box center [776, 312] width 1428 height 509
click at [1342, 557] on button "Lưu và In" at bounding box center [1402, 554] width 175 height 26
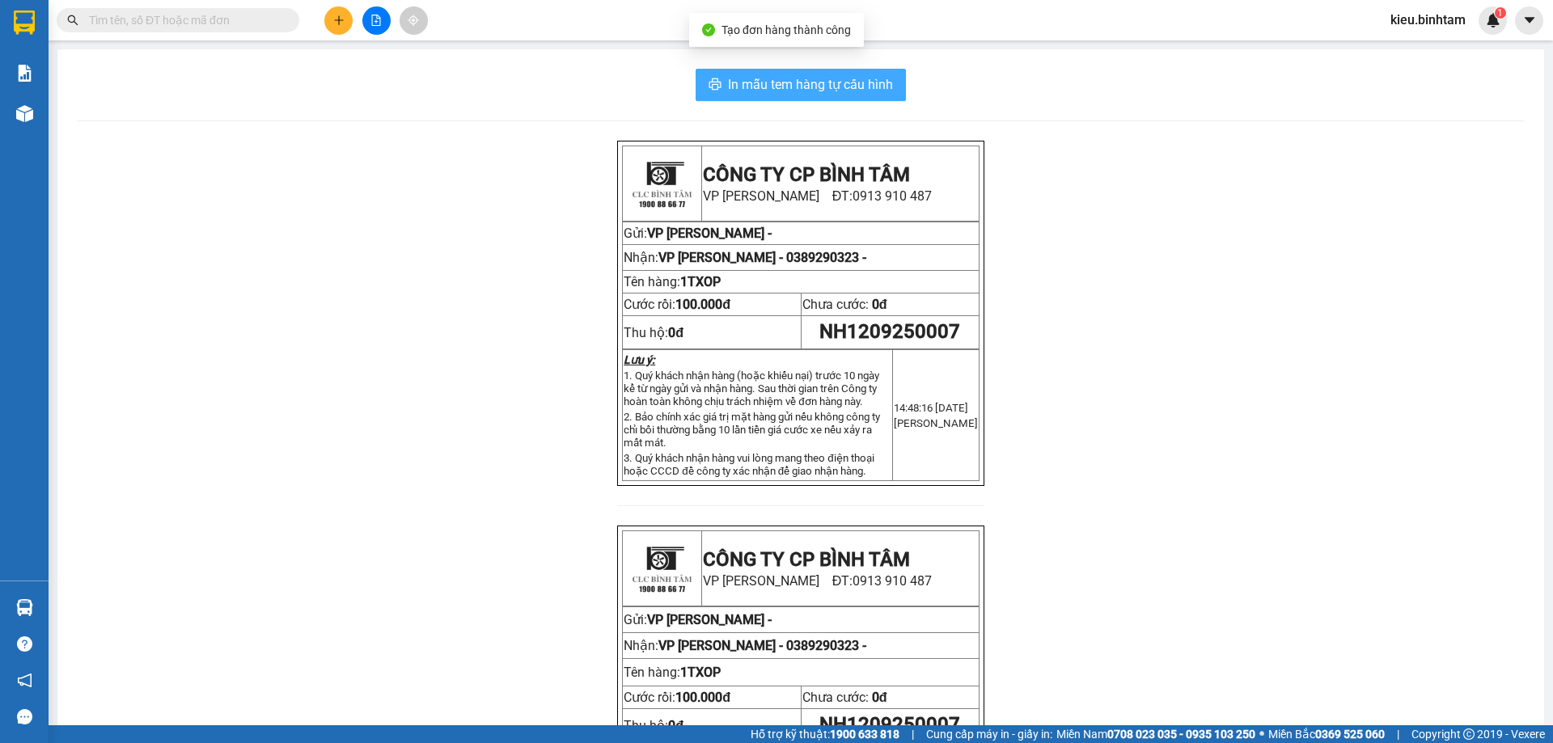
click at [820, 81] on span "In mẫu tem hàng tự cấu hình" at bounding box center [810, 84] width 165 height 20
click at [335, 11] on button at bounding box center [338, 20] width 28 height 28
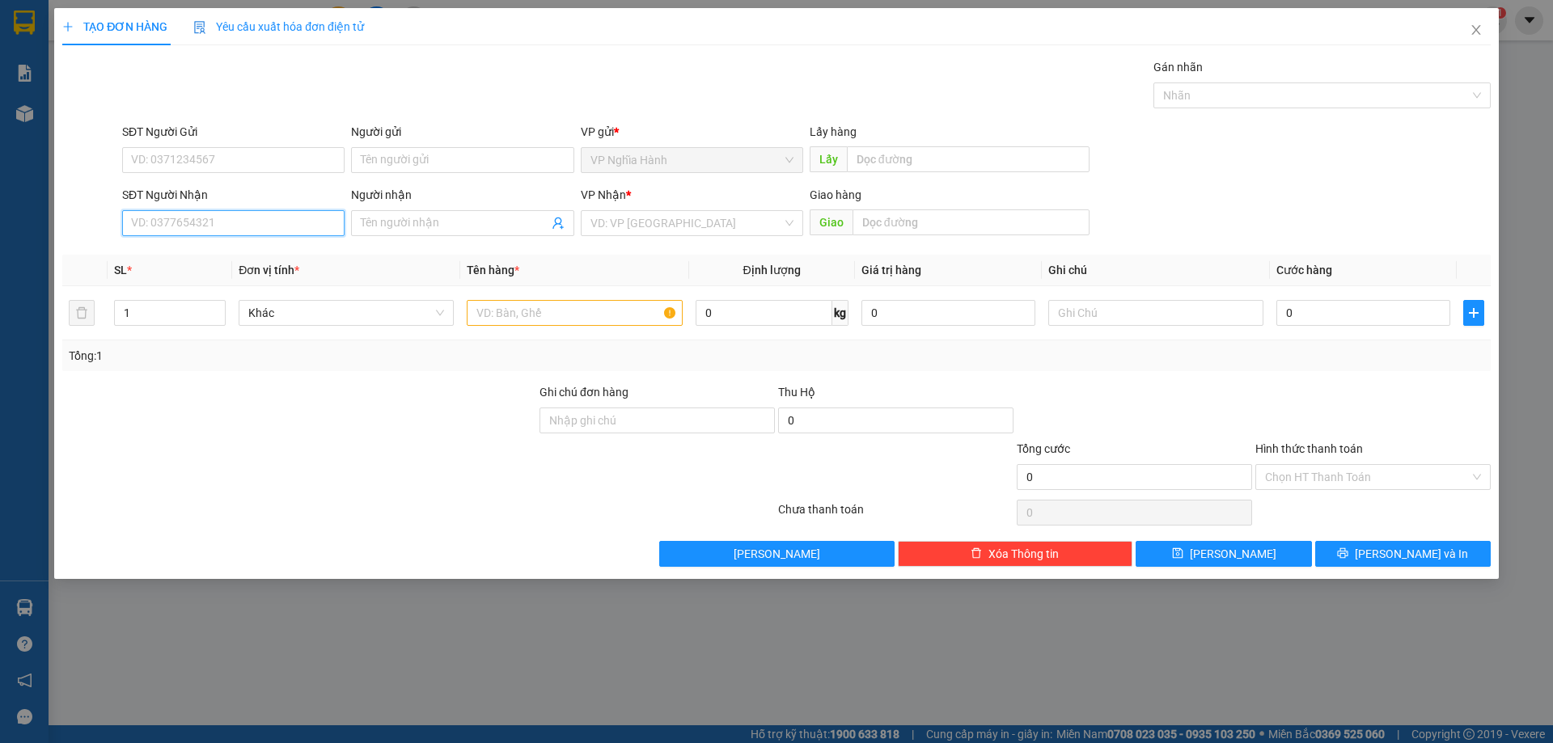
click at [134, 222] on input "SĐT Người Nhận" at bounding box center [233, 223] width 222 height 26
type input "0966371023"
click at [214, 256] on div "0966371023" at bounding box center [233, 256] width 203 height 18
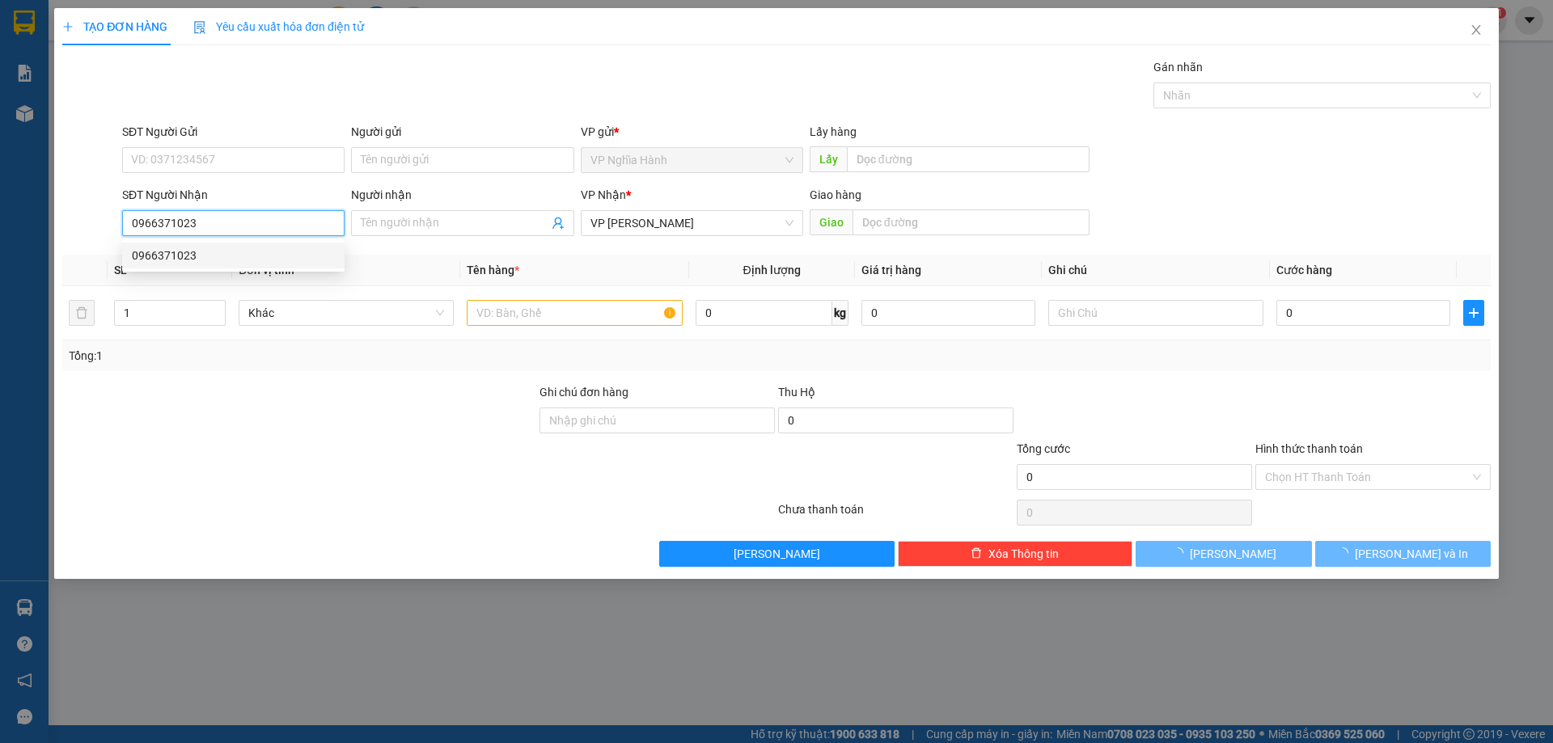
type input "150.000"
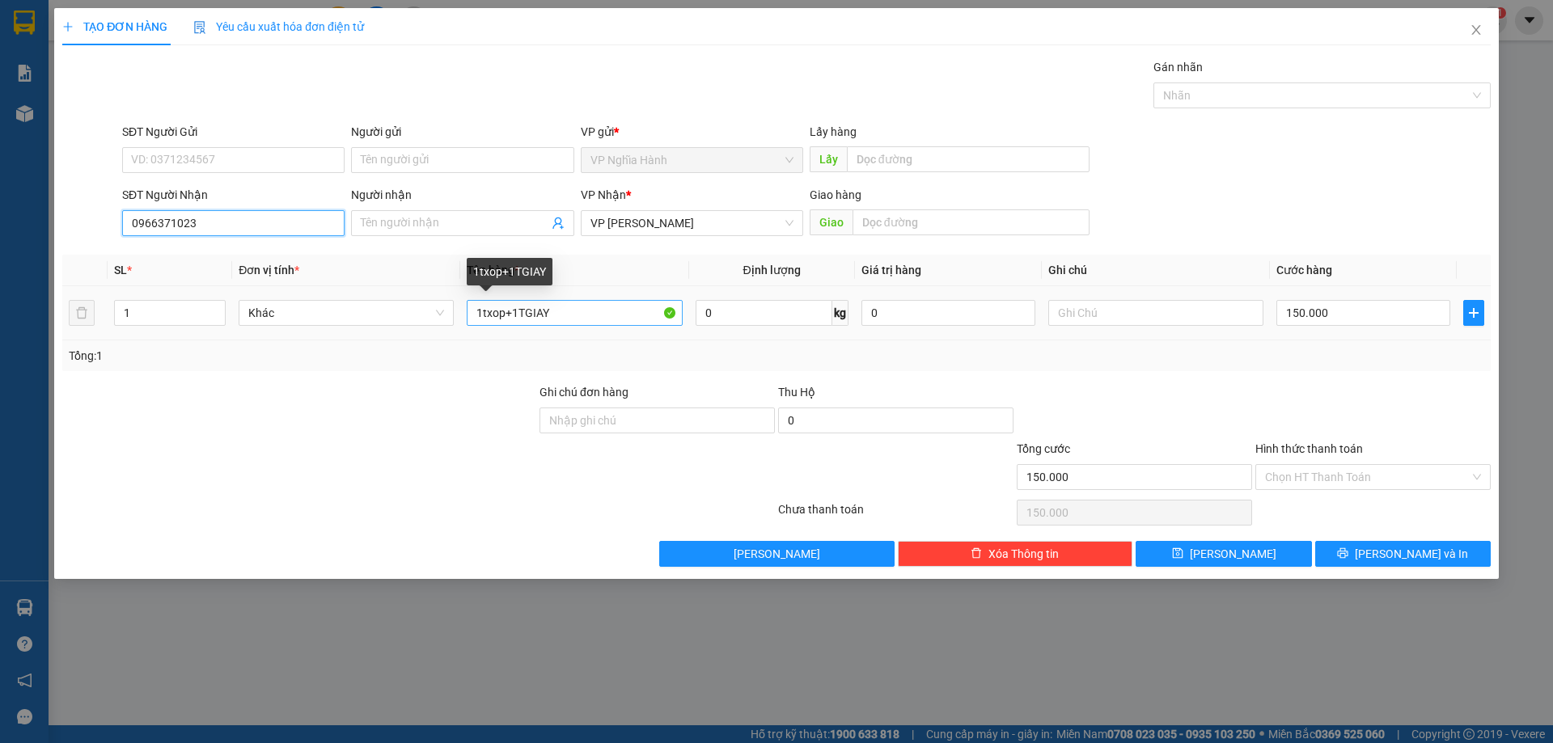
type input "0966371023"
drag, startPoint x: 509, startPoint y: 311, endPoint x: 441, endPoint y: 315, distance: 68.0
click at [441, 315] on tr "1 Khác 1txop+1TGIAY 0 kg 0 150.000" at bounding box center [776, 313] width 1428 height 54
type input "+1TGIAY"
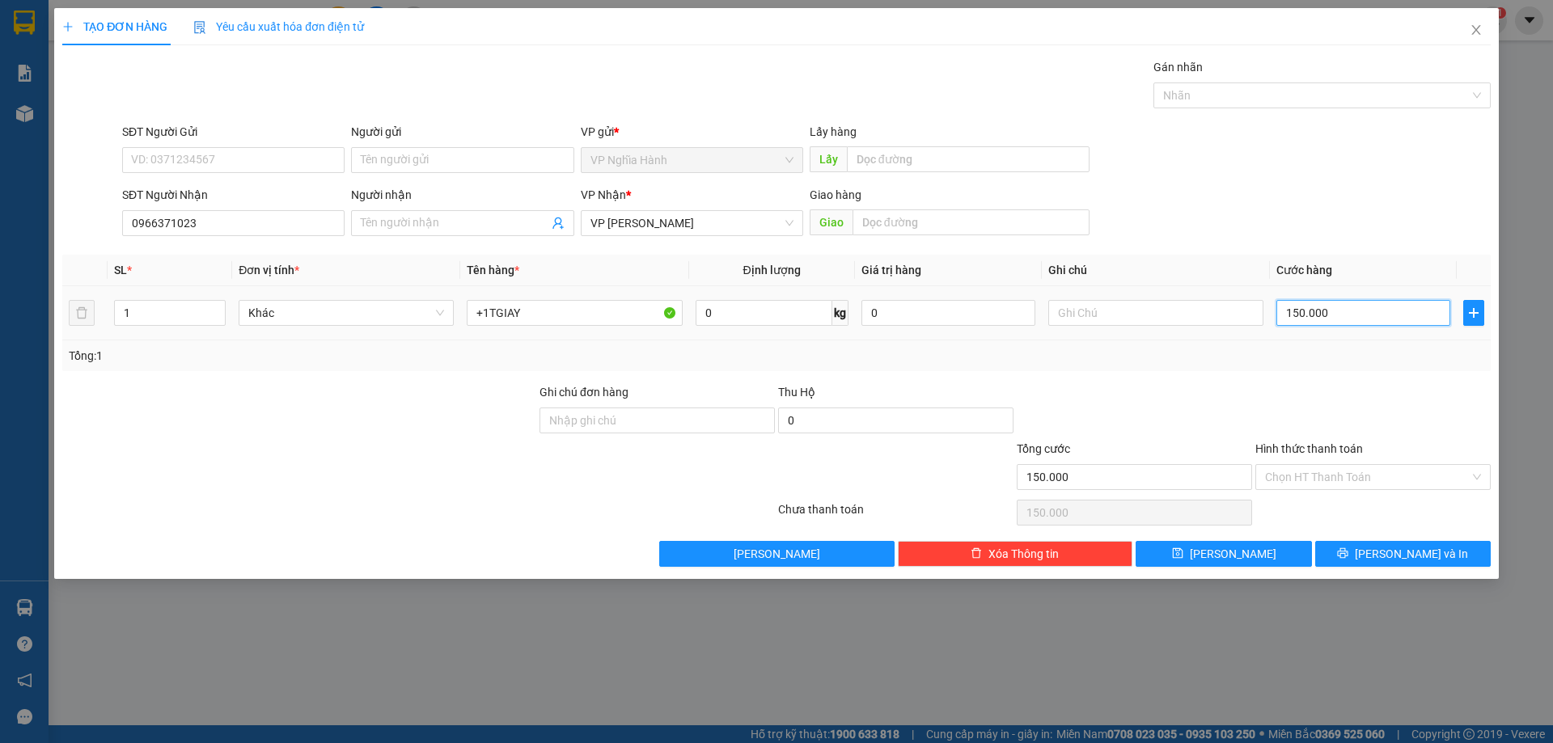
click at [1389, 323] on input "150.000" at bounding box center [1363, 313] width 174 height 26
type input "7"
type input "70"
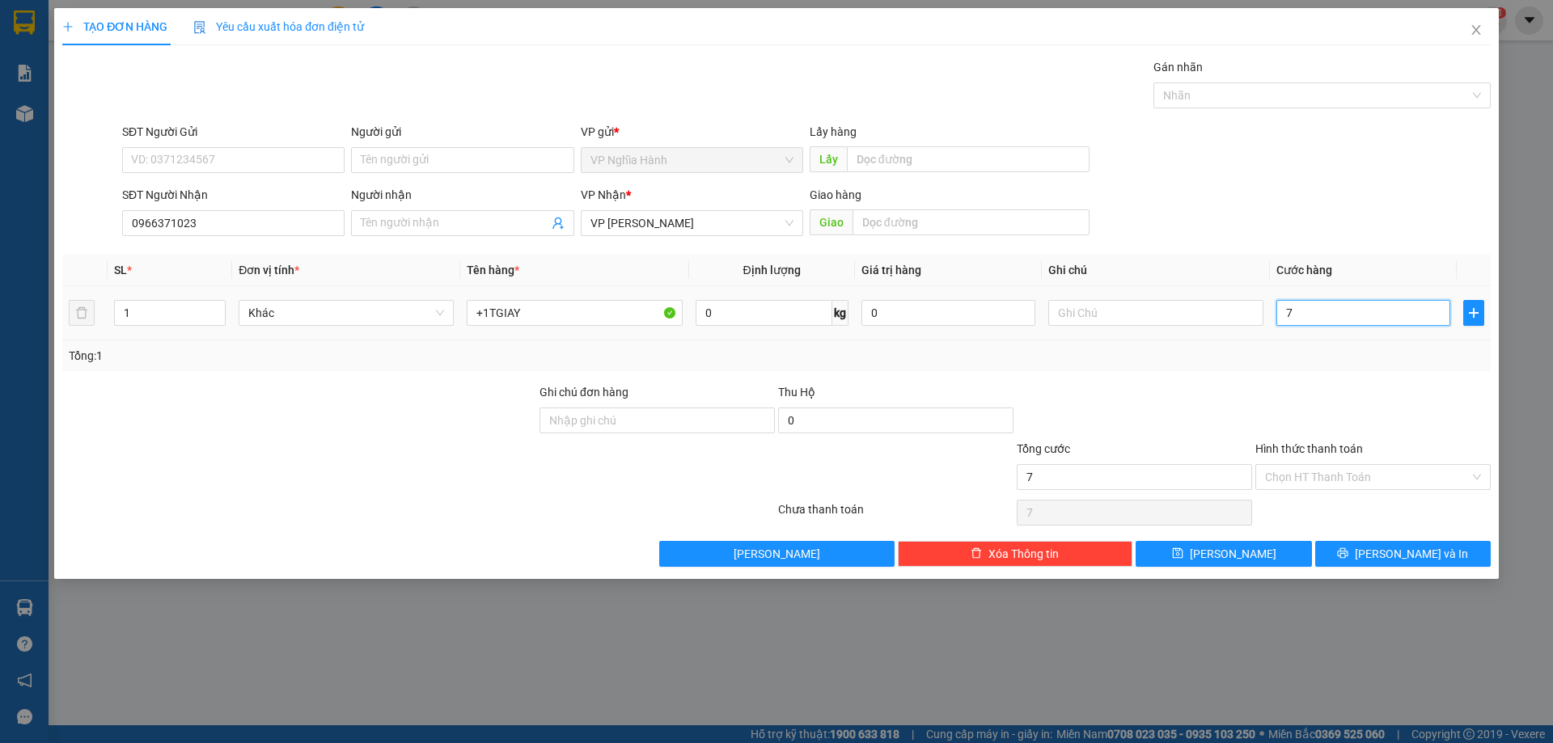
type input "70"
type input "70.000"
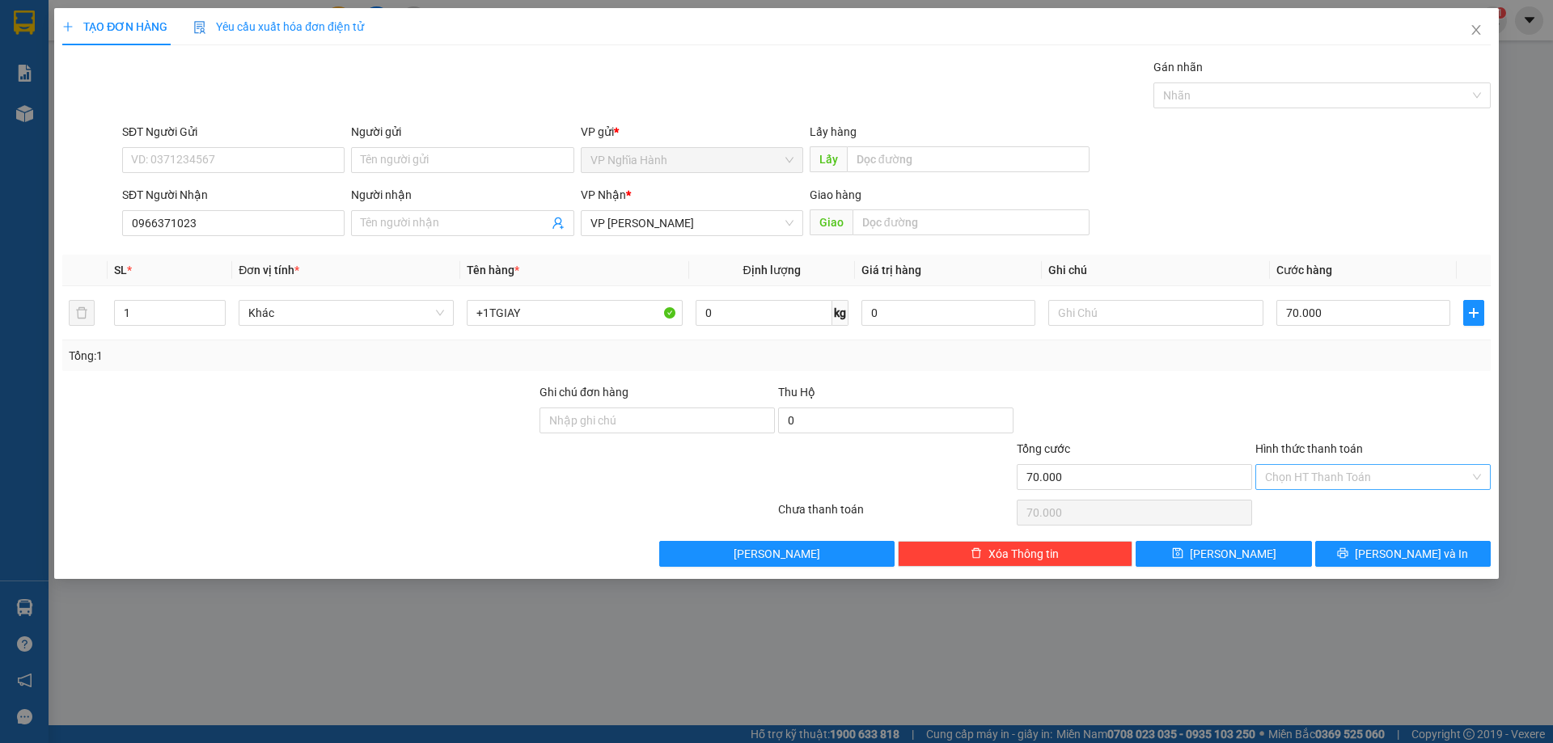
click at [1312, 476] on input "Hình thức thanh toán" at bounding box center [1367, 477] width 205 height 24
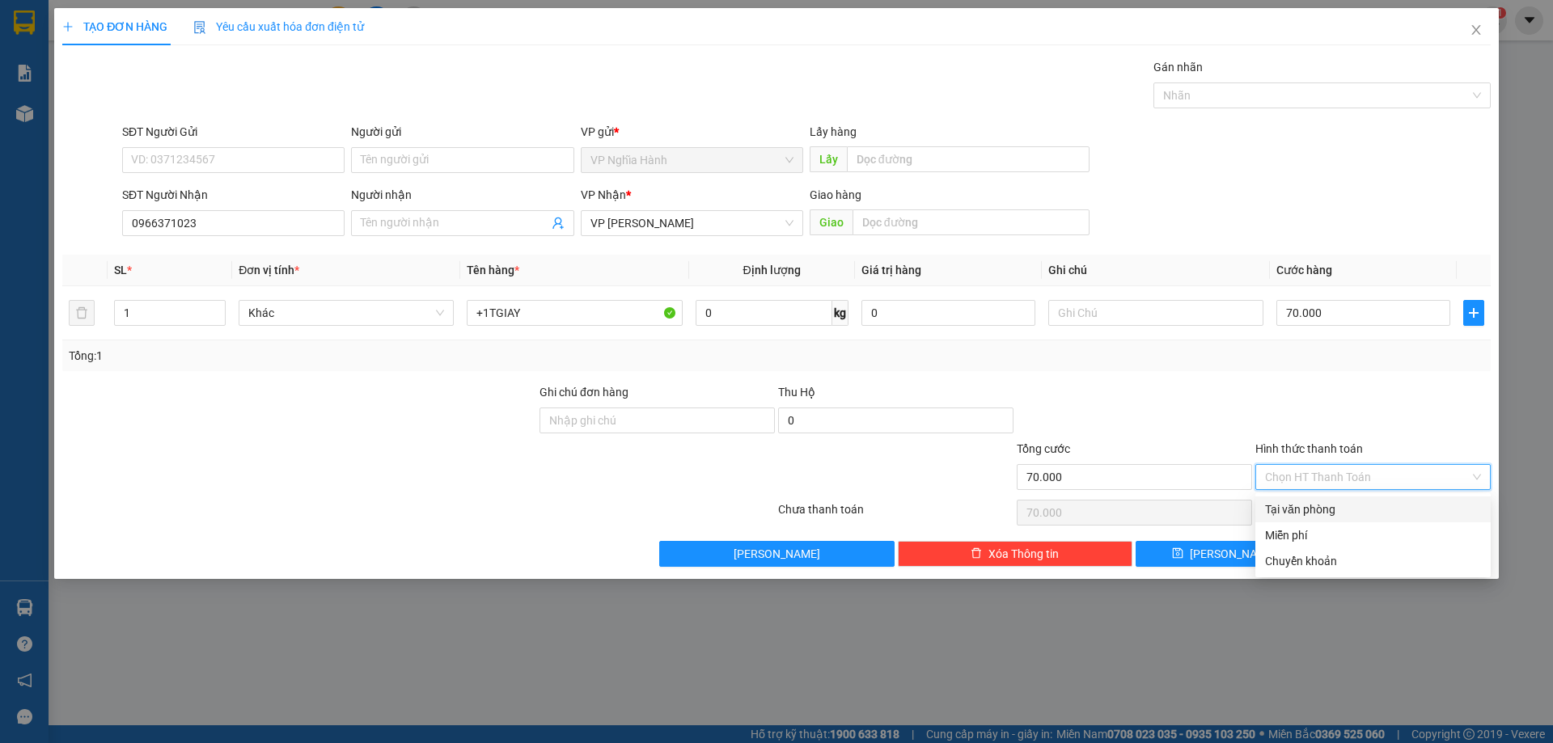
click at [1304, 505] on div "Tại văn phòng" at bounding box center [1373, 510] width 216 height 18
type input "0"
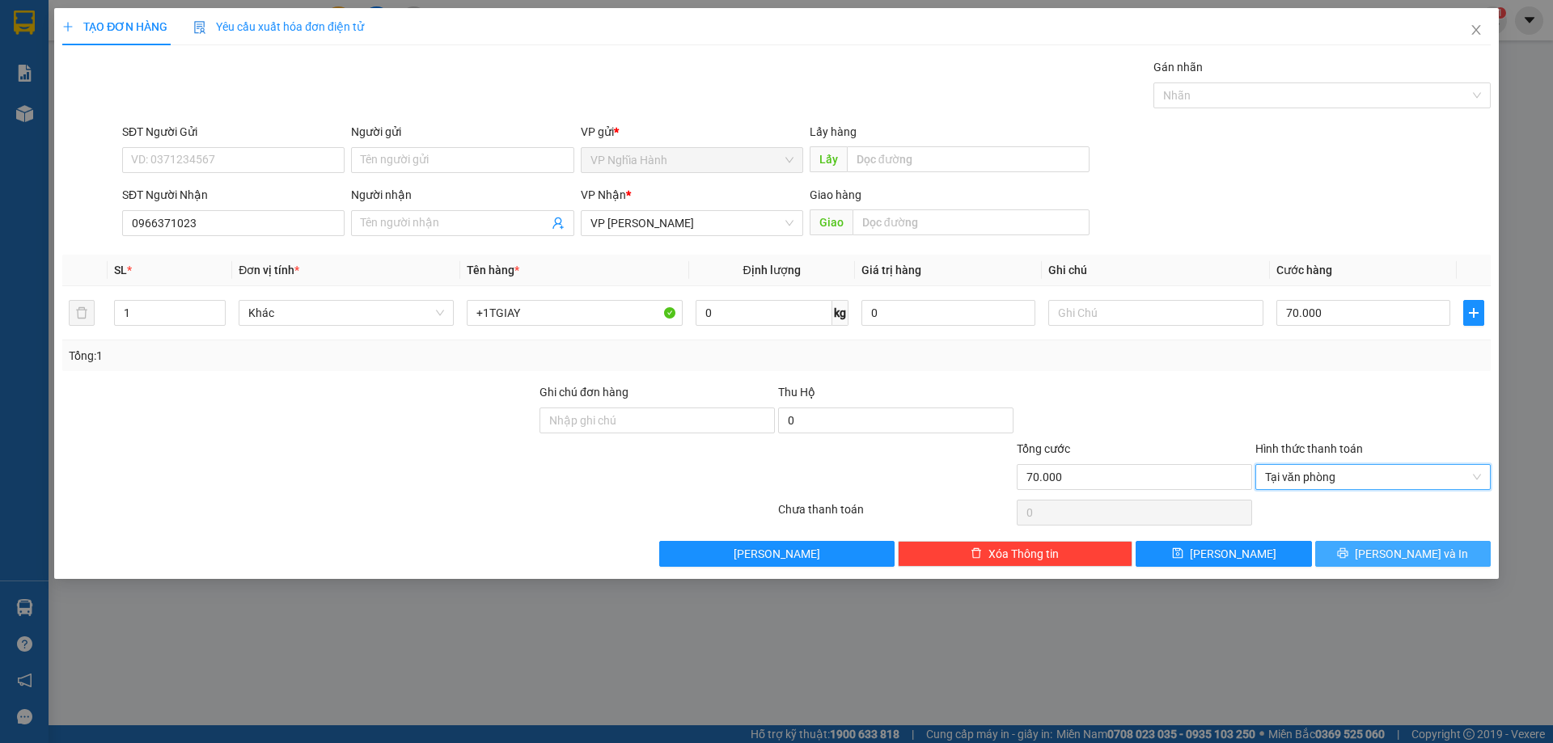
click at [1368, 558] on button "Lưu và In" at bounding box center [1402, 554] width 175 height 26
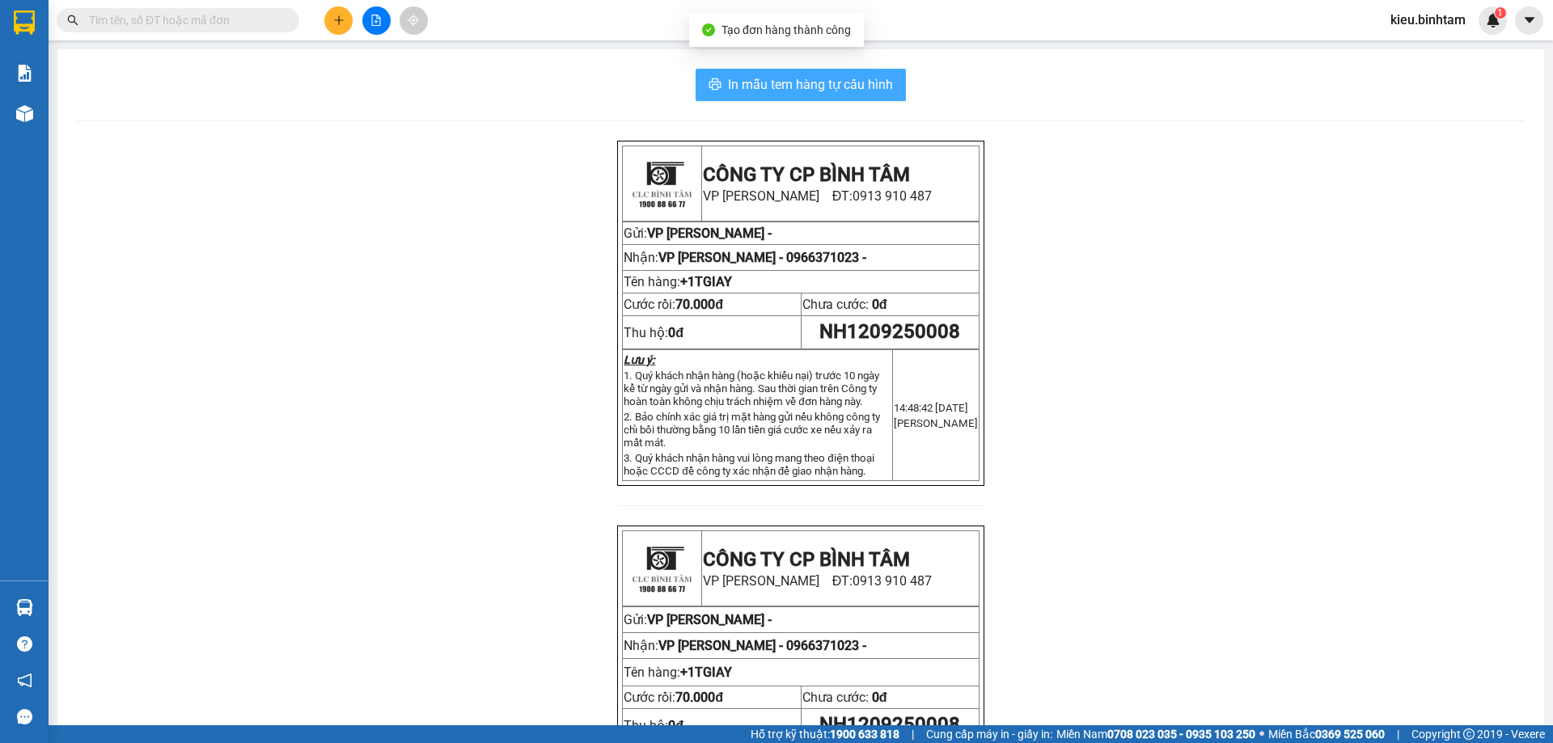
click at [853, 82] on span "In mẫu tem hàng tự cấu hình" at bounding box center [810, 84] width 165 height 20
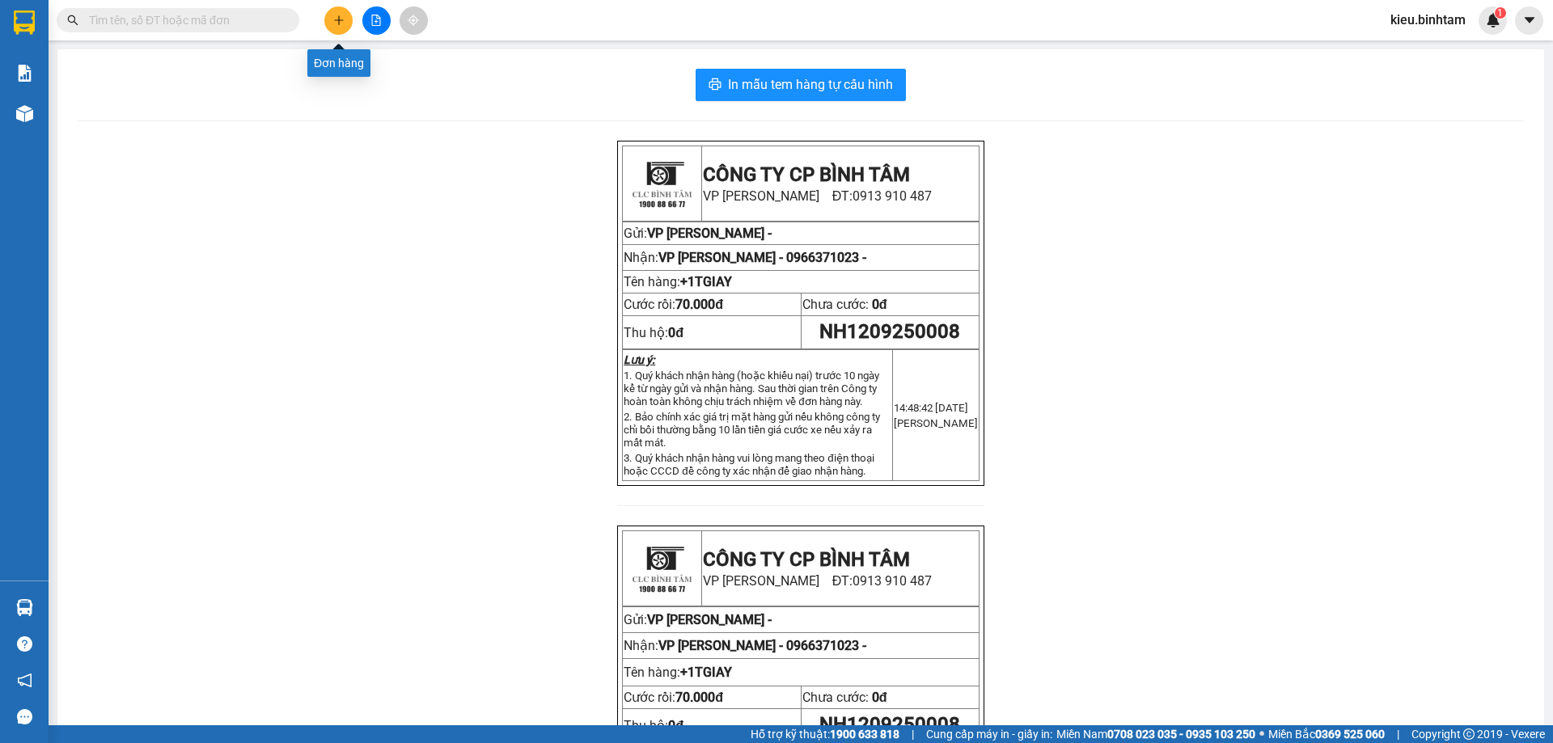
click at [337, 12] on button at bounding box center [338, 20] width 28 height 28
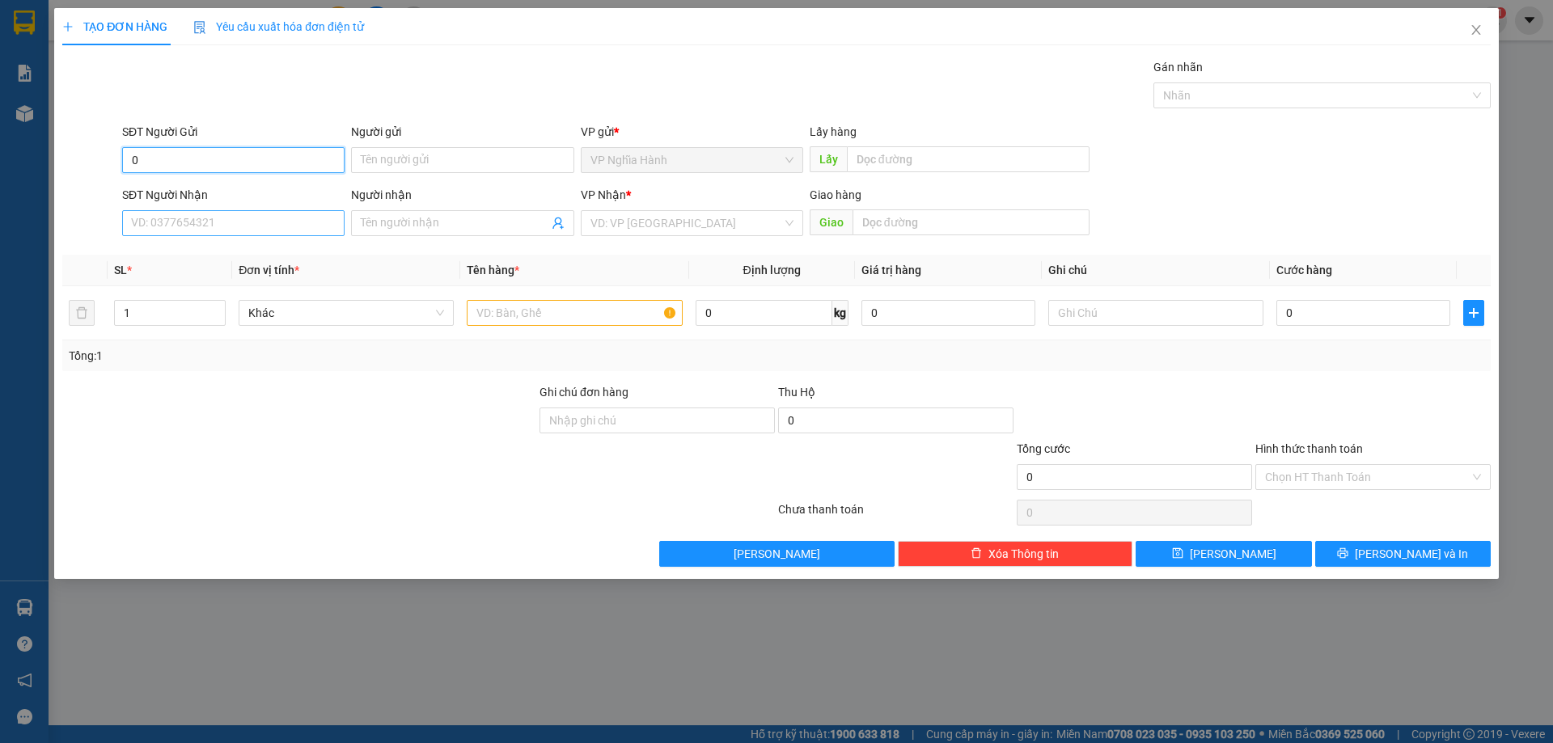
type input "00"
drag, startPoint x: 182, startPoint y: 167, endPoint x: 0, endPoint y: 134, distance: 184.8
click at [84, 180] on form "SĐT Người Gửi 00 00 Người gửi Tên người gửi VP gửi * VP Nghĩa Hành Lấy hàng Lấy…" at bounding box center [776, 183] width 1428 height 120
click at [129, 216] on input "SĐT Người Nhận" at bounding box center [233, 223] width 222 height 26
click at [172, 219] on input "097234976" at bounding box center [233, 223] width 222 height 26
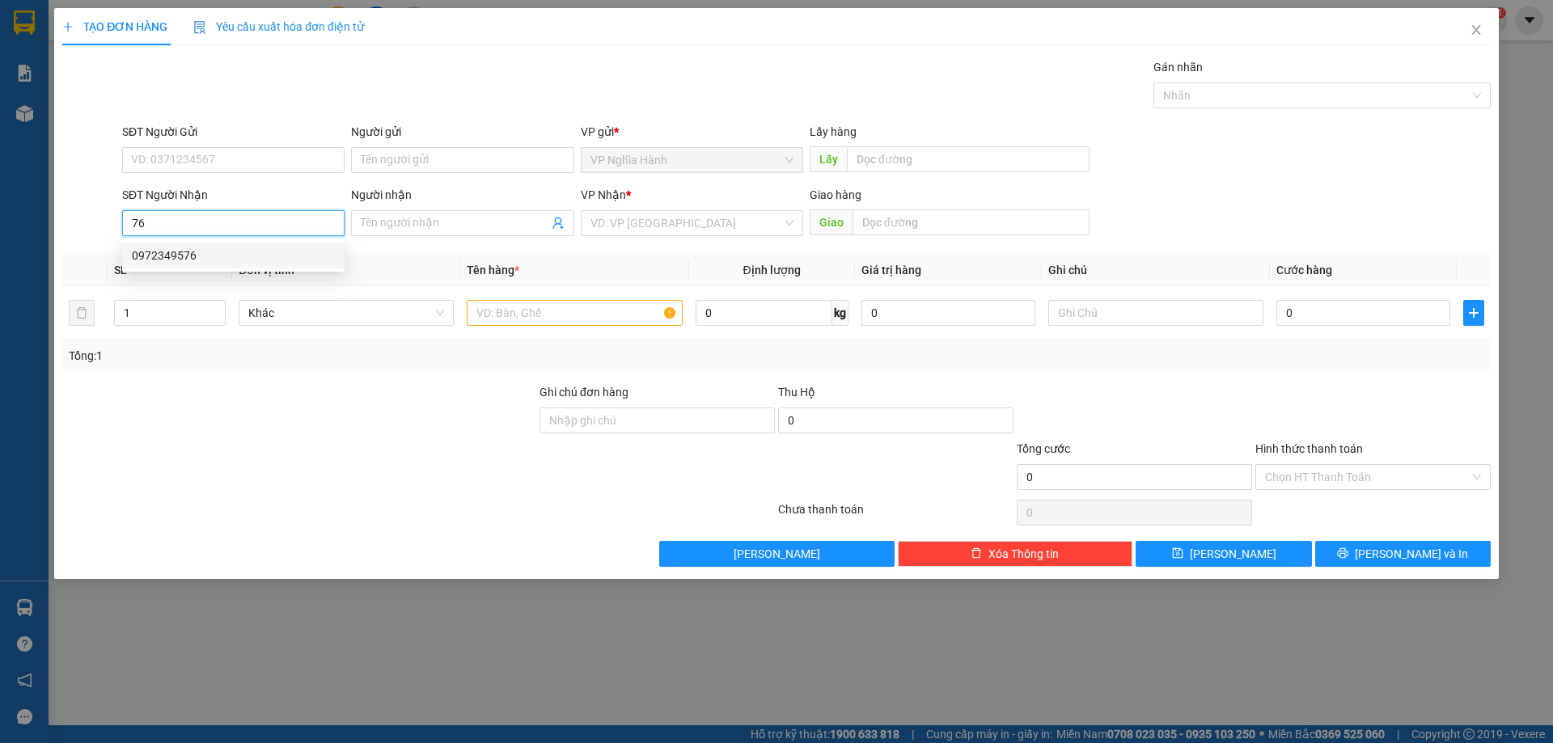
click at [194, 247] on div "0972349576" at bounding box center [233, 256] width 203 height 18
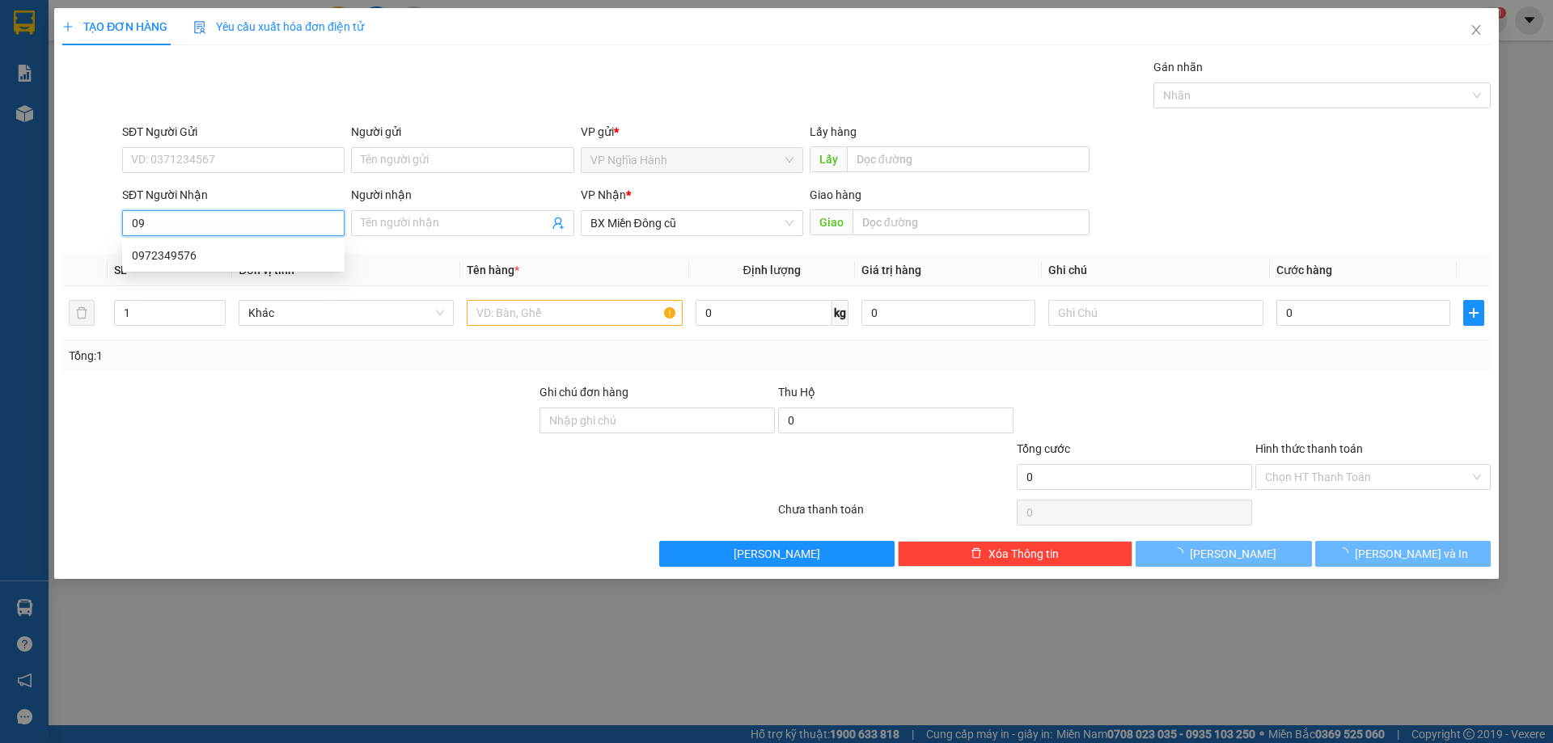
type input "0"
type input "50.000"
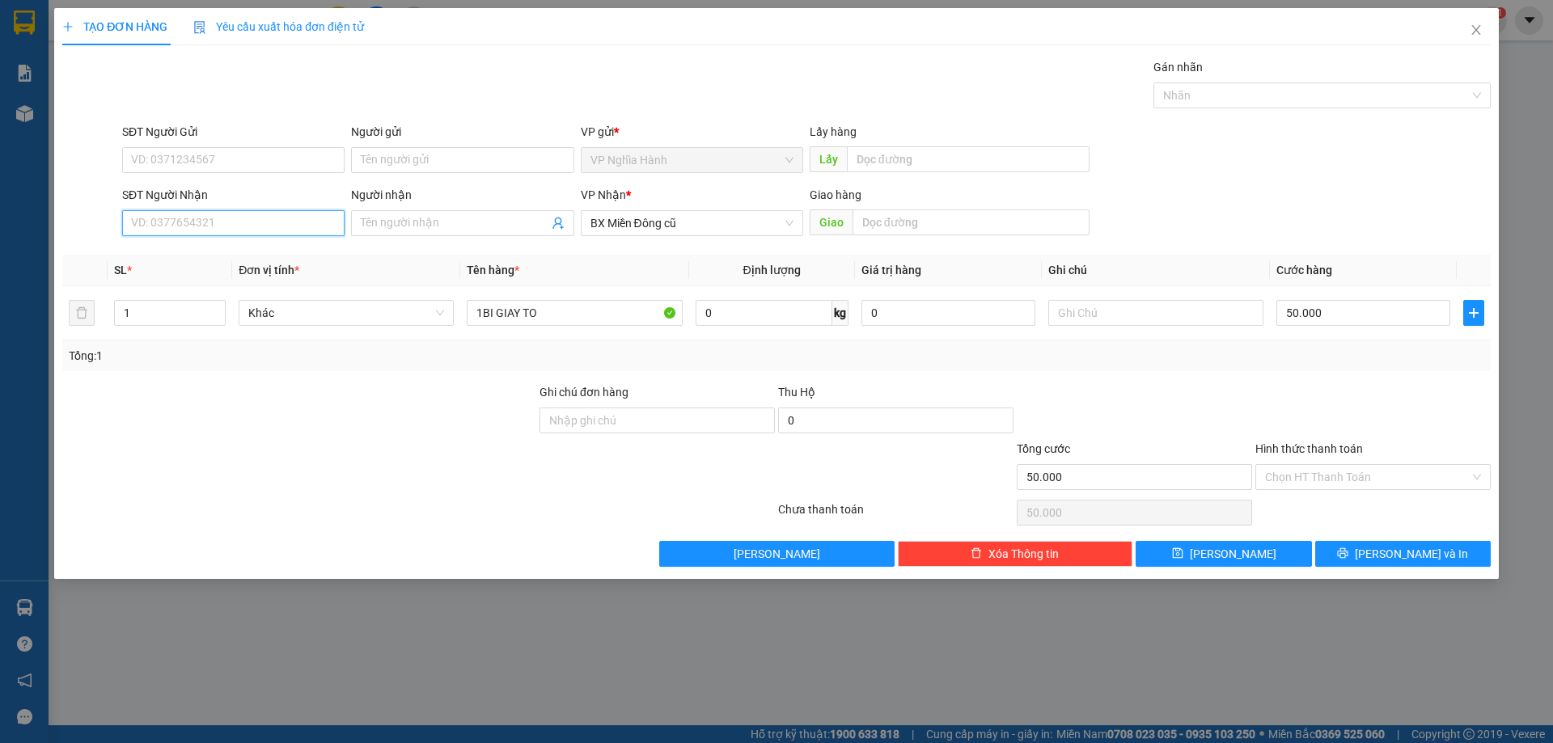
click at [222, 216] on input "SĐT Người Nhận" at bounding box center [233, 223] width 222 height 26
click at [226, 252] on div "0972349576" at bounding box center [233, 256] width 203 height 18
type input "0"
drag, startPoint x: 183, startPoint y: 222, endPoint x: 0, endPoint y: 245, distance: 184.3
click at [6, 248] on div "TẠO ĐƠN HÀNG Yêu cầu xuất hóa đơn điện tử Transit Pickup Surcharge Ids Transit …" at bounding box center [776, 371] width 1553 height 743
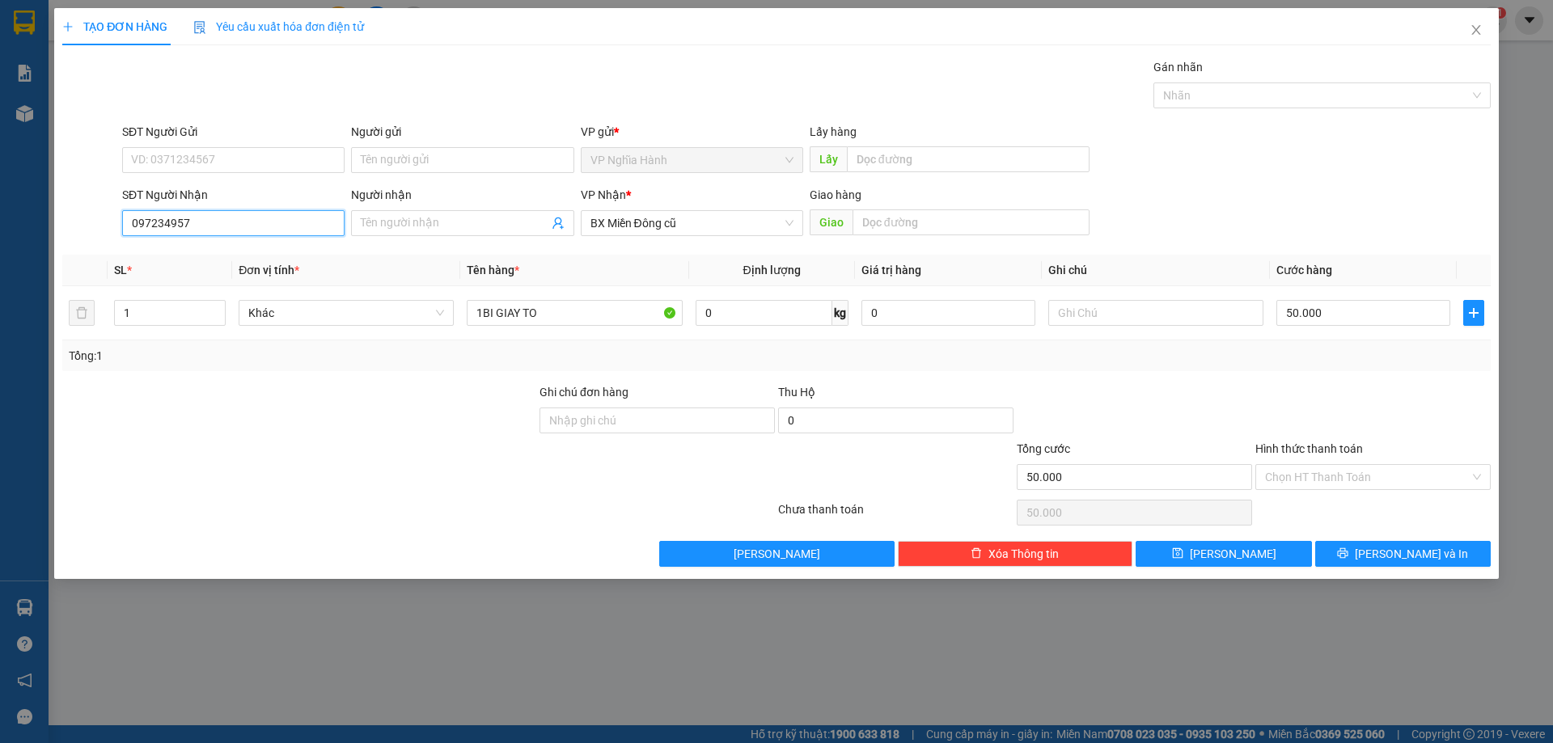
type input "0972349576"
click at [184, 252] on div "0972349576" at bounding box center [233, 256] width 203 height 18
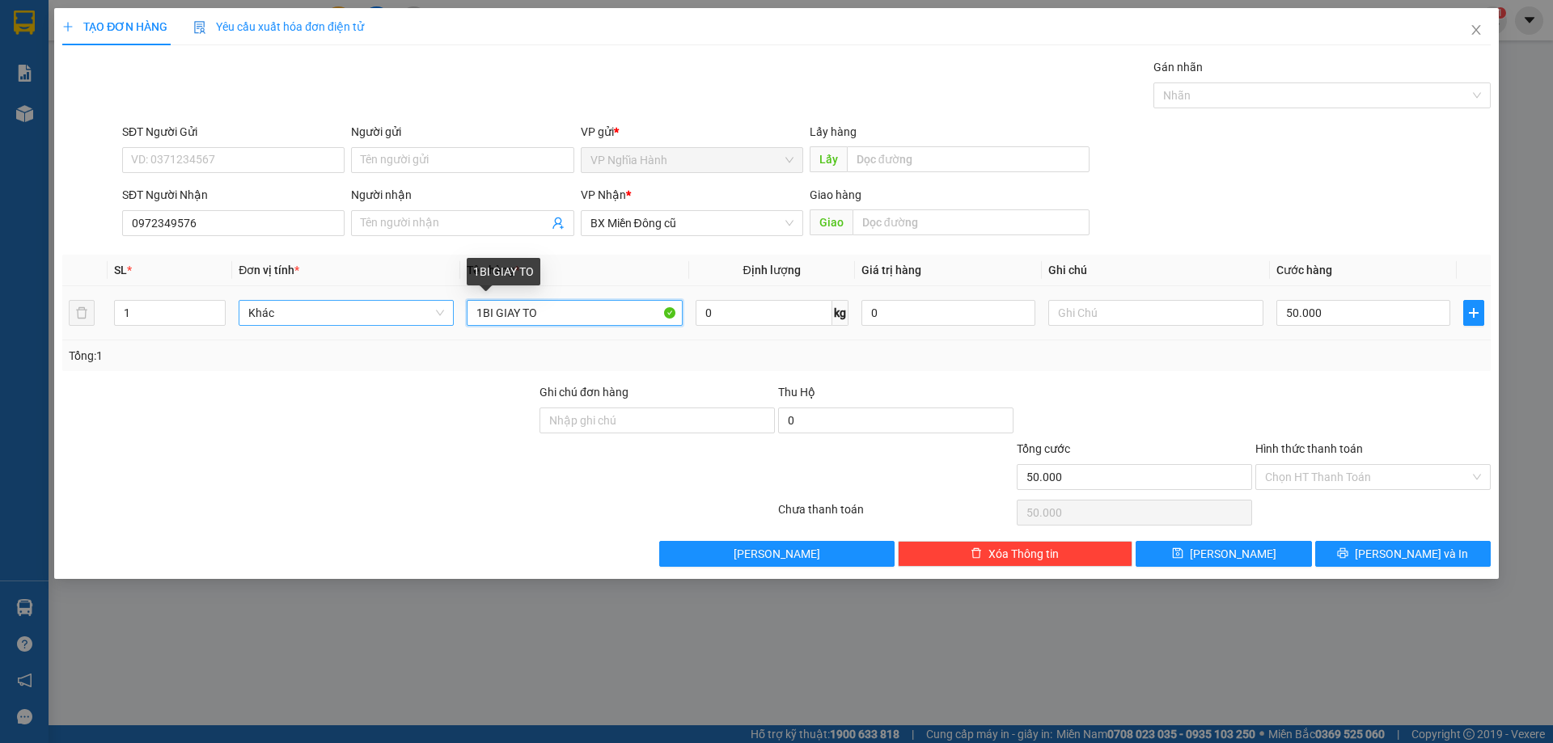
drag, startPoint x: 548, startPoint y: 306, endPoint x: 443, endPoint y: 322, distance: 106.2
click at [443, 322] on tr "1 Khác 1BI GIAY TO 0 kg 0 50.000" at bounding box center [776, 313] width 1428 height 54
type input "1txop+1bao"
click at [1342, 311] on input "50.000" at bounding box center [1363, 313] width 174 height 26
type input "1"
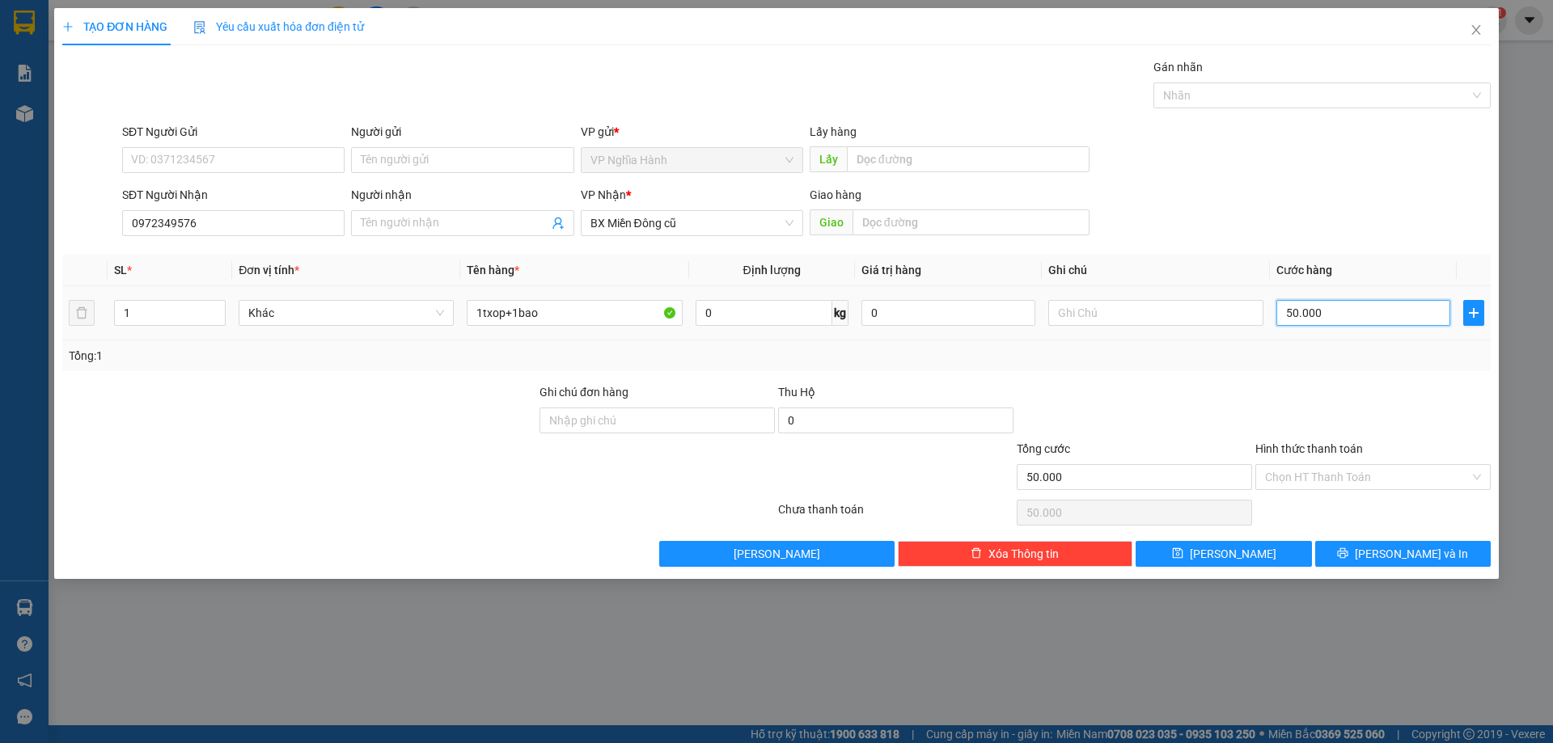
type input "1"
type input "13"
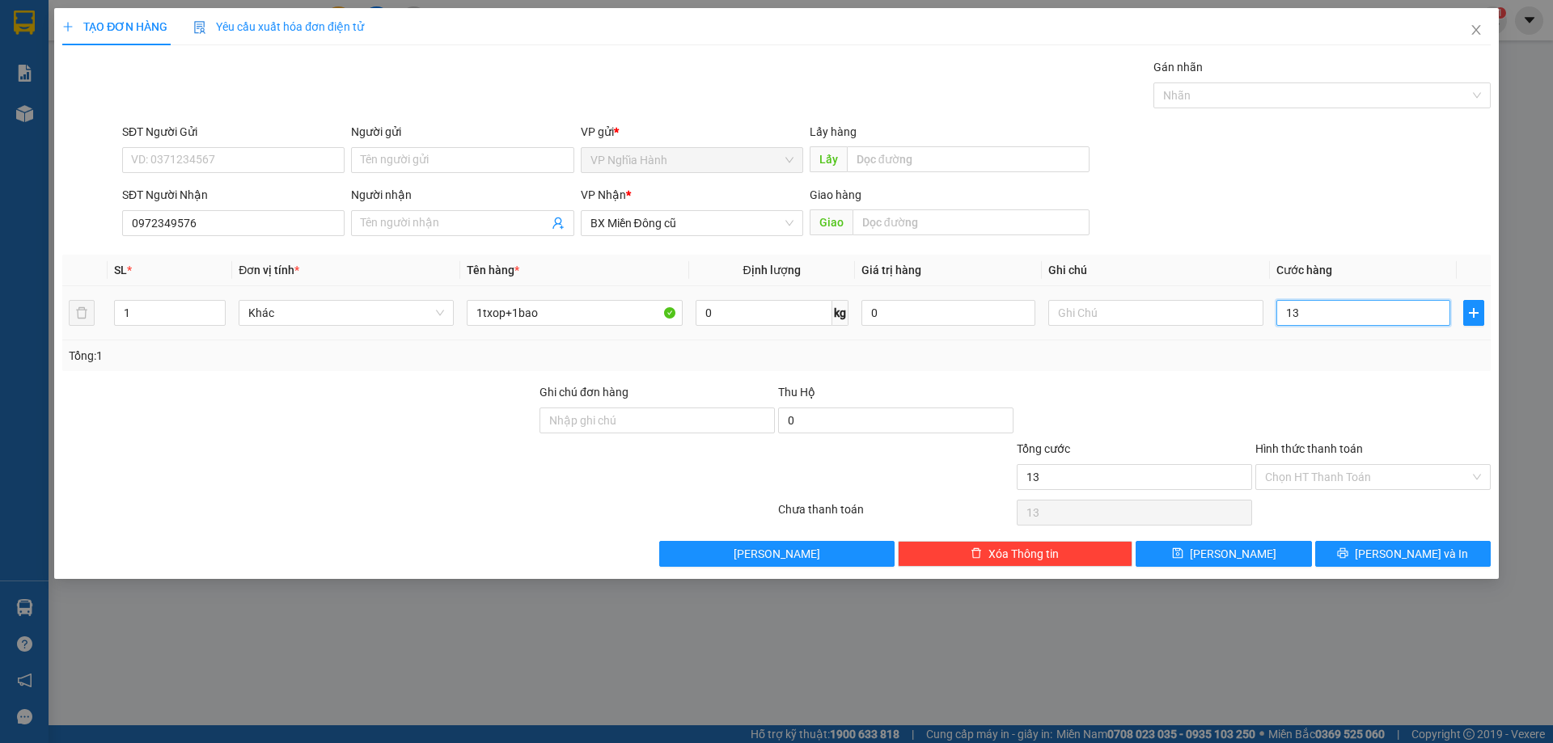
type input "130"
type input "1.300"
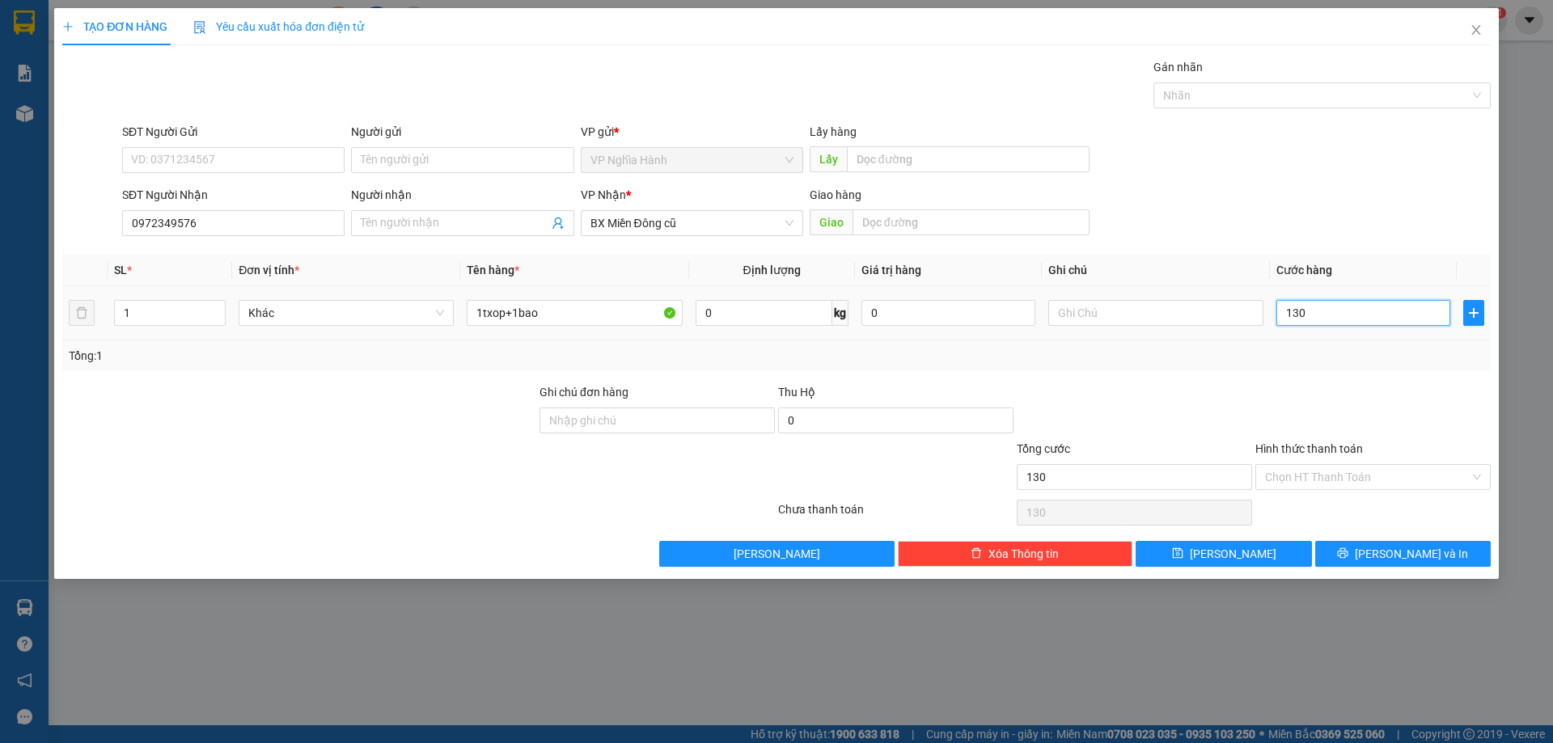
type input "1.300"
type input "13.000"
type input "130.000"
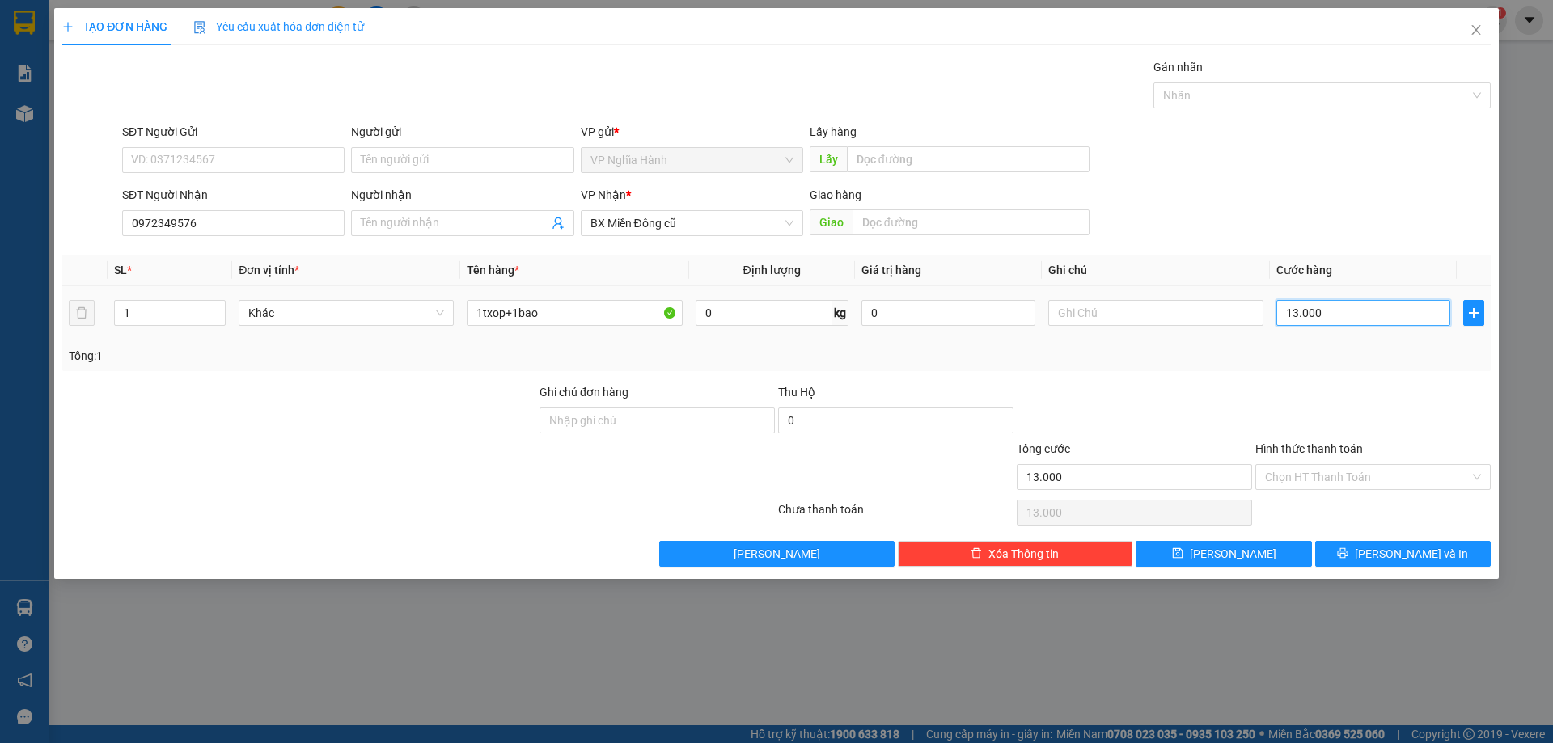
type input "130.000"
type input "1.300.000"
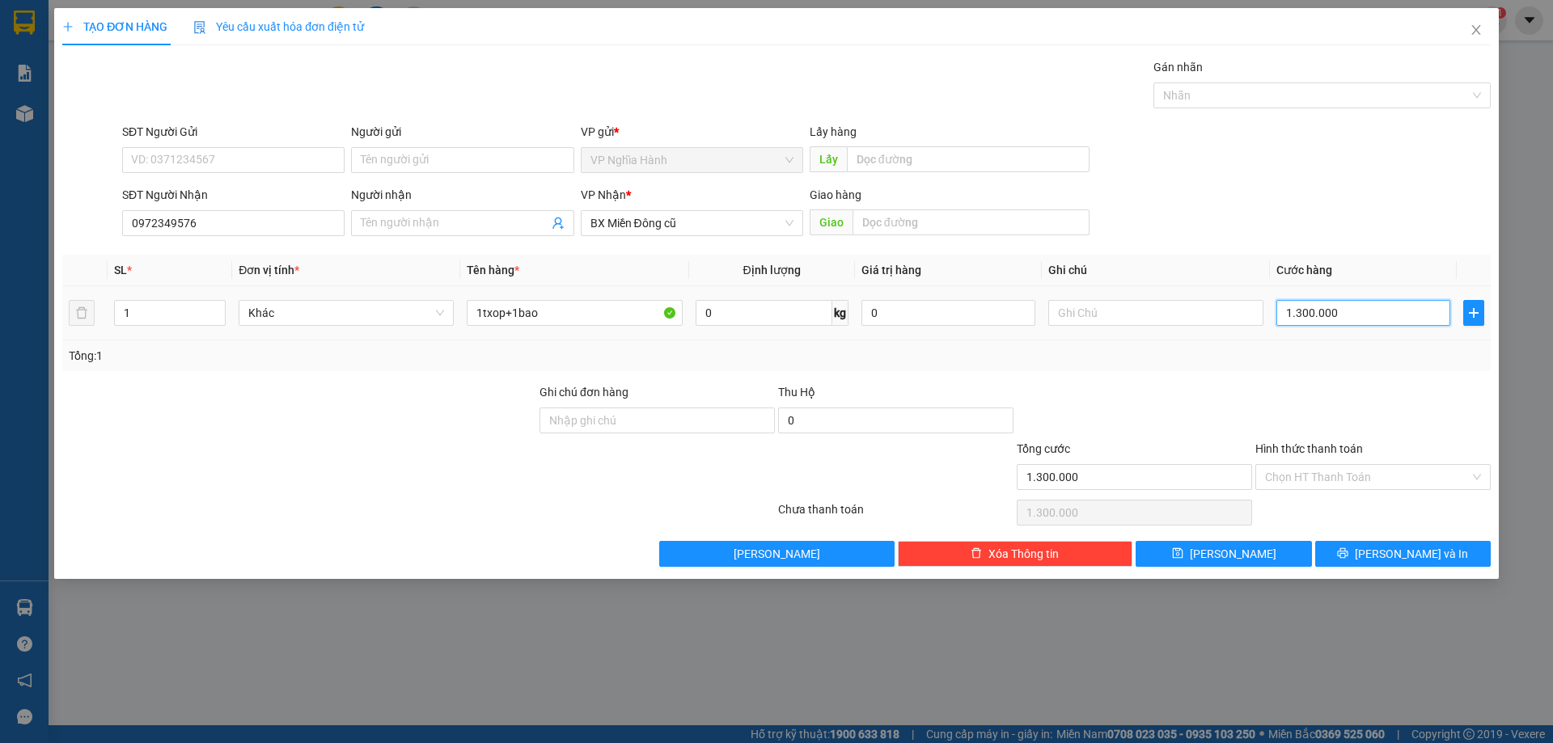
type input "13.000.000"
type input "130.000.000"
type input "1.300.000.000"
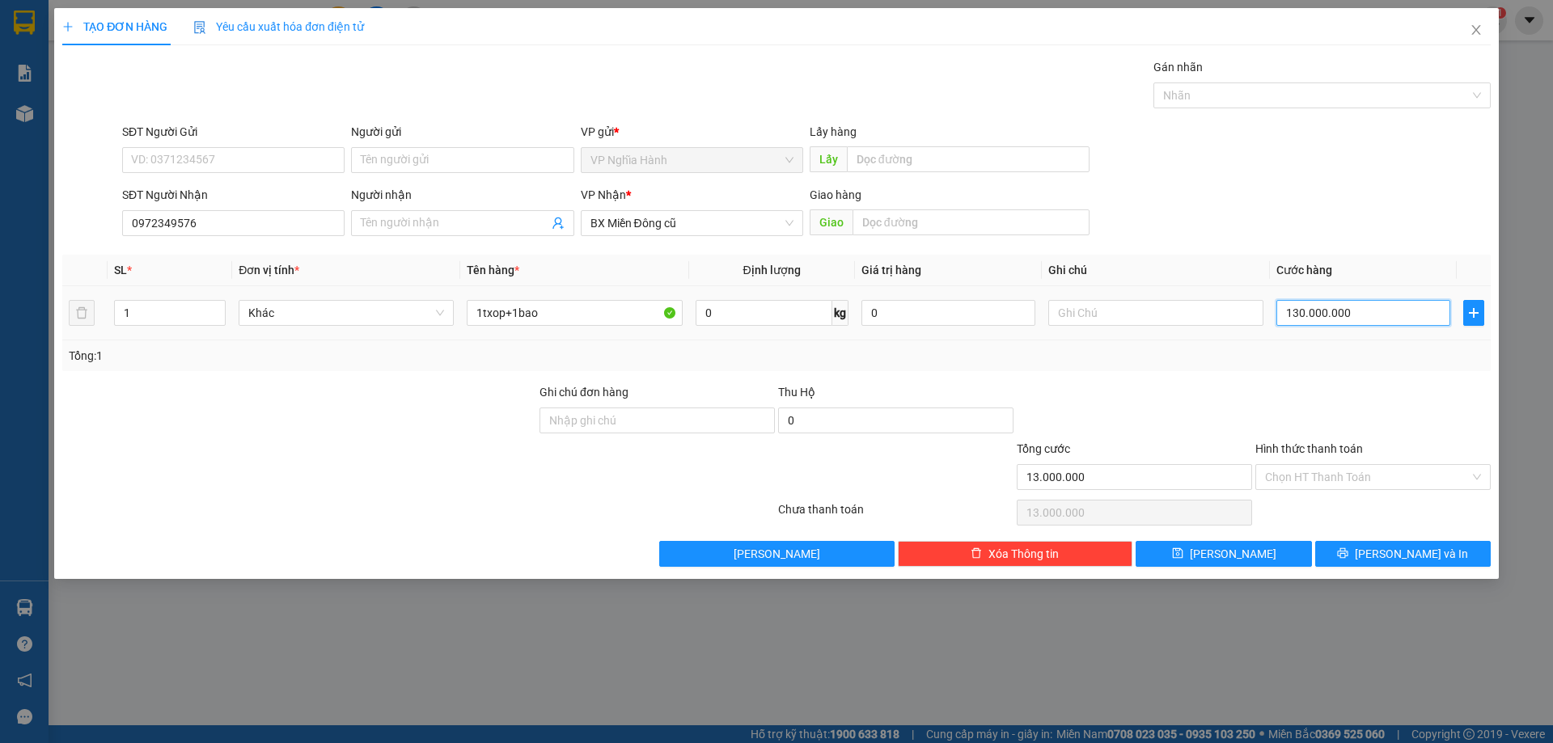
type input "1.300.000.000"
type input "13.000.000.000"
type input "130.000.000.000"
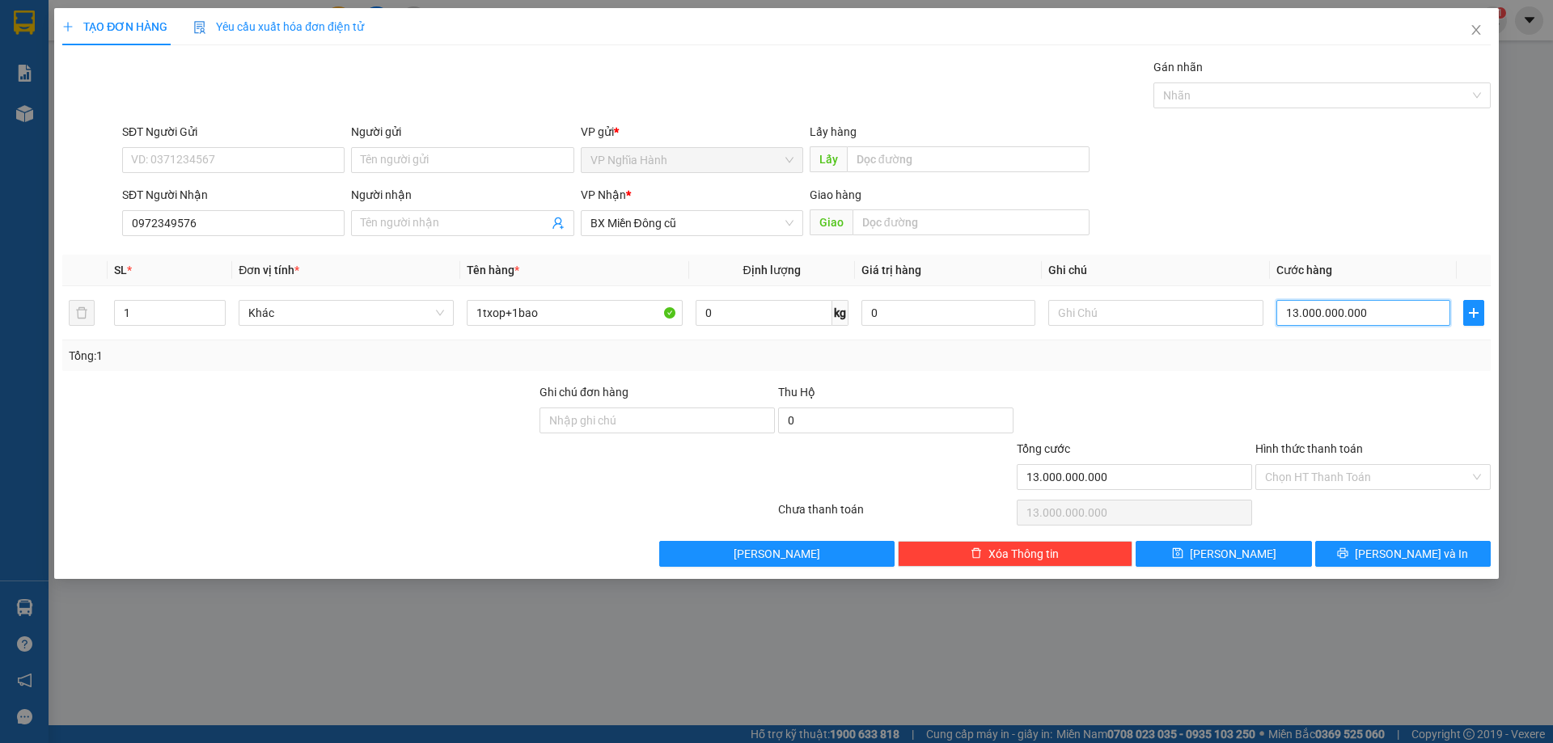
type input "130.000.000.000"
type input "1.300.000.000.000"
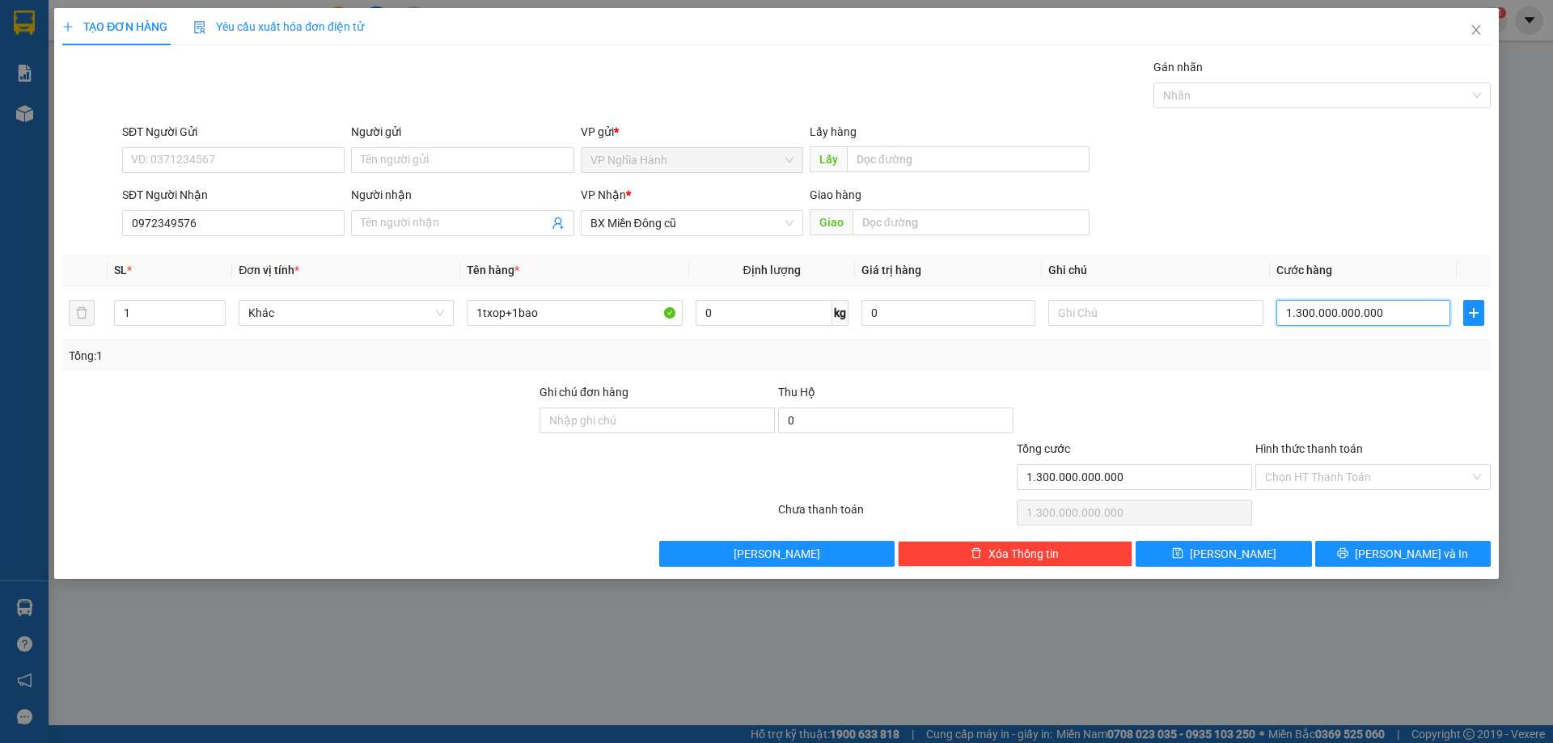
type input "13.000.000.000.000"
type input "130.000.000.000.000"
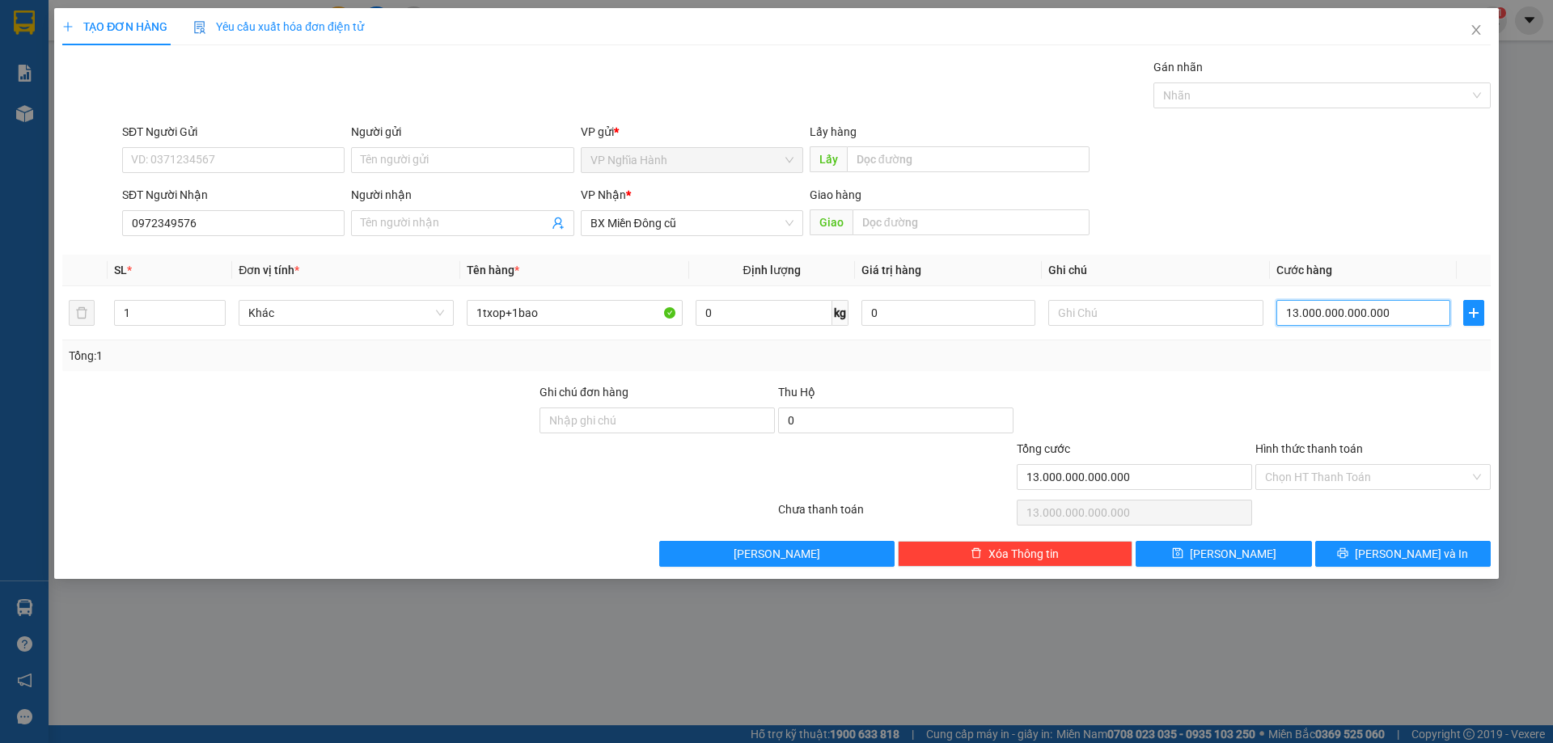
type input "130.000.000.000.000"
type input "1.300.000.000.000.000"
type input "13.000.000.000.000.000"
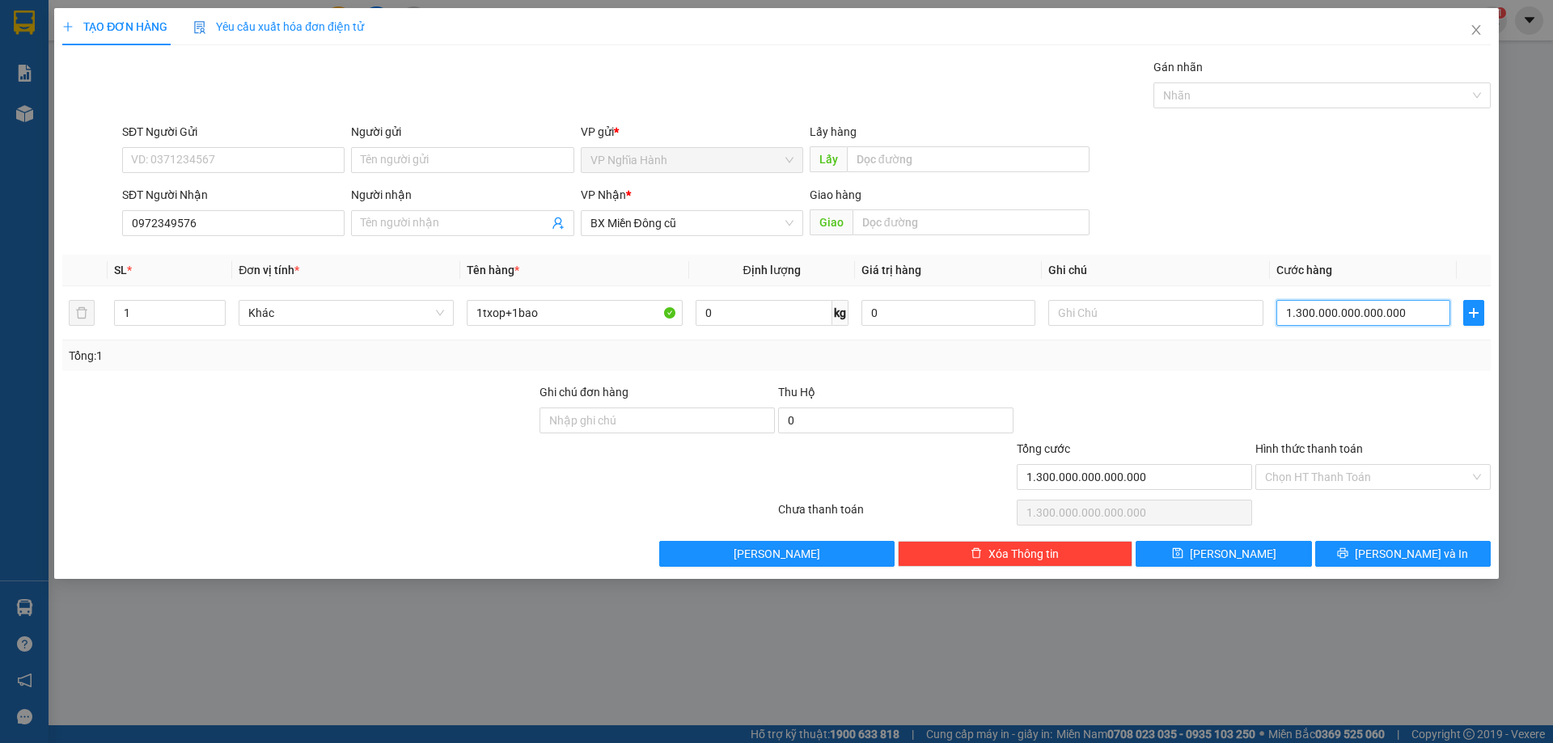
type input "13.000.000.000.000.000"
type input "130.000.000.000.000.000"
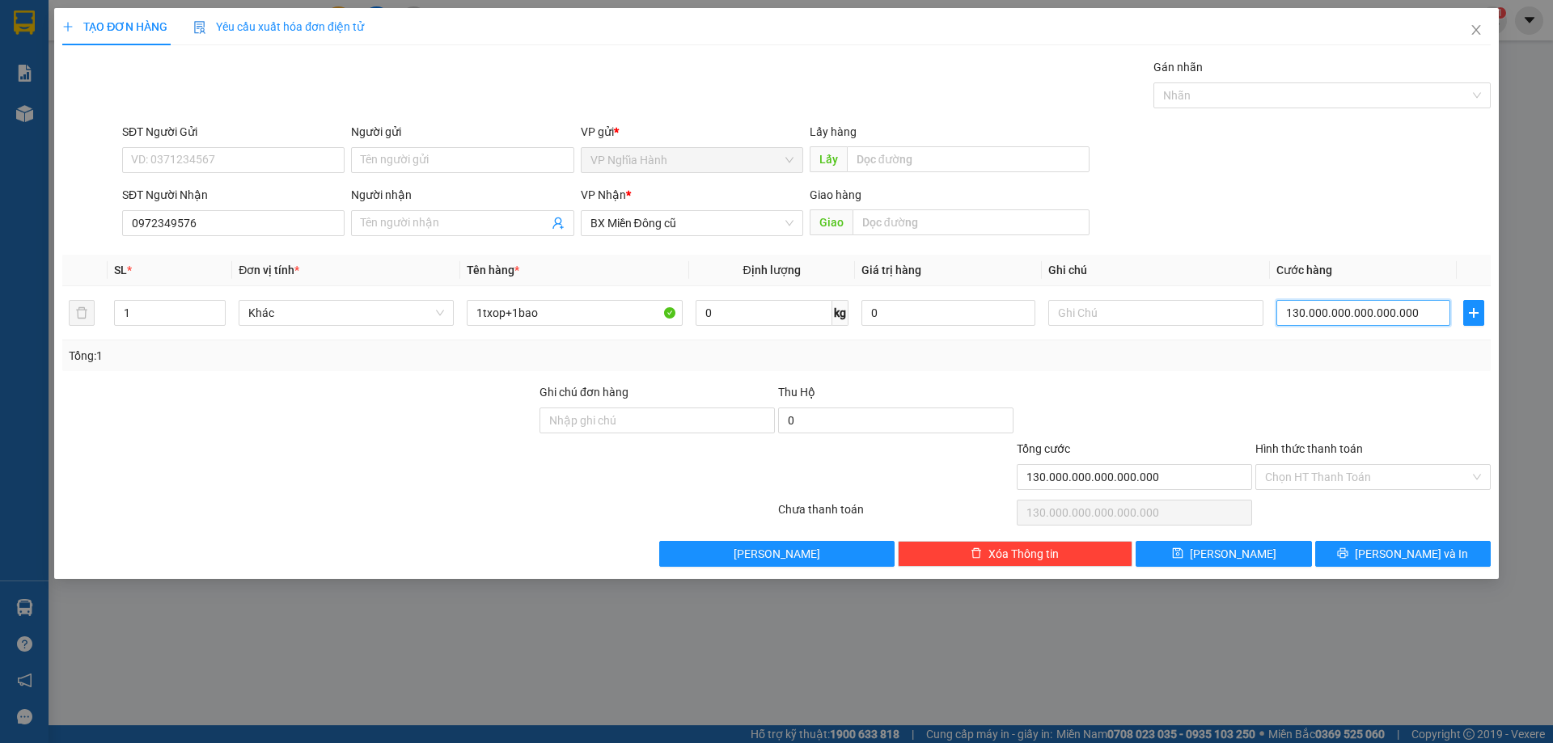
type input "1.300.000.000.000.000.000"
type input "13.000.000.000.000.000.000"
type input "130.000.000.000.000.000.000"
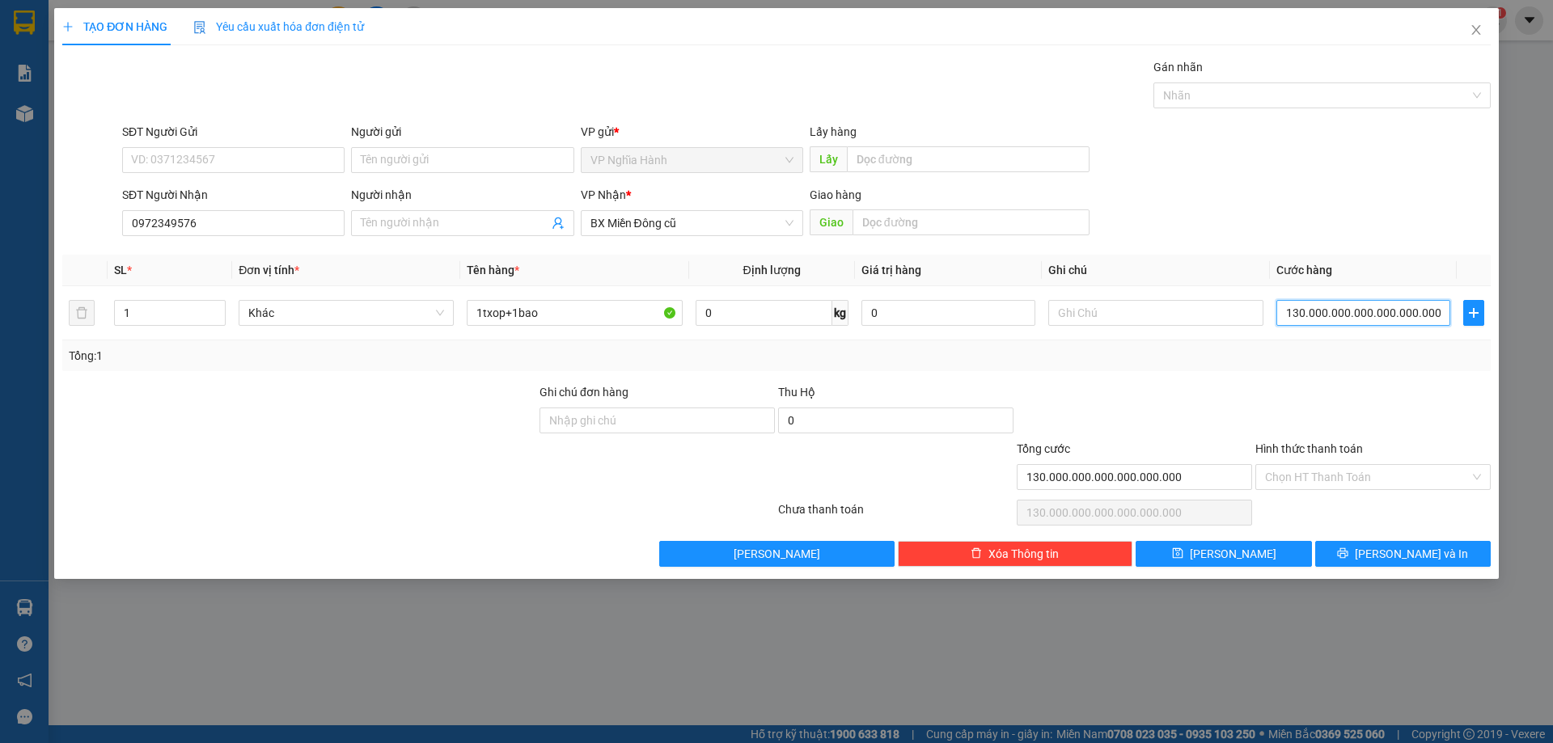
type input "1.300.000.000.000.000.000.000"
type input "1.3e+22"
type input "13.000.000.000.000.000.000.000"
type input "1.3e+23"
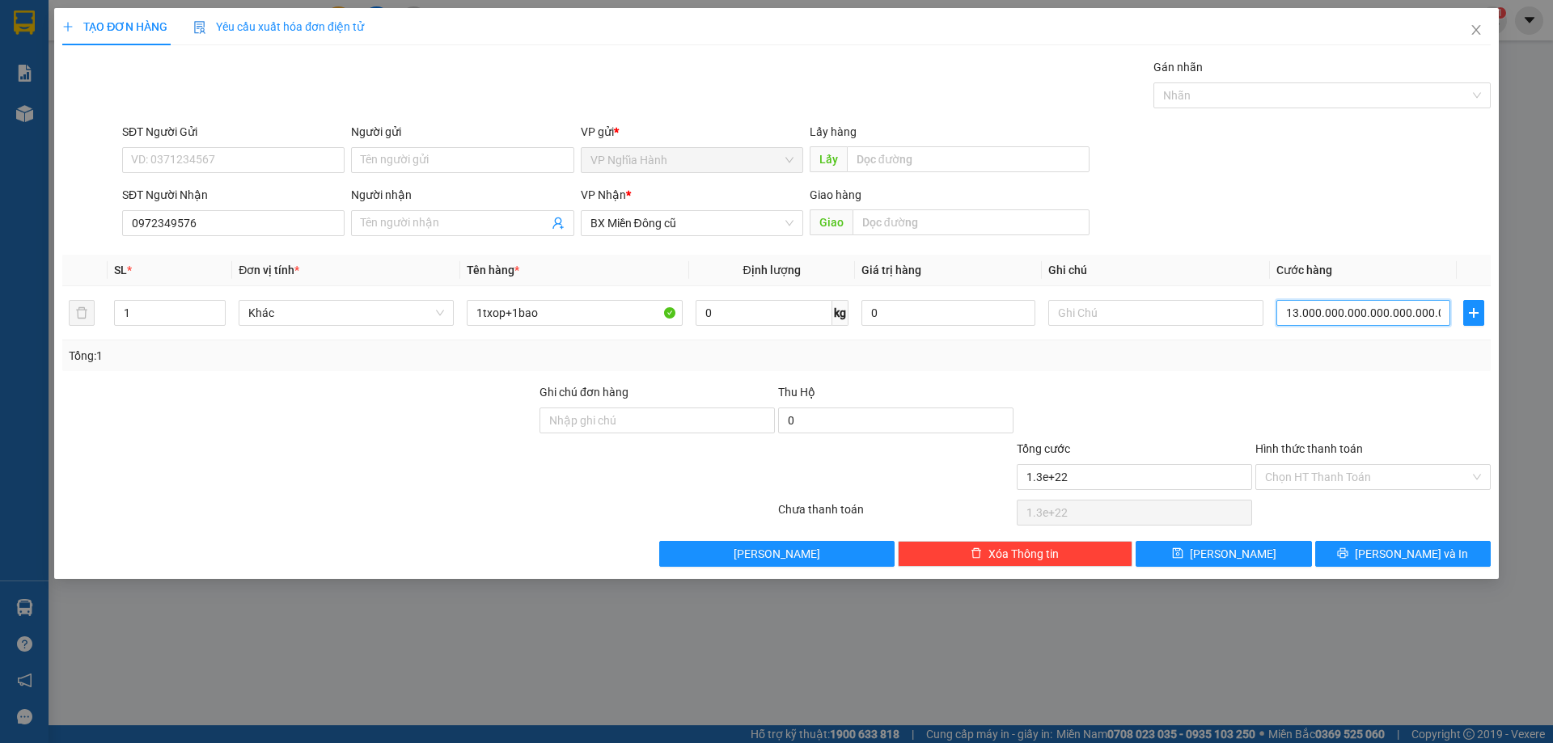
type input "1.3e+23"
type input "130.000.000.000.000.000.000.000"
type input "1.3e+24"
type input "130.000.000.000.000.000.000.000.000"
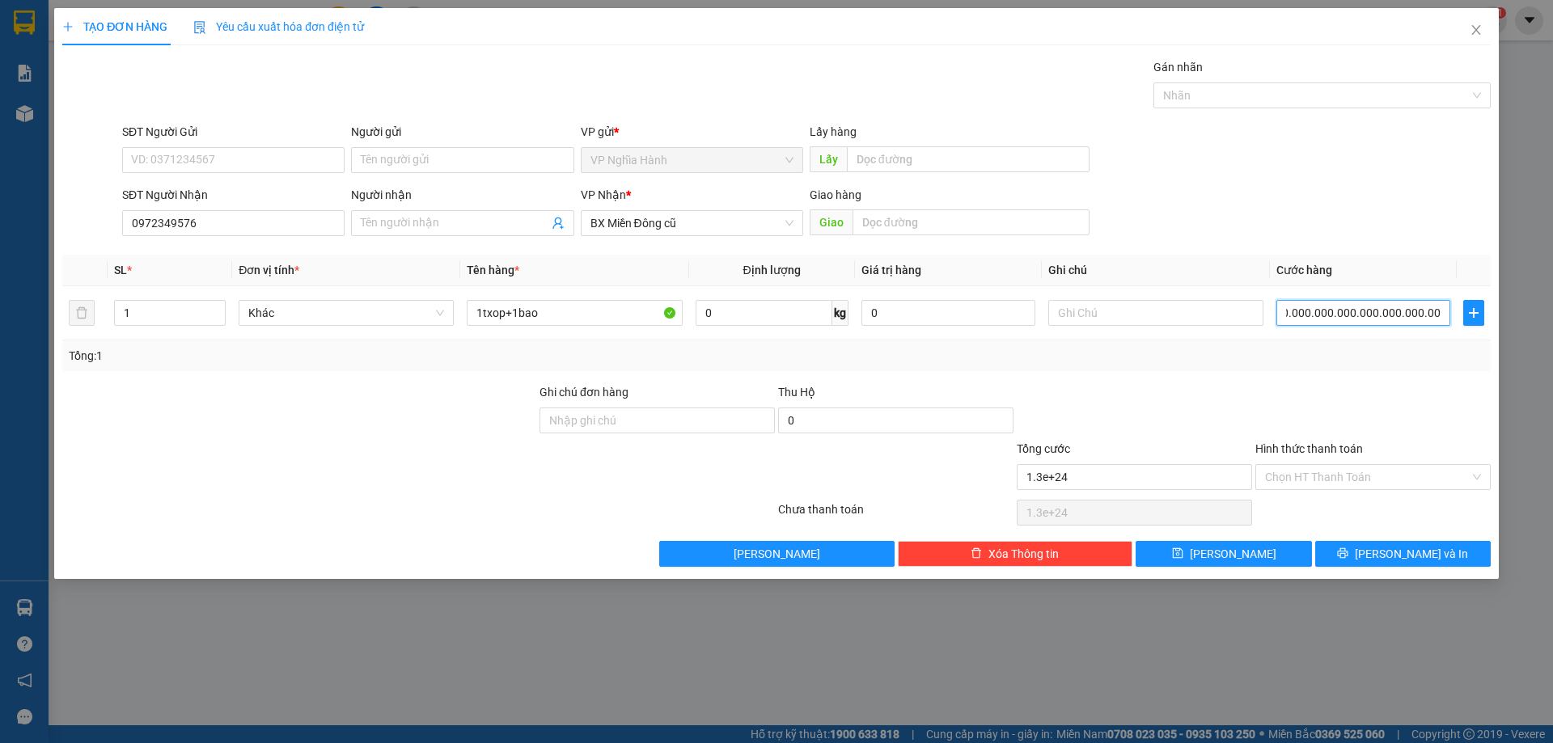
type input "1.3e+27"
type input "13.000.000.000.000.000.000.000.000.000"
type input "1.3e+29"
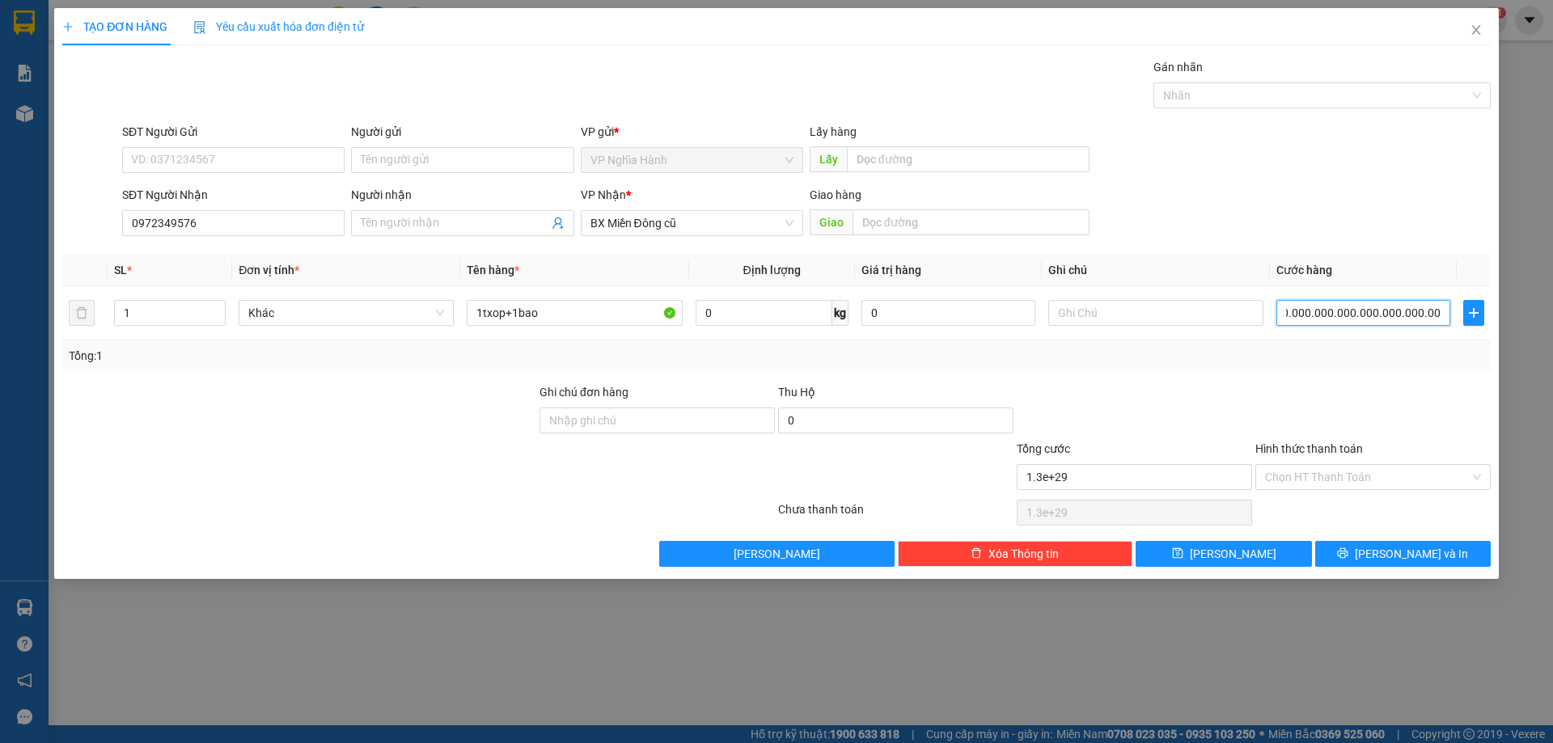
type input "1.300.000.000.000.000.000.000.000.000.000"
type input "1.3e+31"
click at [1406, 473] on input "Hình thức thanh toán" at bounding box center [1367, 477] width 205 height 24
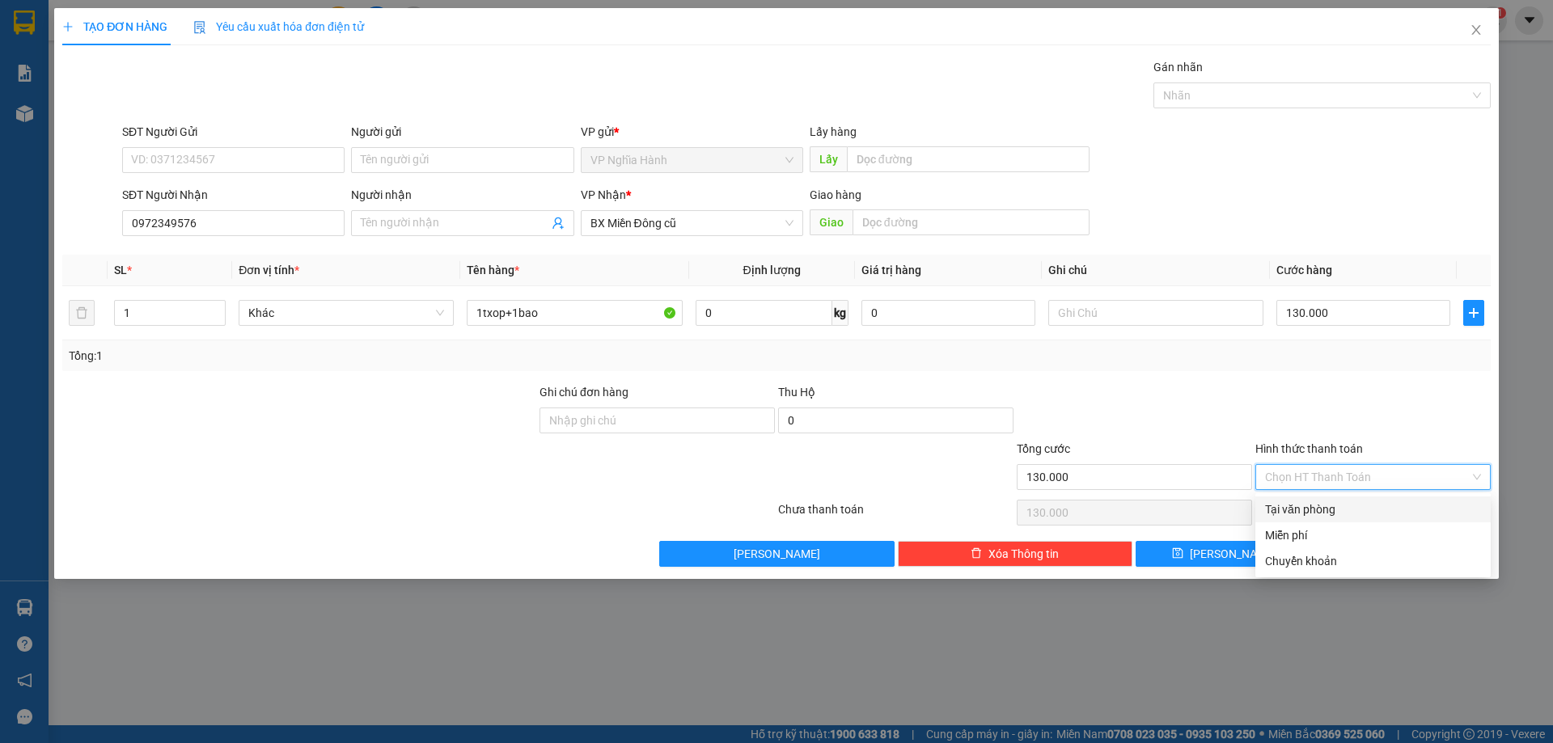
click at [1369, 505] on div "Tại văn phòng" at bounding box center [1373, 510] width 216 height 18
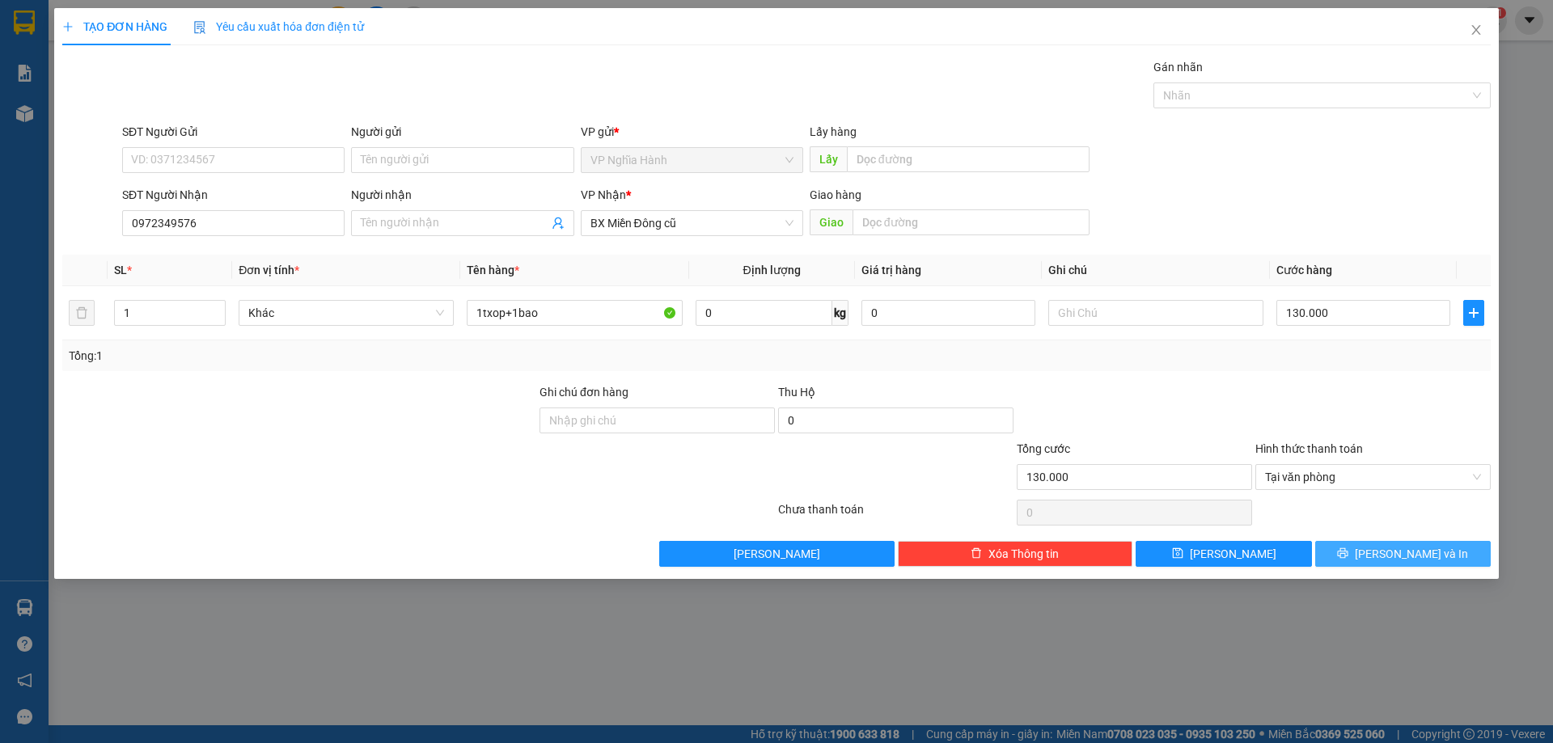
click at [1384, 550] on button "Lưu và In" at bounding box center [1402, 554] width 175 height 26
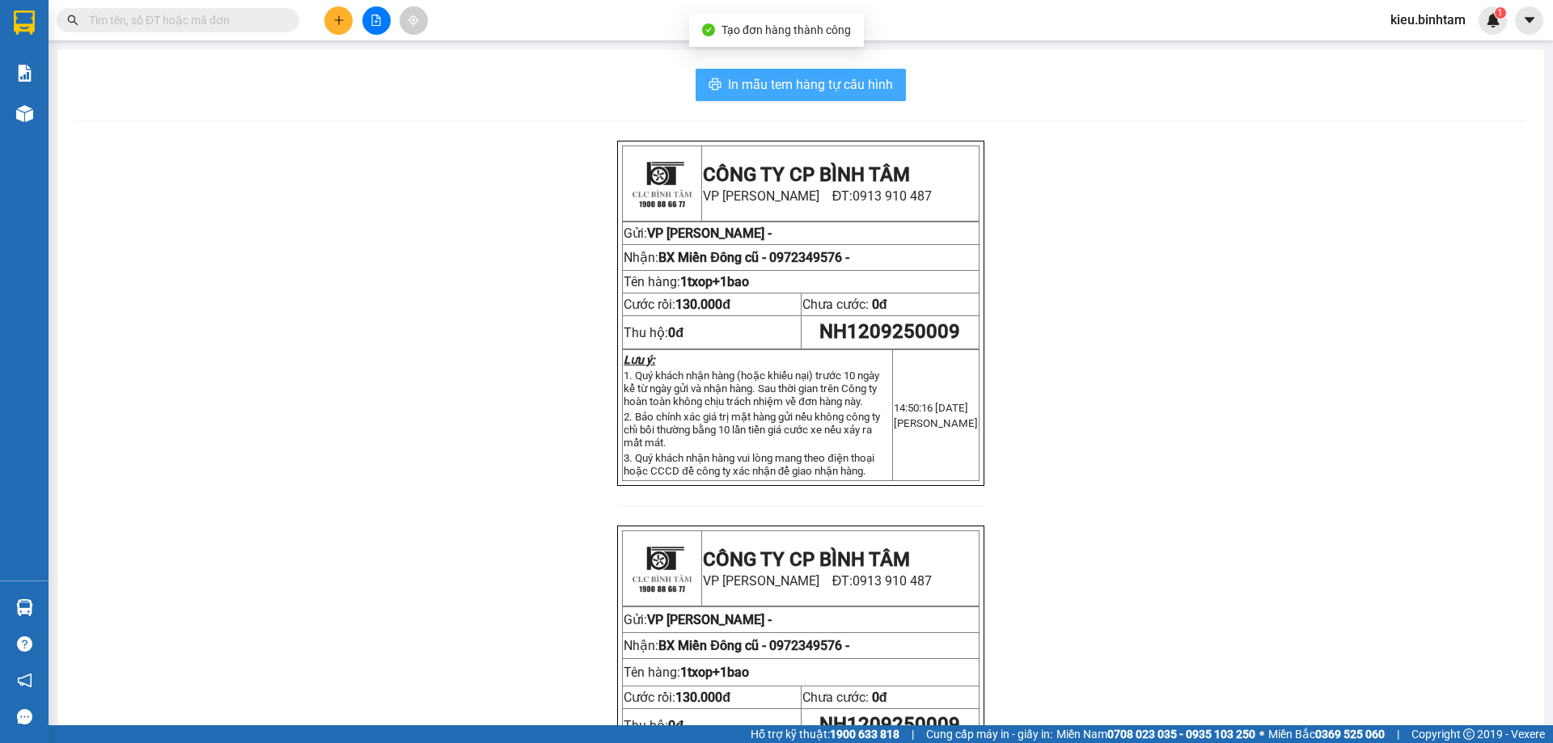
click at [769, 78] on span "In mẫu tem hàng tự cấu hình" at bounding box center [810, 84] width 165 height 20
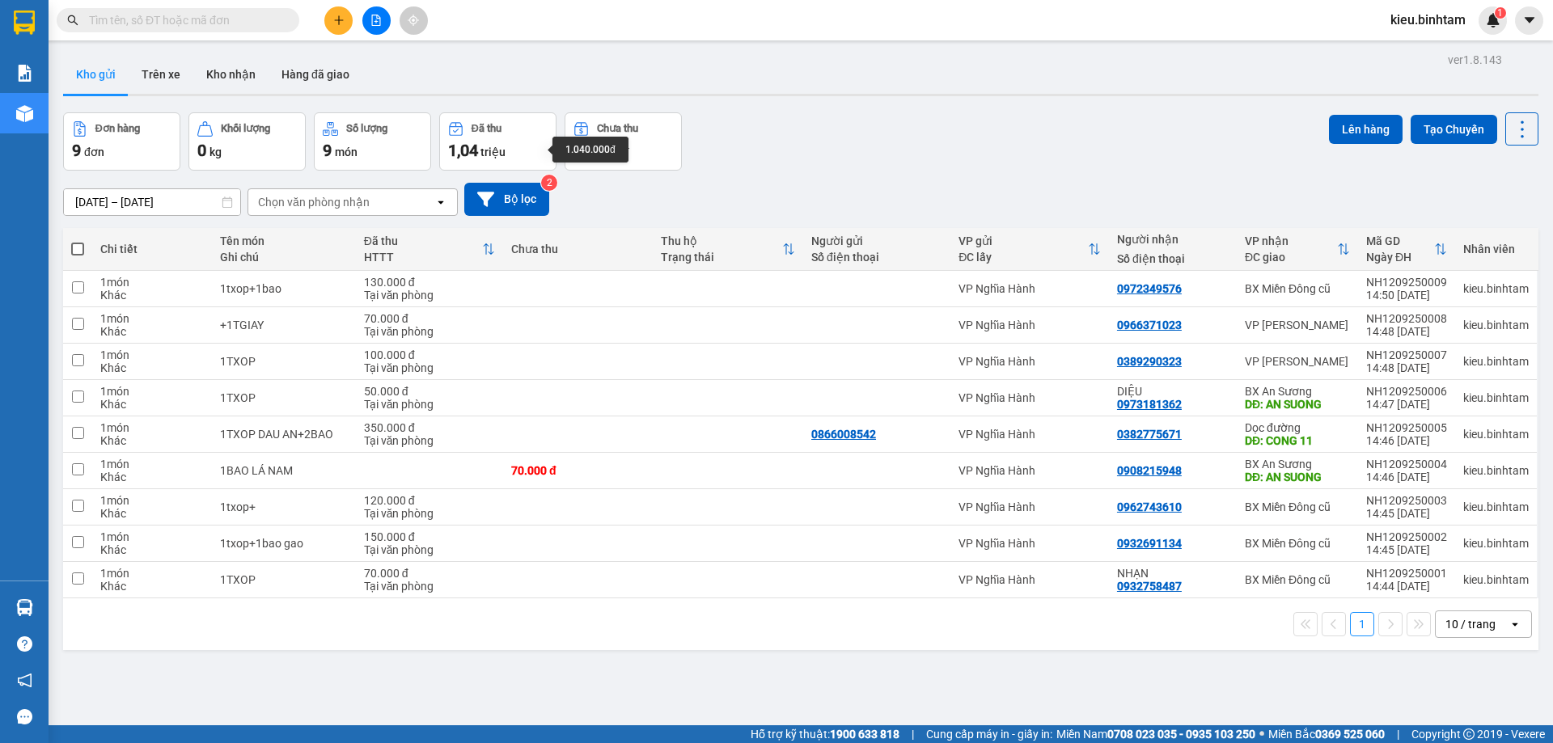
click at [525, 146] on div "1,04 [PERSON_NAME]" at bounding box center [497, 150] width 99 height 23
